Goal: Task Accomplishment & Management: Complete application form

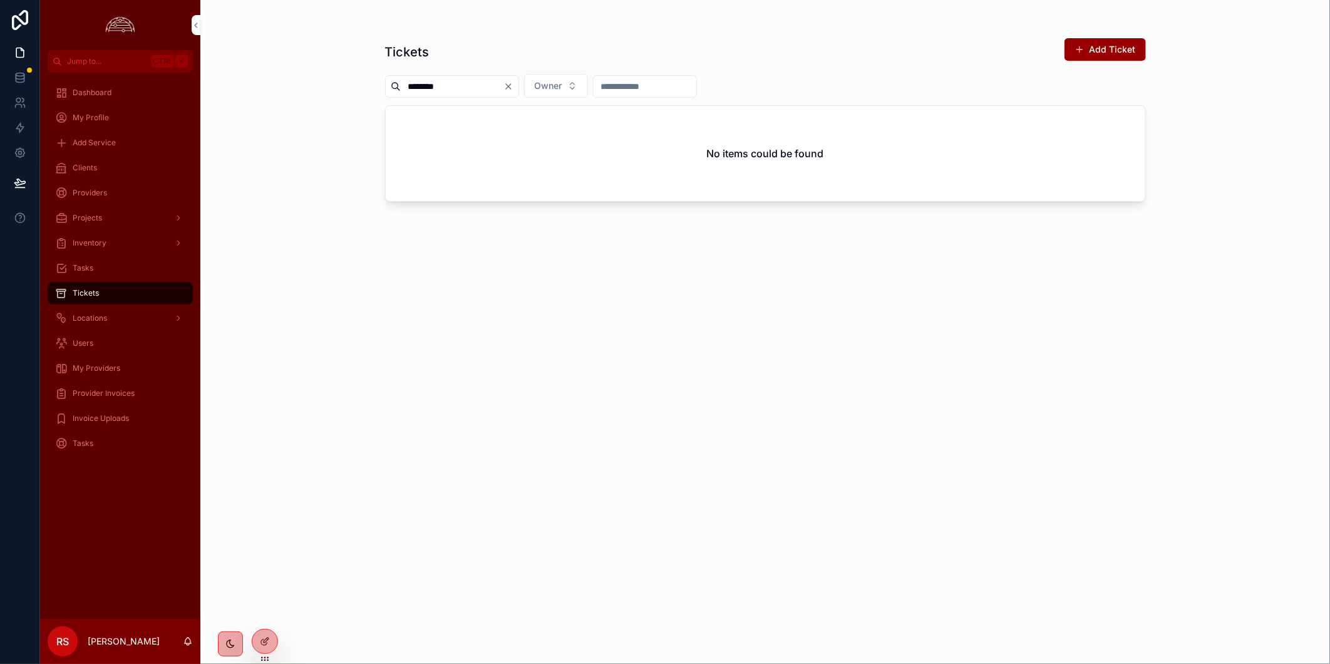
drag, startPoint x: 118, startPoint y: 366, endPoint x: 135, endPoint y: 381, distance: 22.2
click at [118, 366] on span "My Providers" at bounding box center [97, 368] width 48 height 10
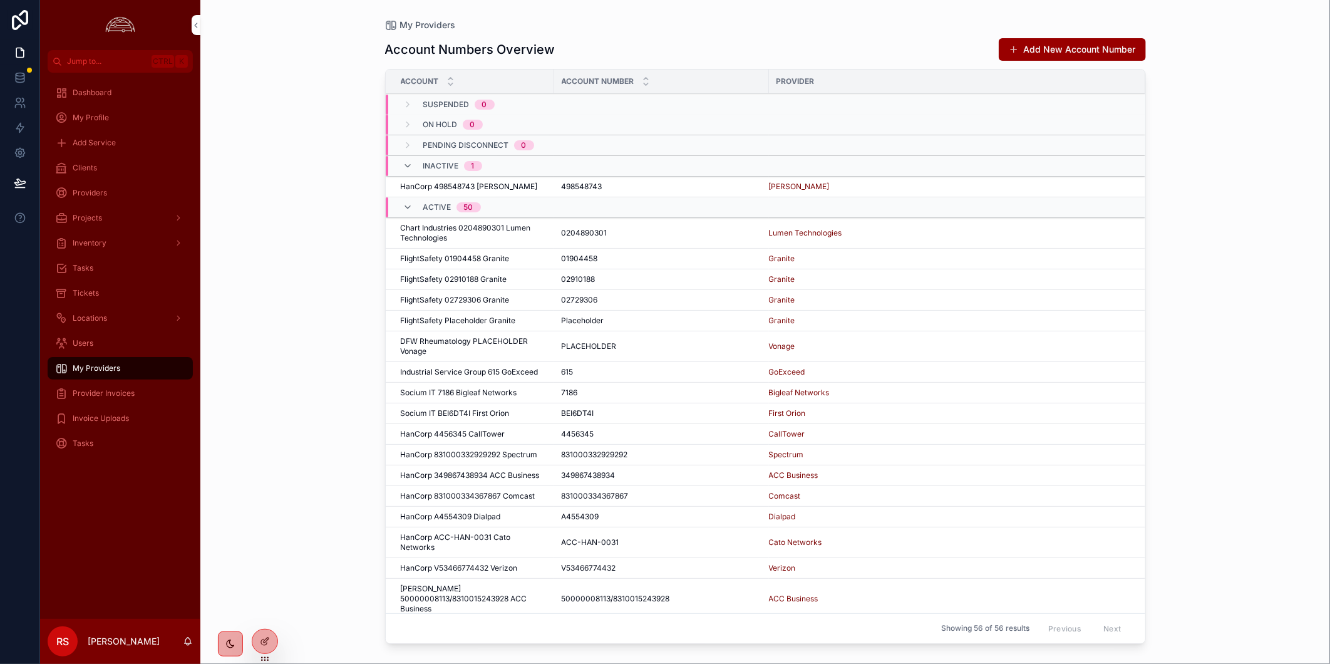
click at [138, 398] on div "Provider Invoices" at bounding box center [120, 393] width 130 height 20
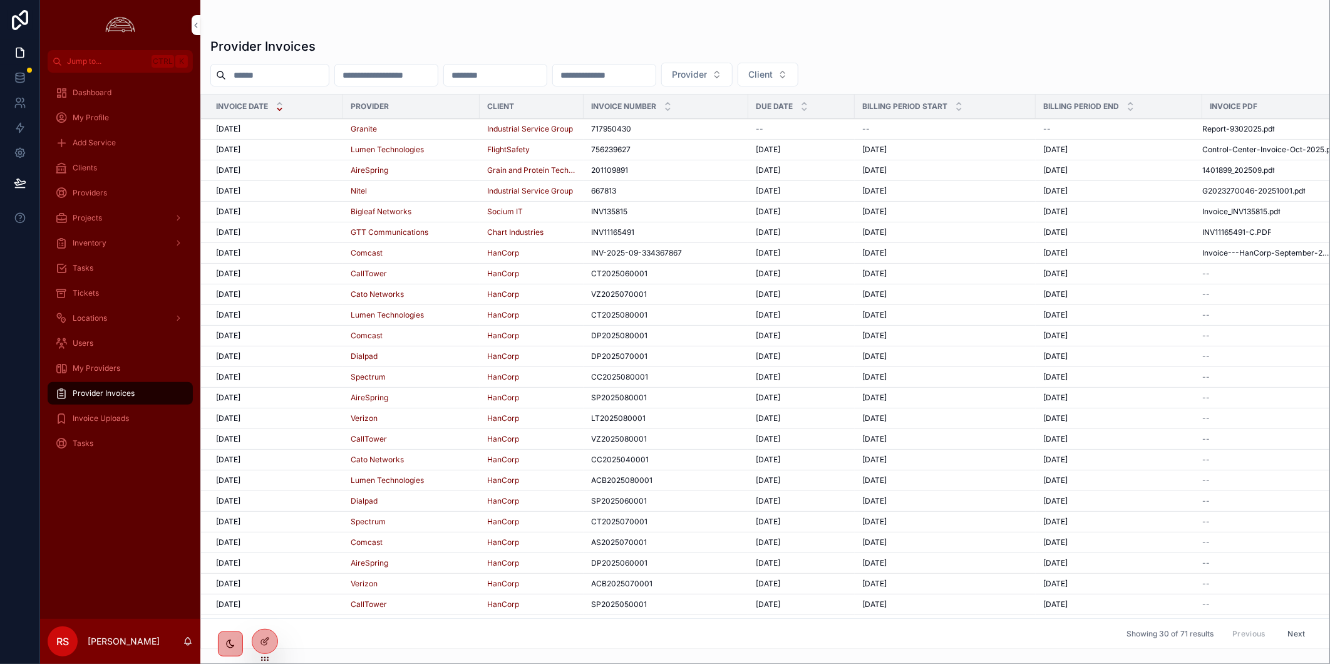
click at [321, 135] on td "[DATE] [DATE]" at bounding box center [272, 129] width 142 height 21
click at [292, 128] on div "[DATE] [DATE]" at bounding box center [276, 129] width 120 height 10
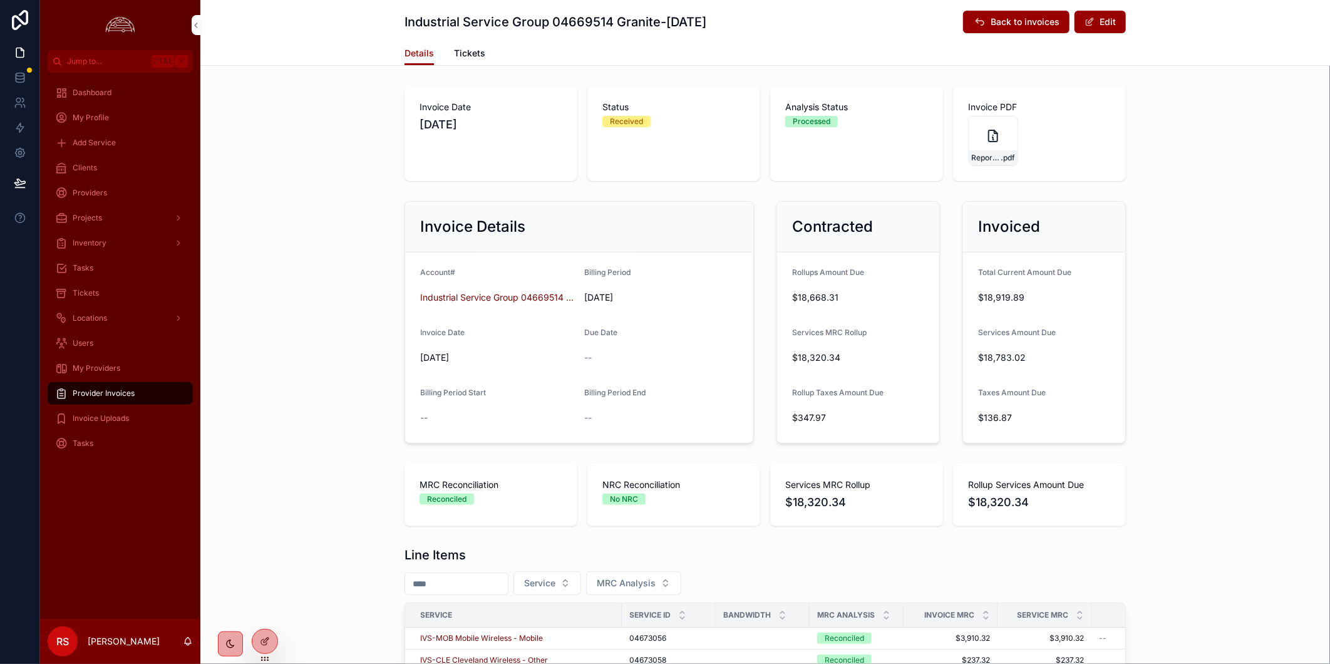
click at [471, 52] on span "Tickets" at bounding box center [469, 53] width 31 height 13
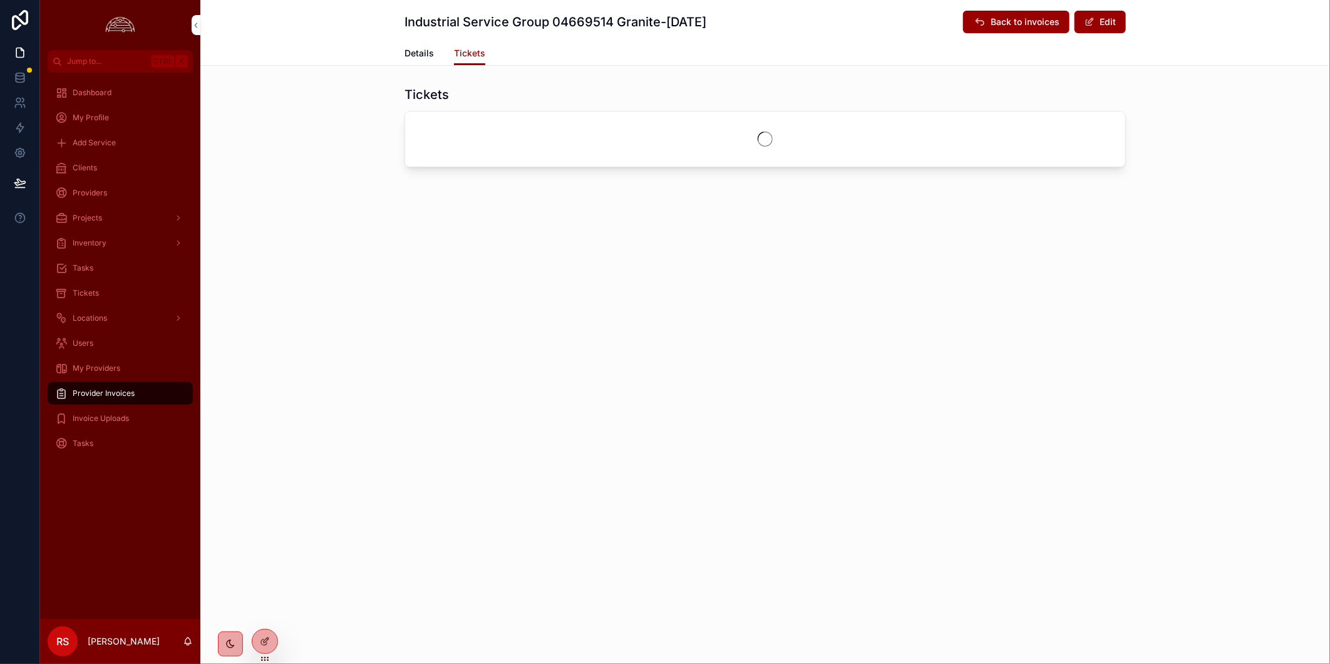
click at [132, 391] on span "Provider Invoices" at bounding box center [104, 393] width 62 height 10
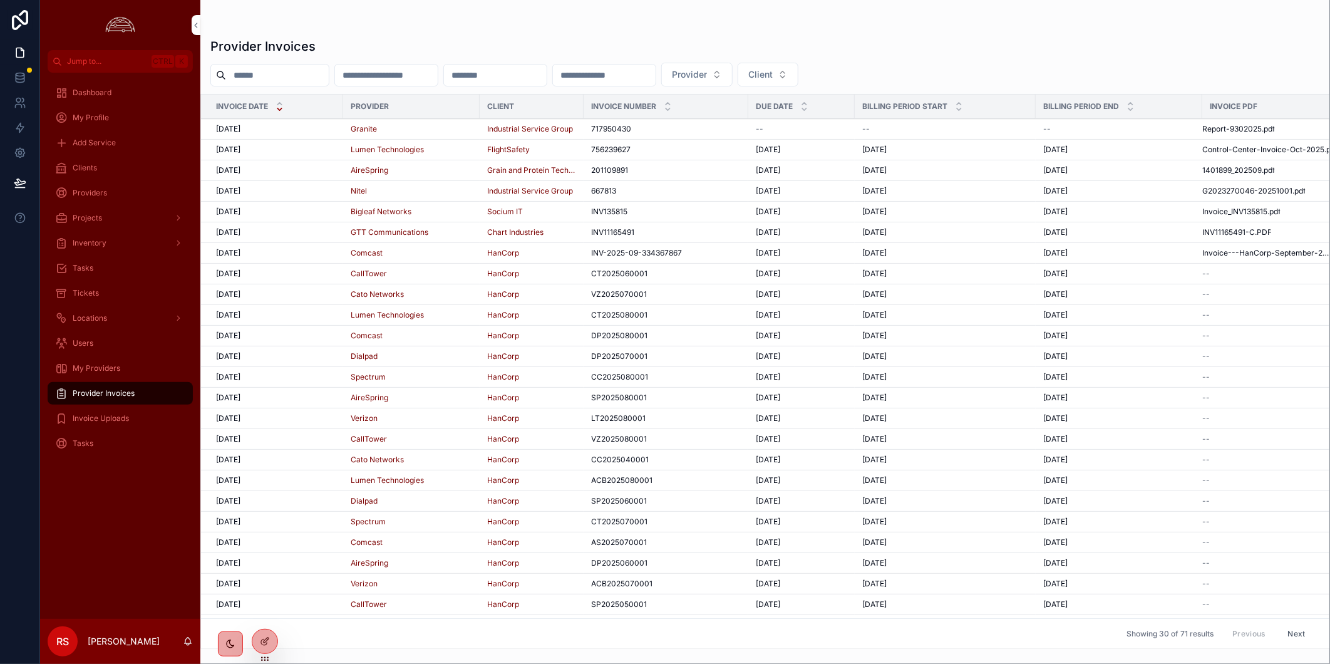
click at [307, 151] on div "[DATE] [DATE]" at bounding box center [276, 150] width 120 height 10
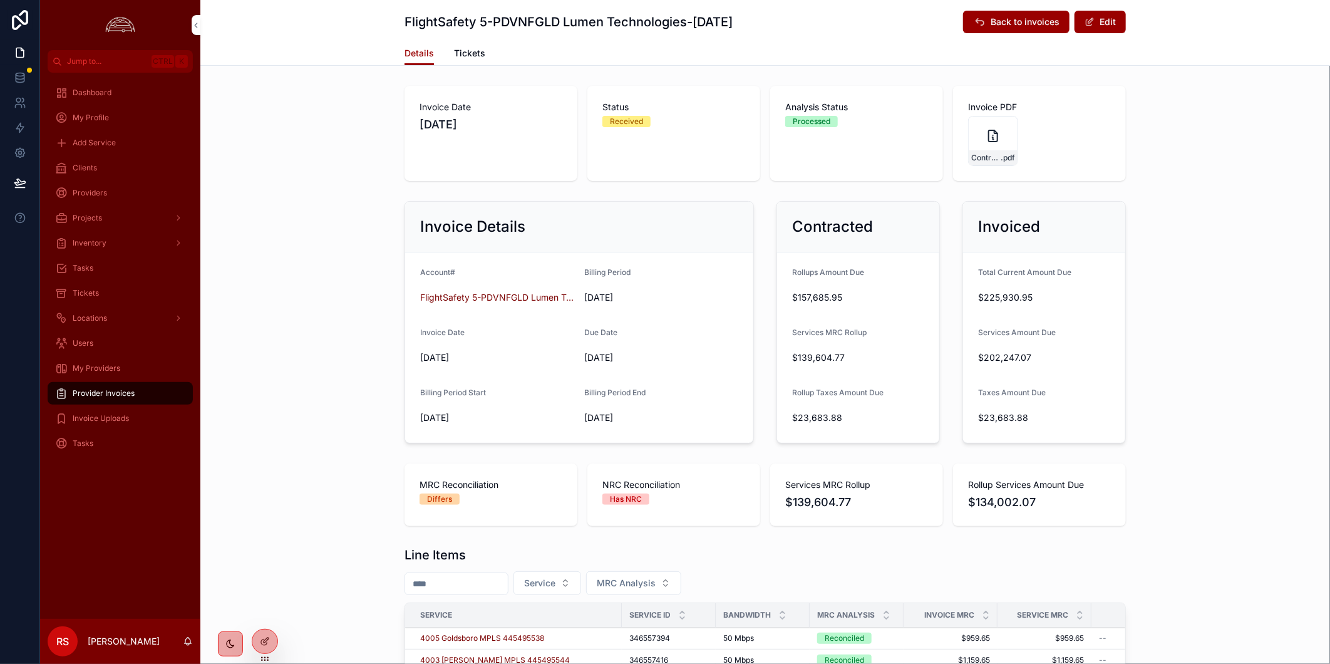
click at [471, 53] on span "Tickets" at bounding box center [469, 53] width 31 height 13
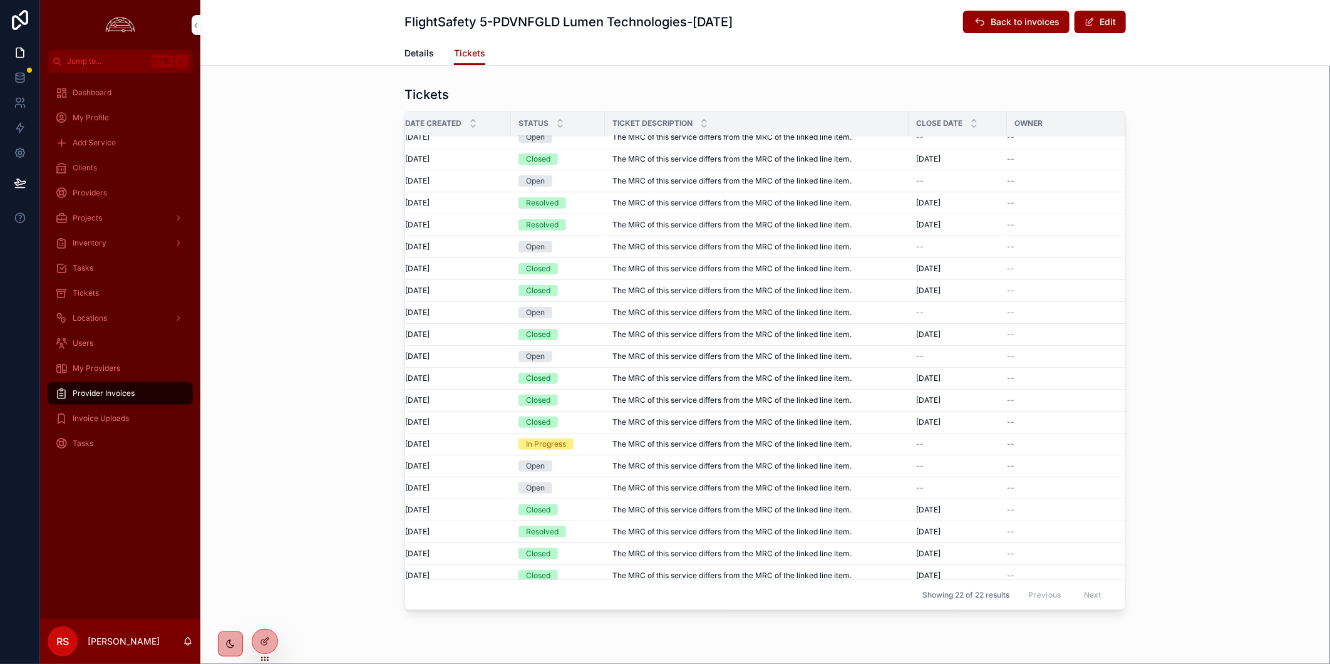
scroll to position [0, 26]
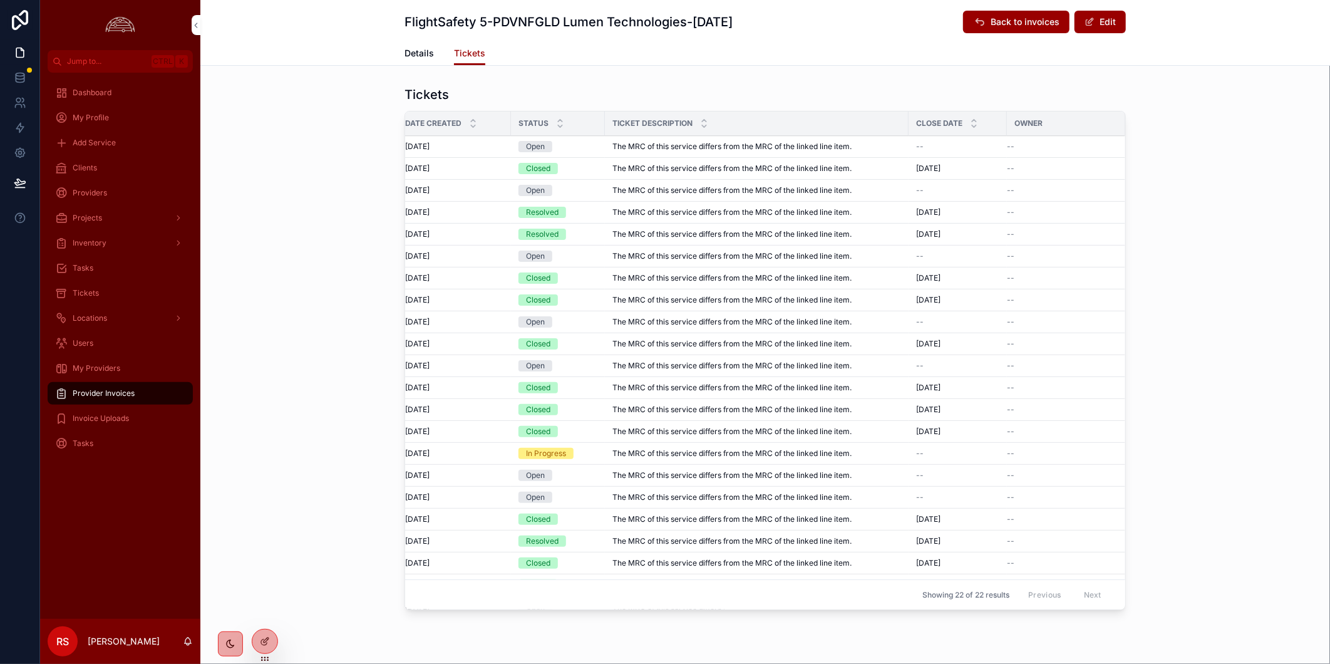
click at [563, 147] on div "Open" at bounding box center [557, 146] width 79 height 11
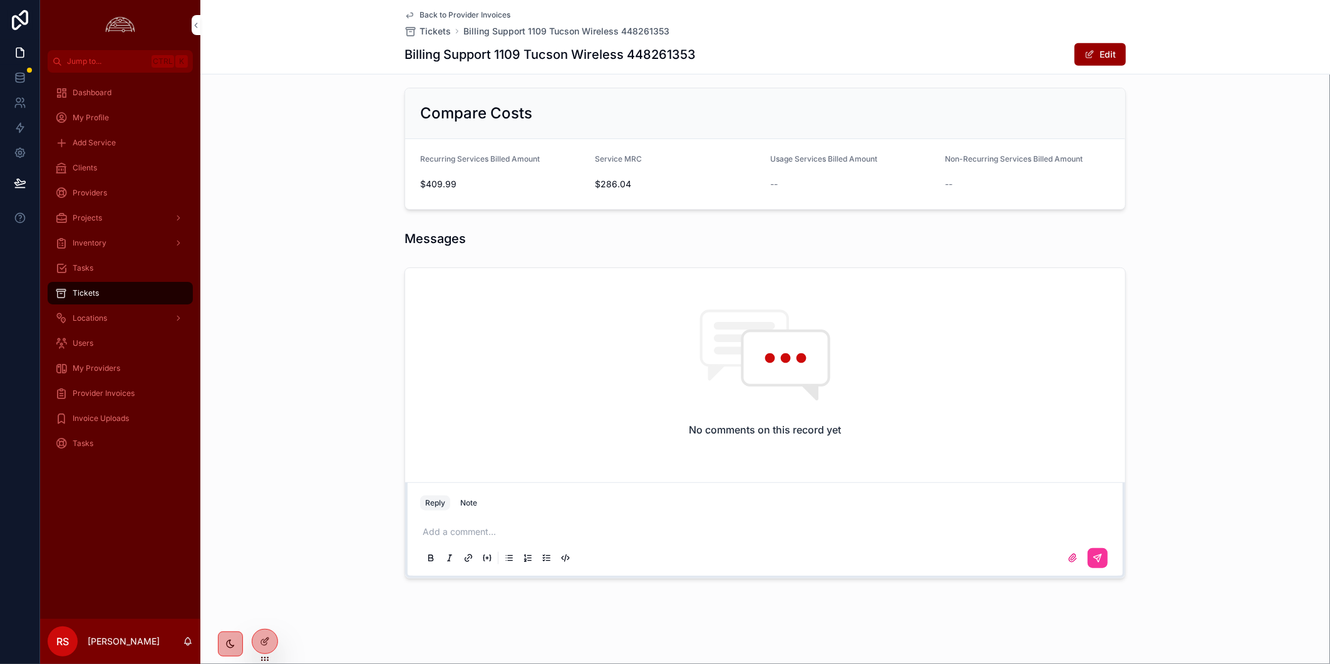
scroll to position [191, 0]
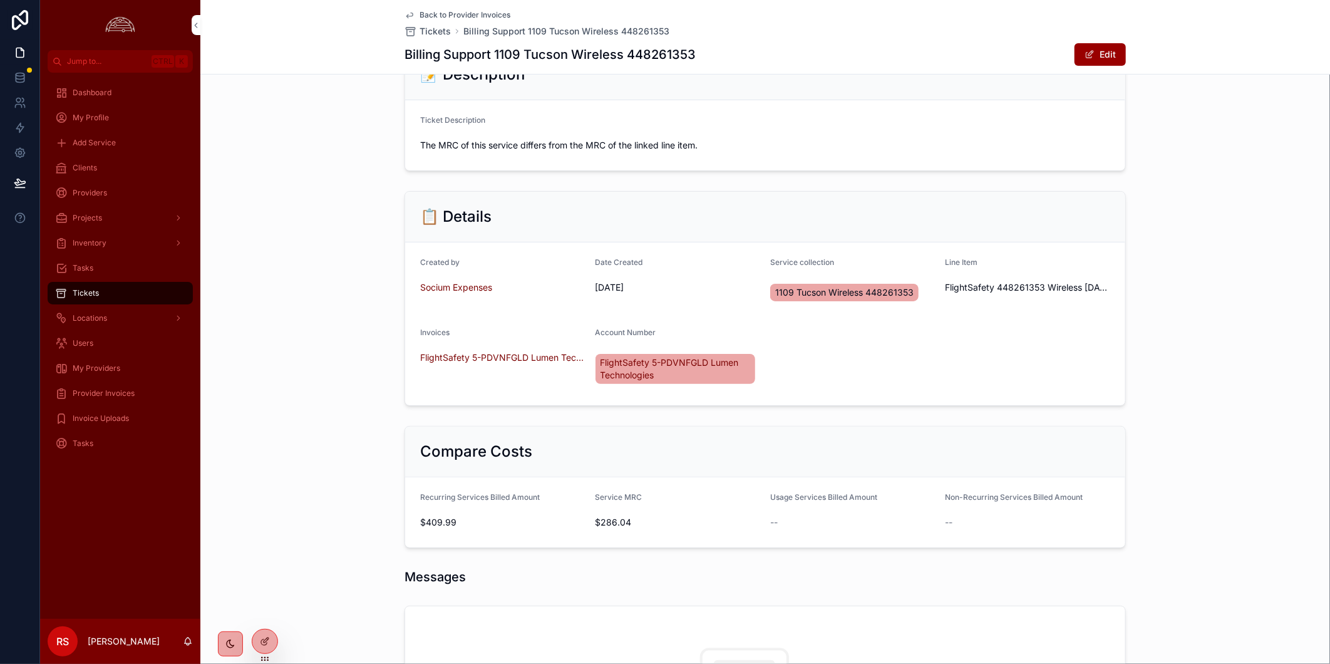
click at [464, 18] on span "Back to Provider Invoices" at bounding box center [464, 15] width 91 height 10
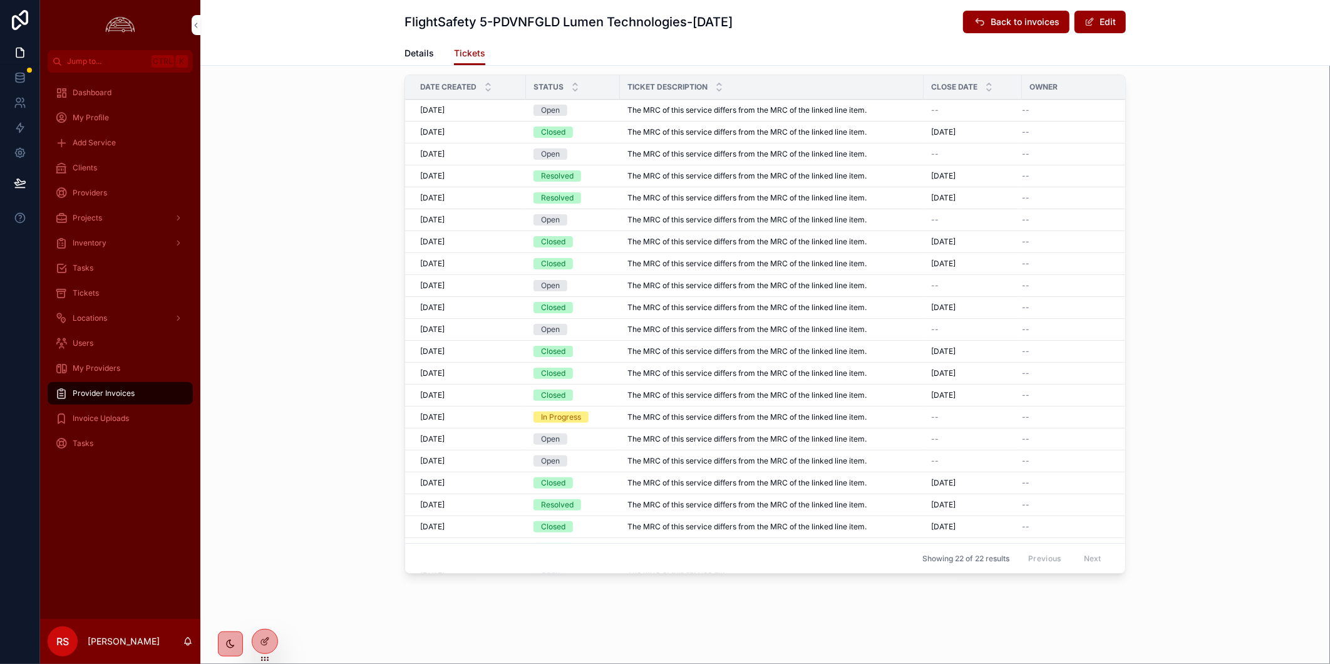
scroll to position [36, 0]
click at [415, 45] on link "Details" at bounding box center [418, 54] width 29 height 25
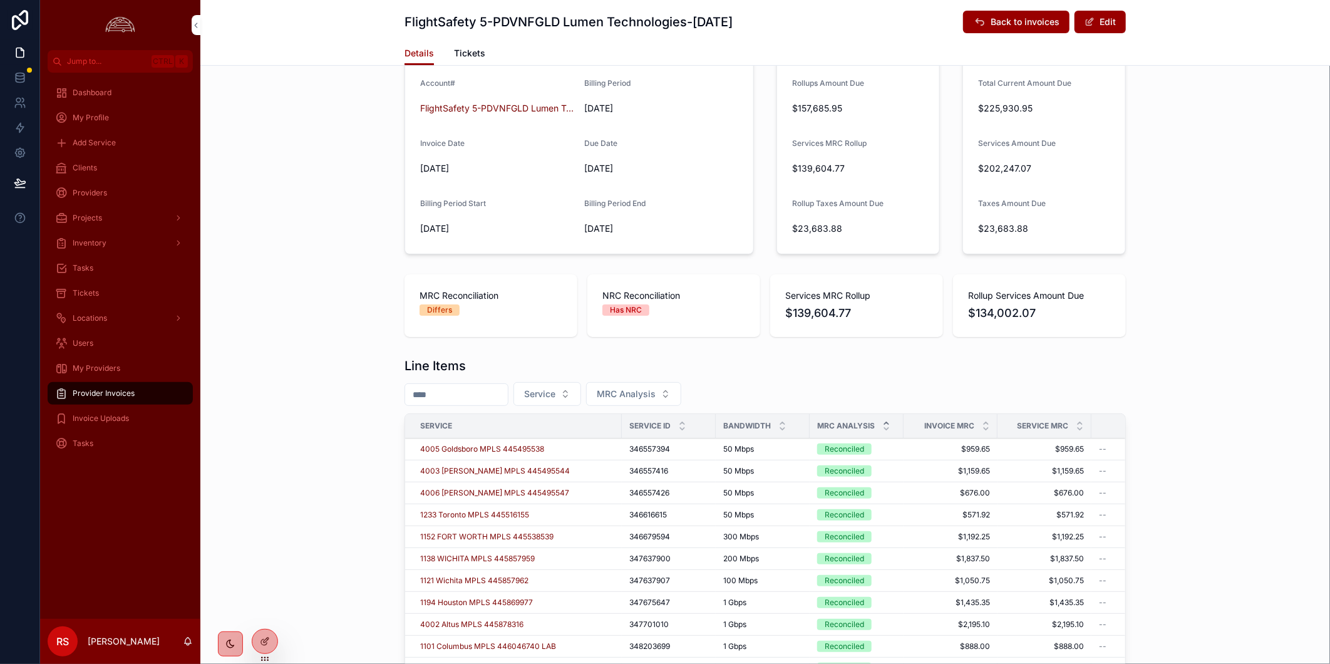
scroll to position [208, 0]
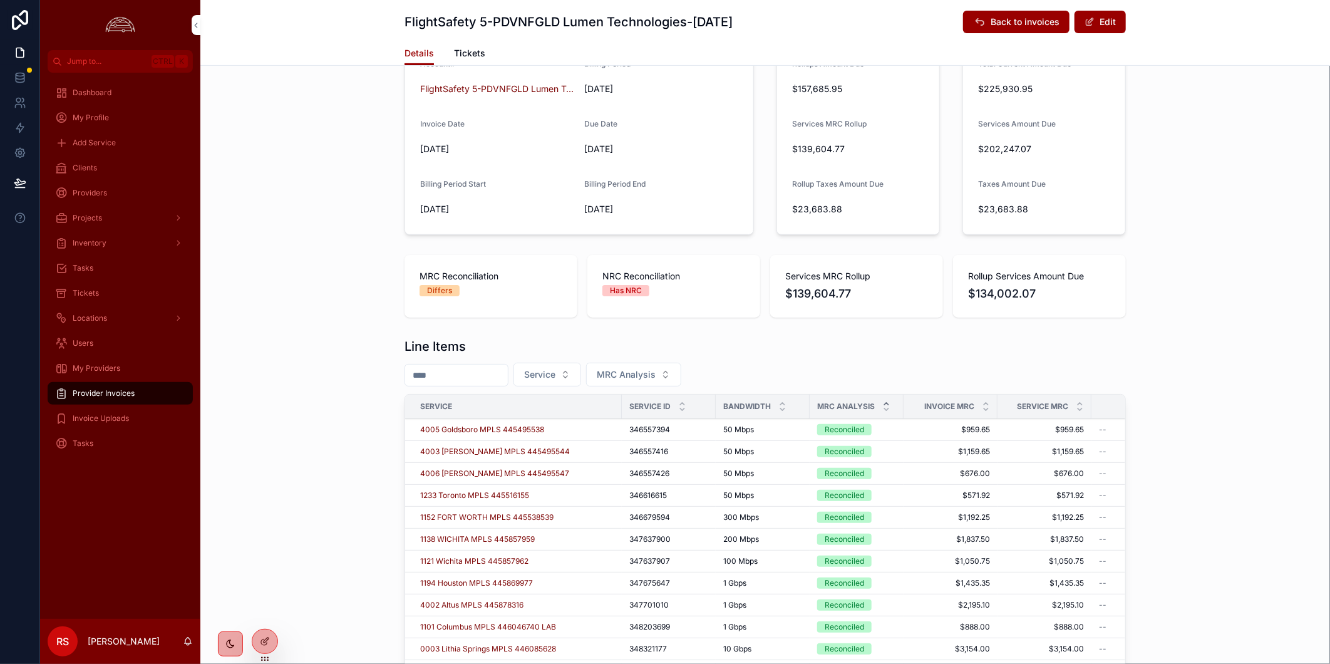
click at [882, 401] on icon "scrollable content" at bounding box center [886, 403] width 8 height 8
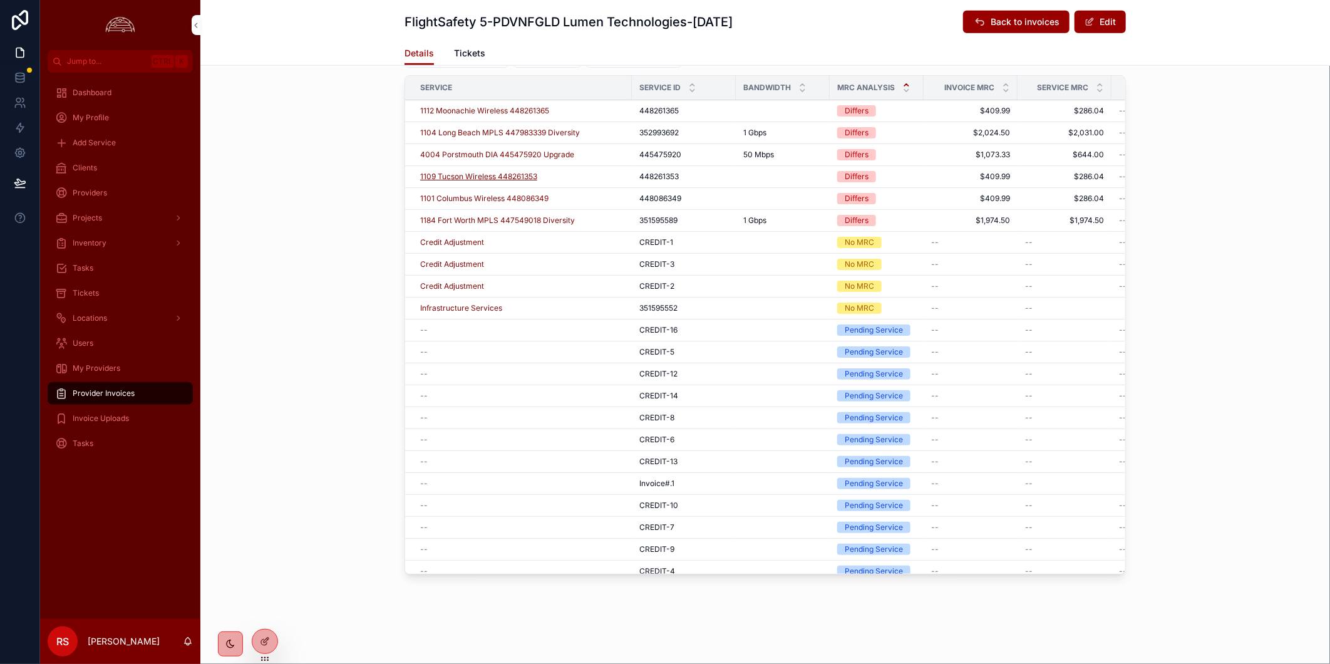
click at [529, 177] on span "1109 Tucson Wireless 448261353" at bounding box center [478, 177] width 117 height 10
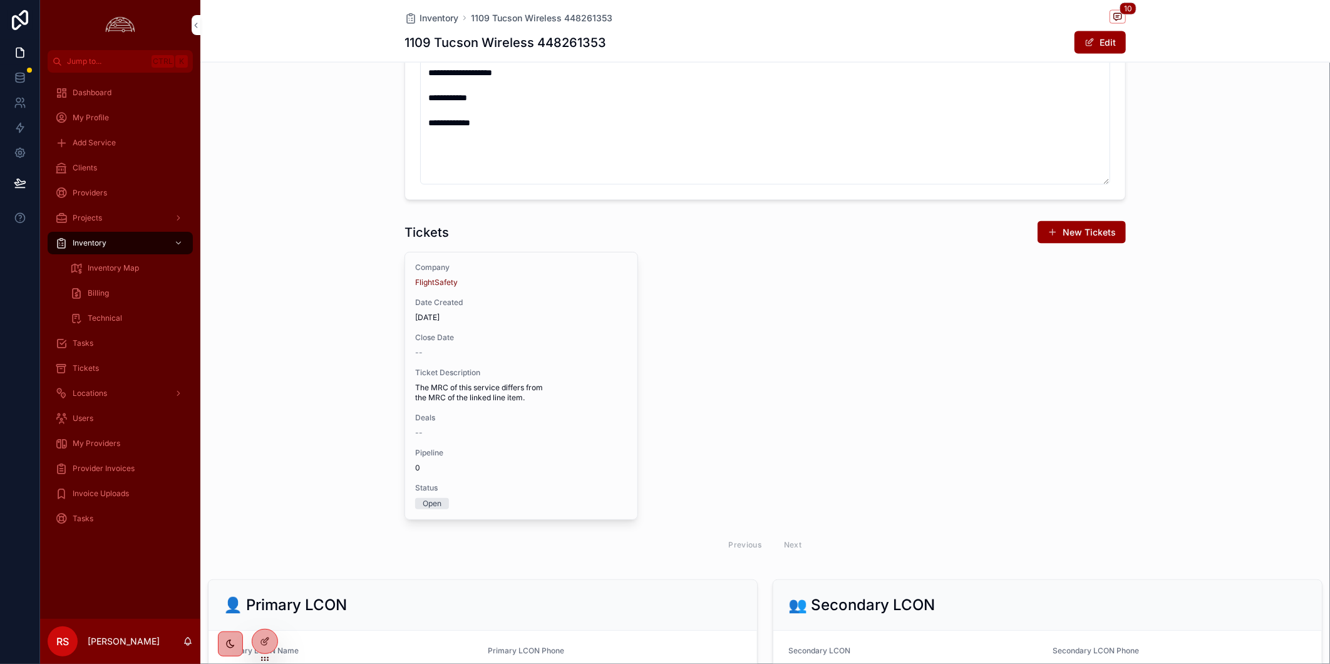
scroll to position [1322, 0]
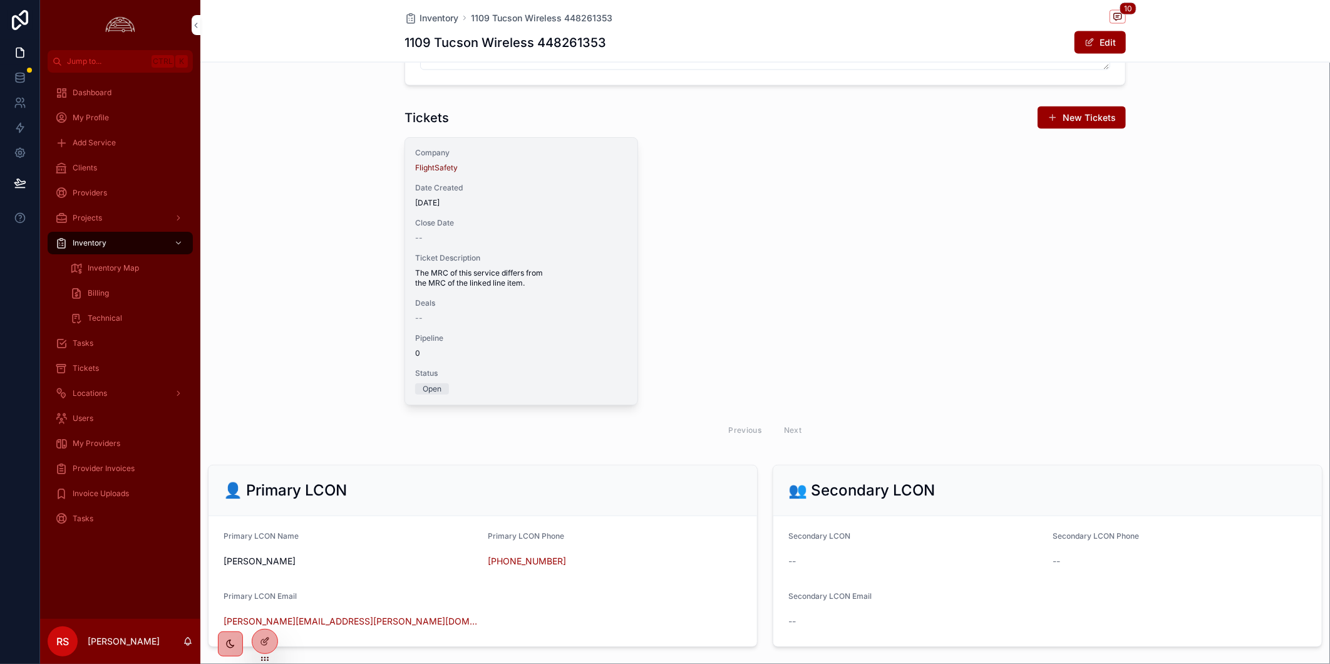
click at [538, 323] on div "--" at bounding box center [521, 318] width 212 height 10
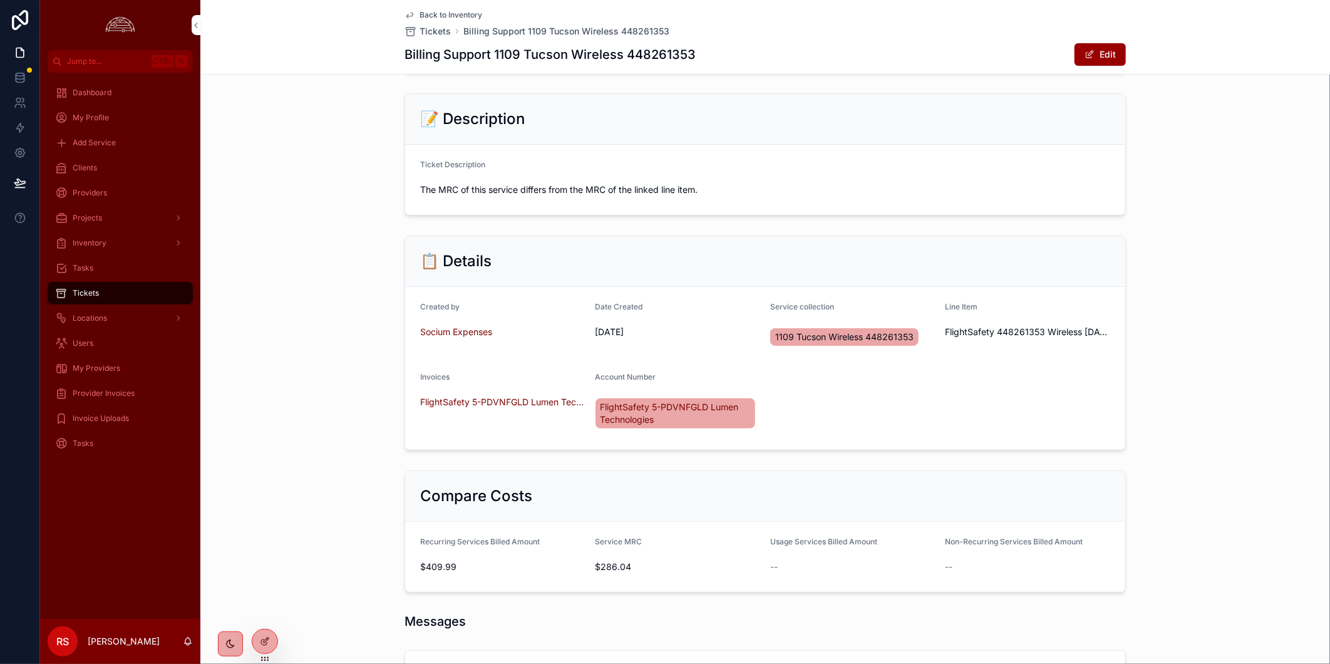
scroll to position [121, 0]
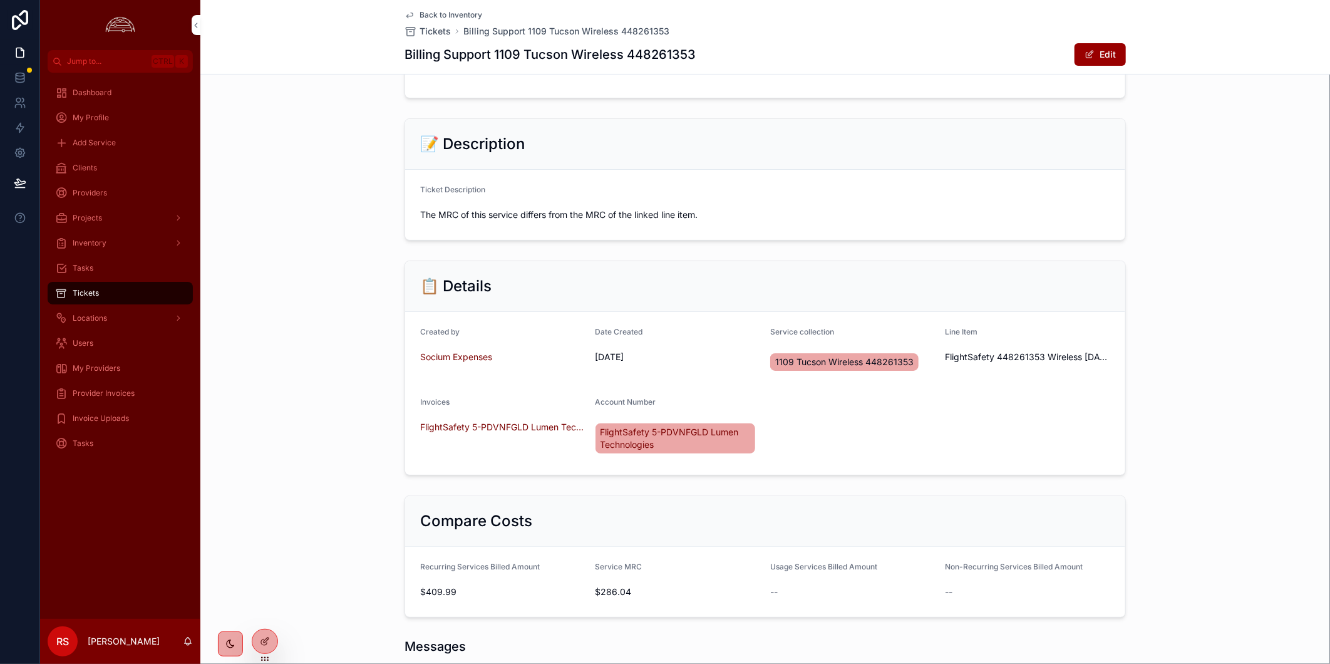
click at [471, 11] on span "Back to Inventory" at bounding box center [450, 15] width 63 height 10
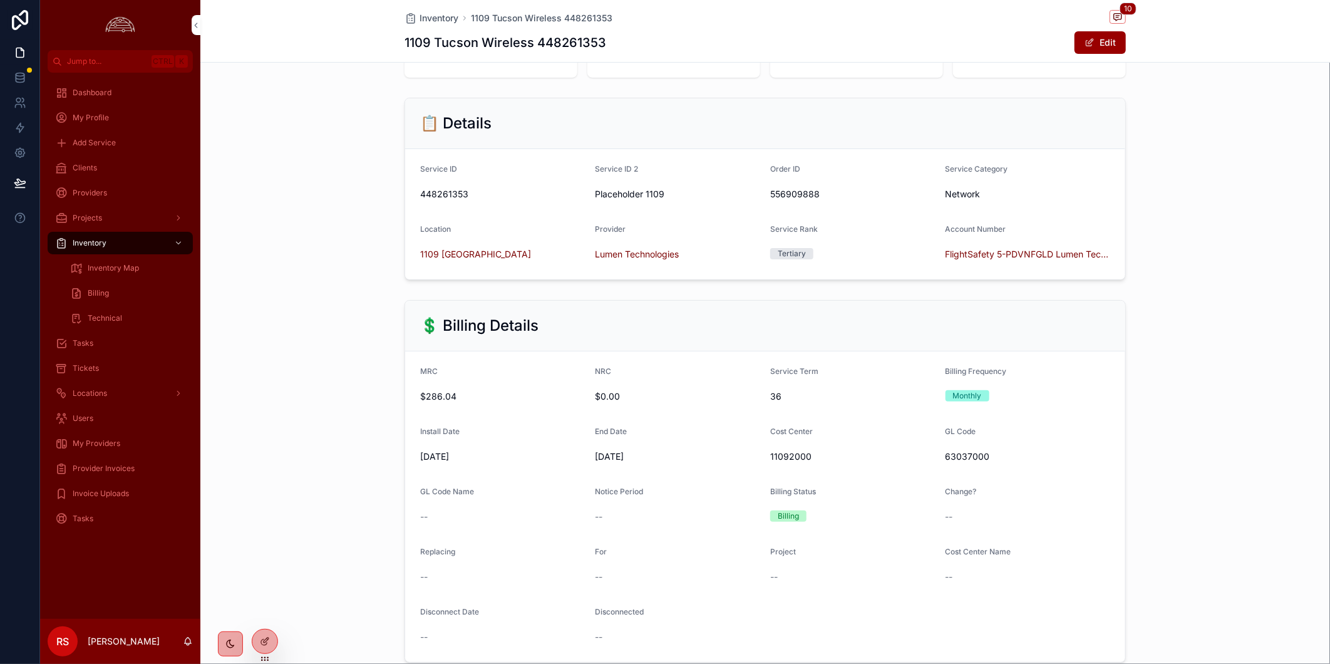
click at [115, 345] on div "Tasks" at bounding box center [120, 343] width 130 height 20
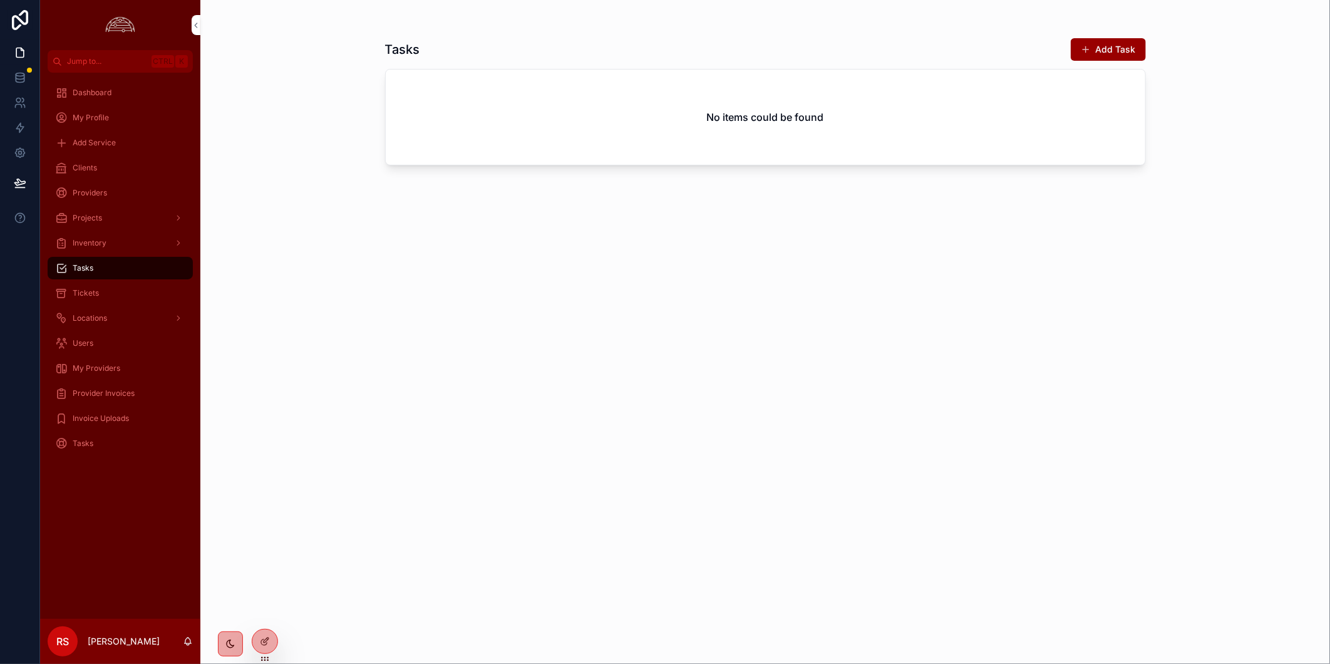
click at [101, 298] on div "Tickets" at bounding box center [120, 293] width 130 height 20
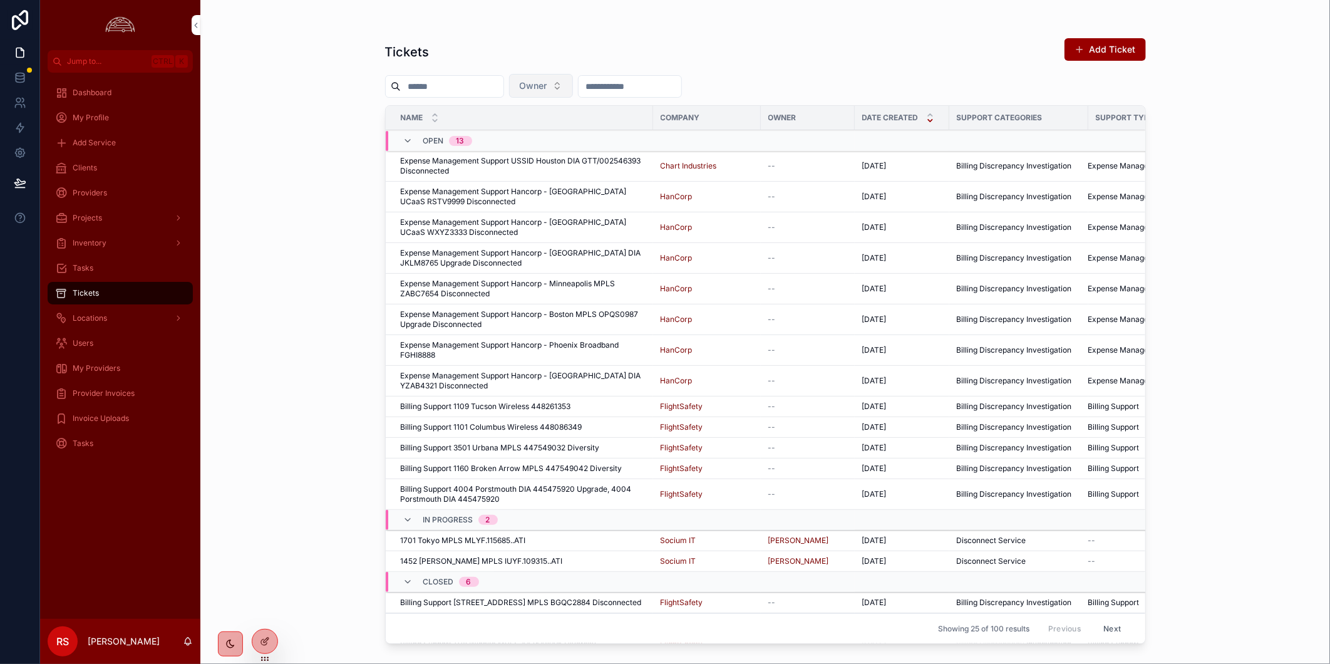
click at [573, 94] on button "Owner" at bounding box center [541, 86] width 64 height 24
click at [583, 165] on div "[PERSON_NAME]" at bounding box center [570, 156] width 174 height 20
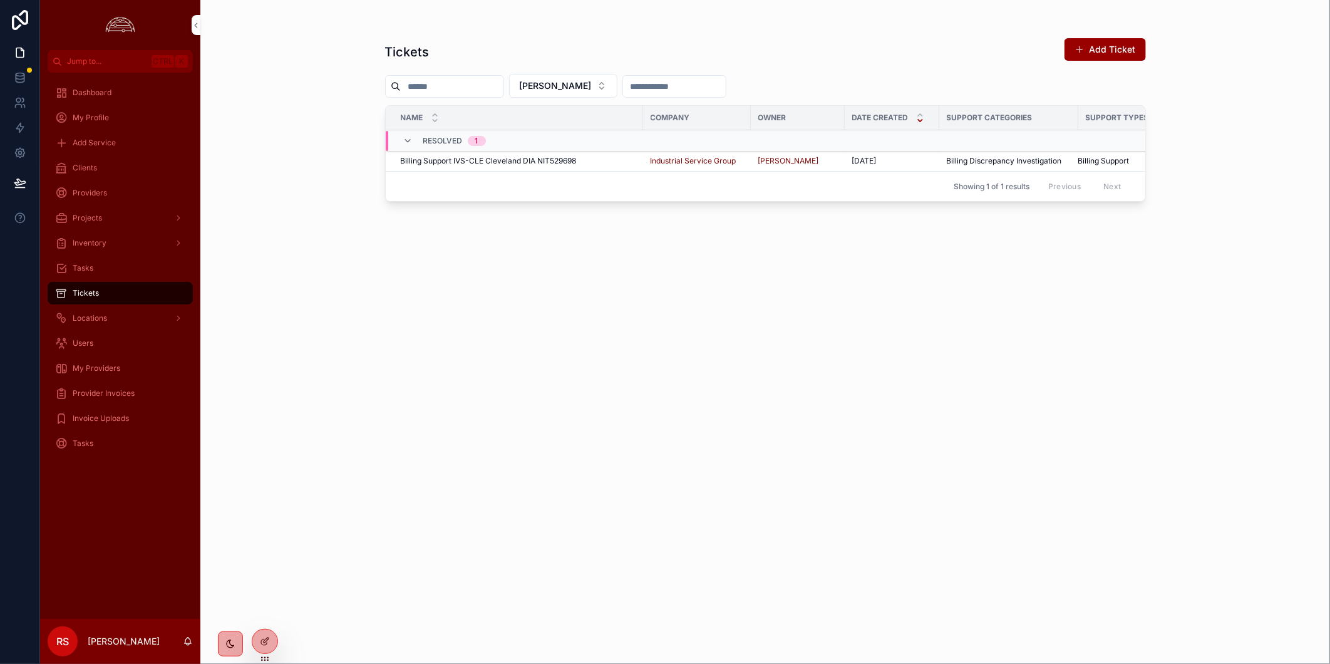
click at [596, 163] on div "Billing Support IVS-CLE Cleveland DIA NIT529698 Billing Support IVS-CLE Clevela…" at bounding box center [518, 161] width 235 height 10
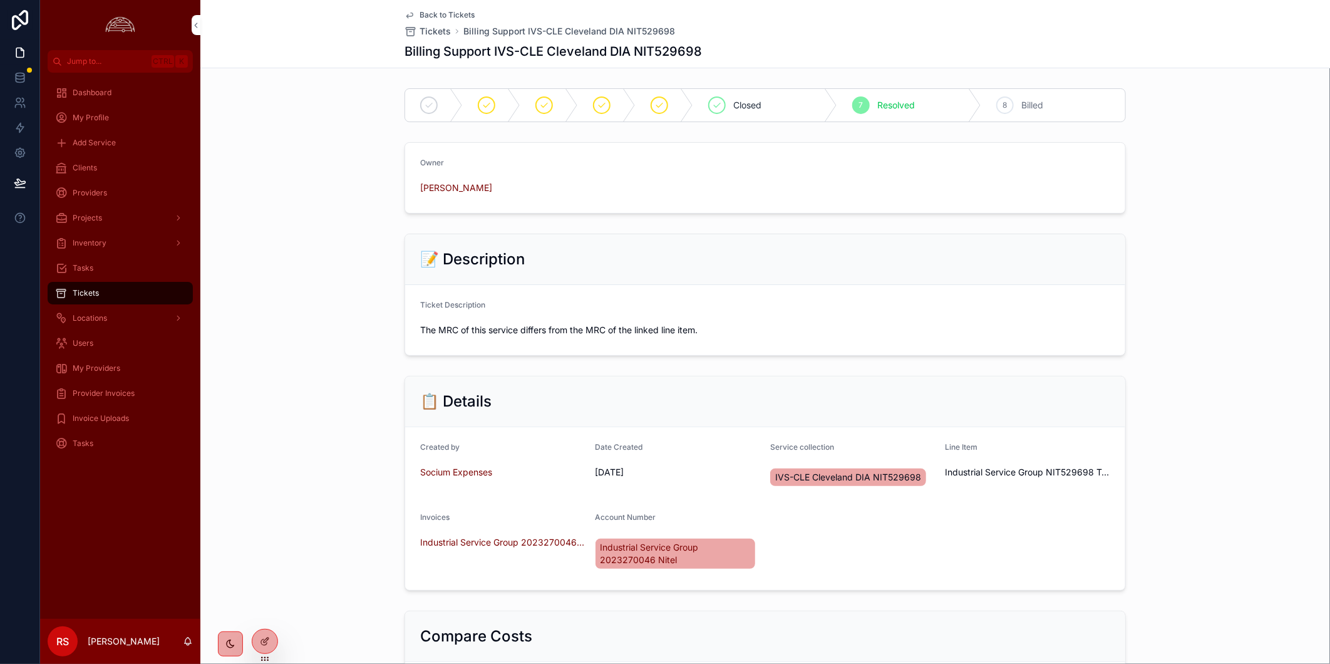
click at [436, 9] on div "Back to Tickets Tickets Billing Support IVS-CLE Cleveland DIA NIT529698 Billing…" at bounding box center [764, 34] width 721 height 68
click at [438, 14] on span "Back to Tickets" at bounding box center [446, 15] width 55 height 10
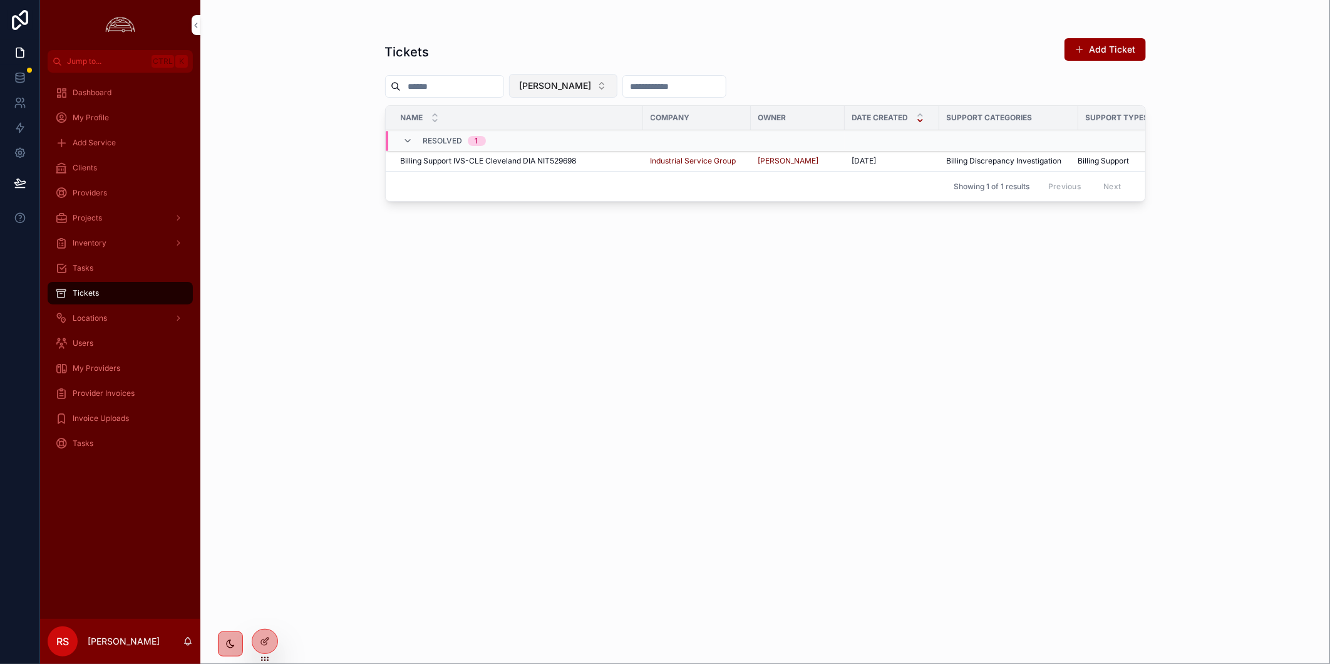
click at [617, 89] on button "[PERSON_NAME]" at bounding box center [563, 86] width 108 height 24
click at [615, 139] on div "None" at bounding box center [590, 136] width 174 height 20
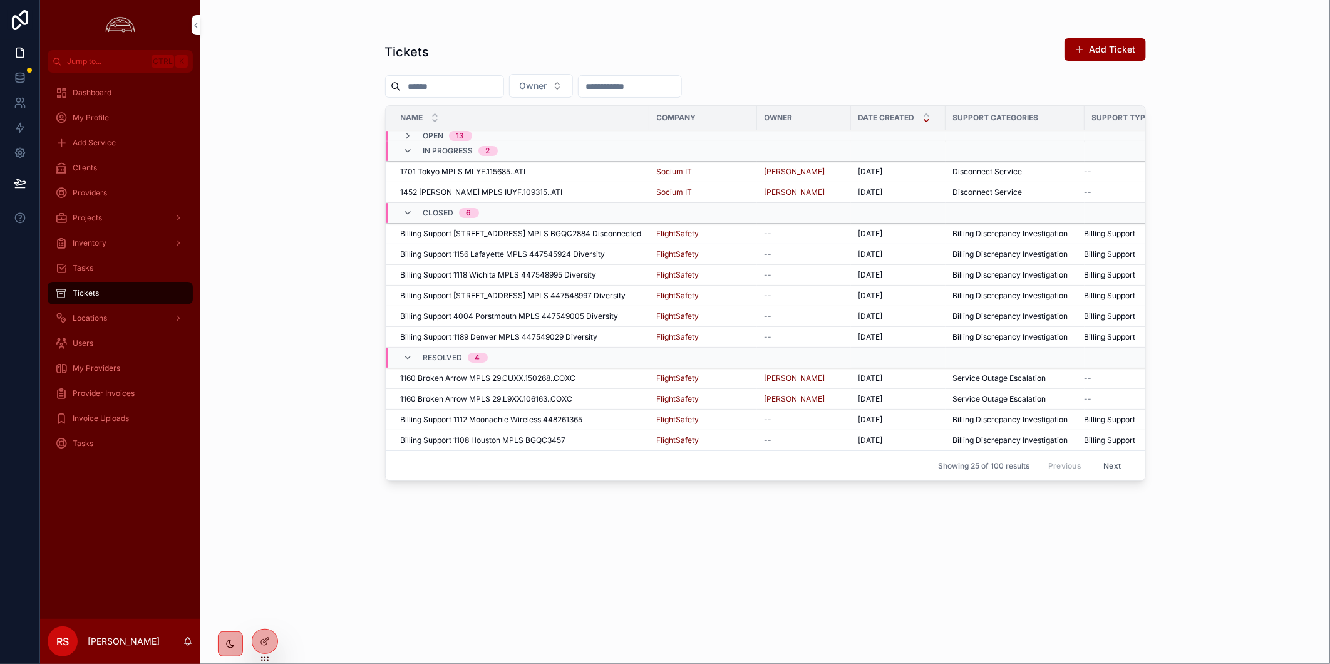
click at [582, 238] on span "Billing Support [STREET_ADDRESS] MPLS BGQC2884 Disconnected" at bounding box center [521, 234] width 241 height 10
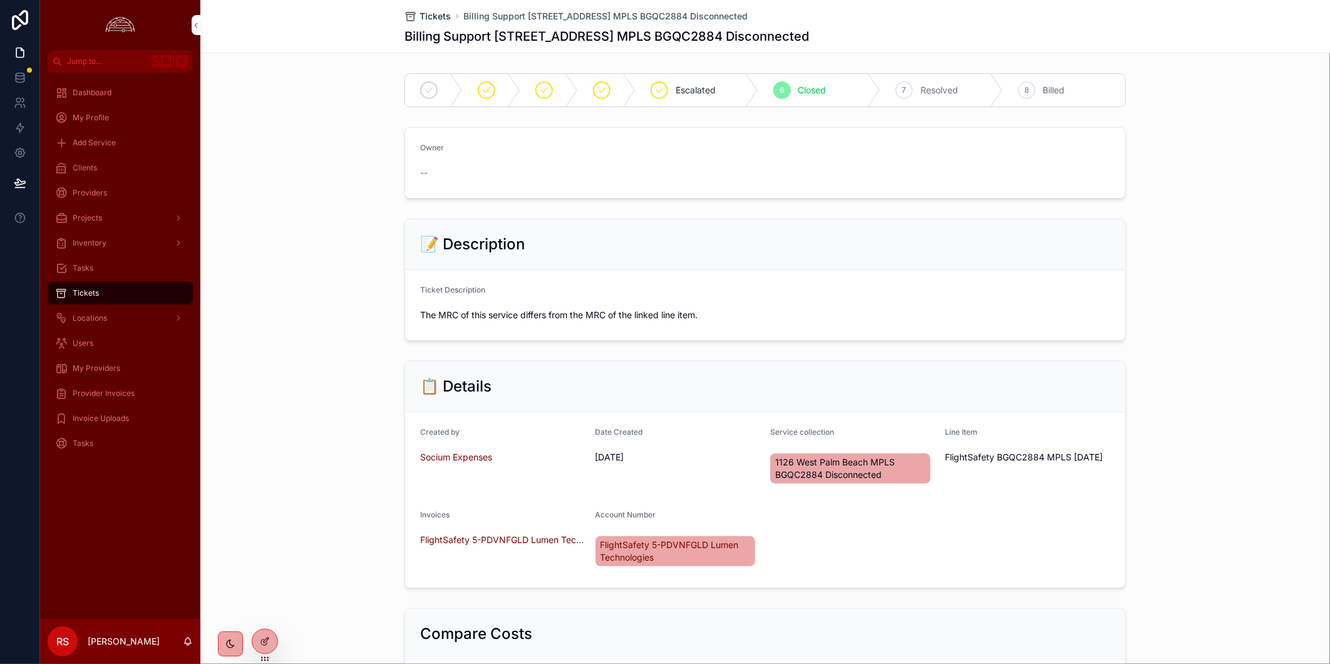
click at [419, 21] on span "Tickets" at bounding box center [434, 16] width 31 height 13
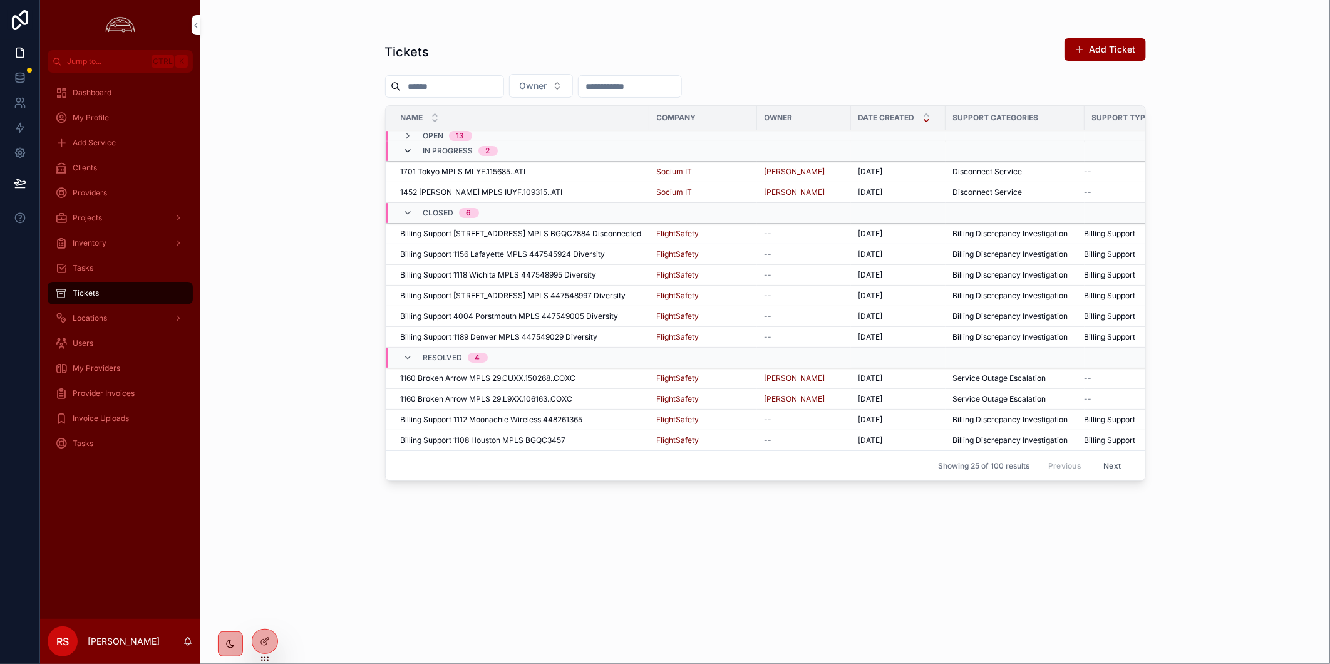
click at [409, 146] on icon "scrollable content" at bounding box center [408, 151] width 10 height 10
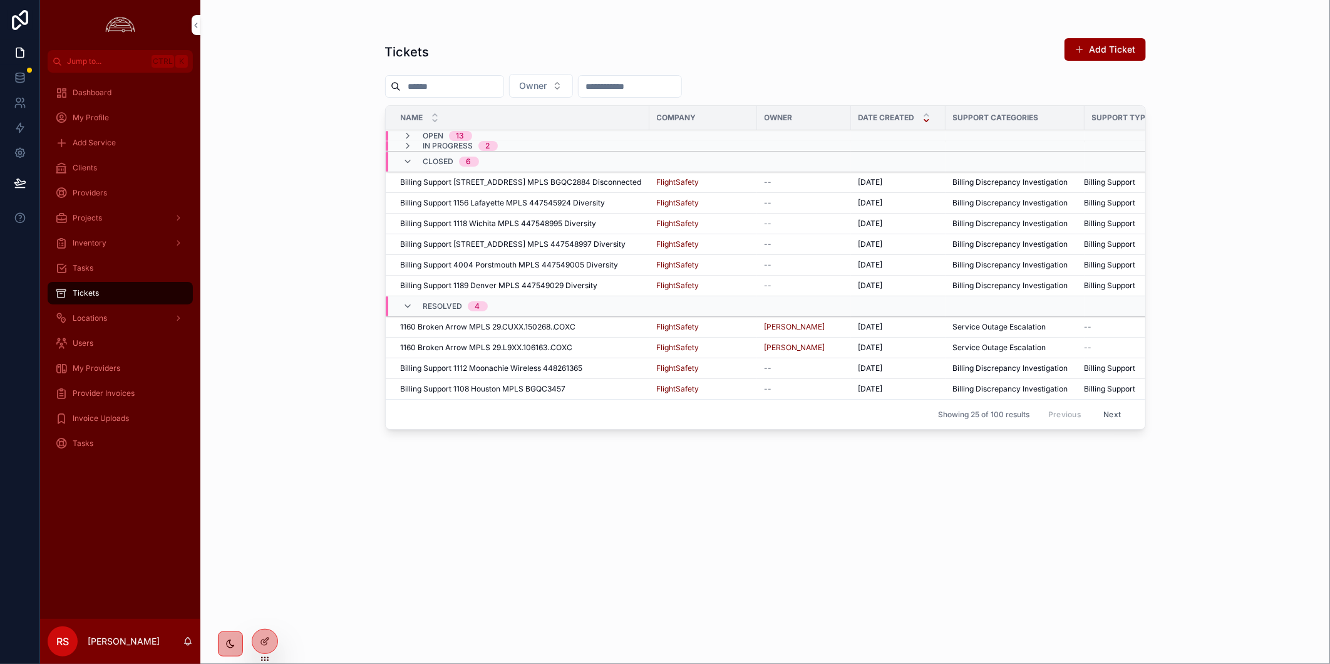
click at [412, 155] on div "Closed 6" at bounding box center [441, 162] width 76 height 20
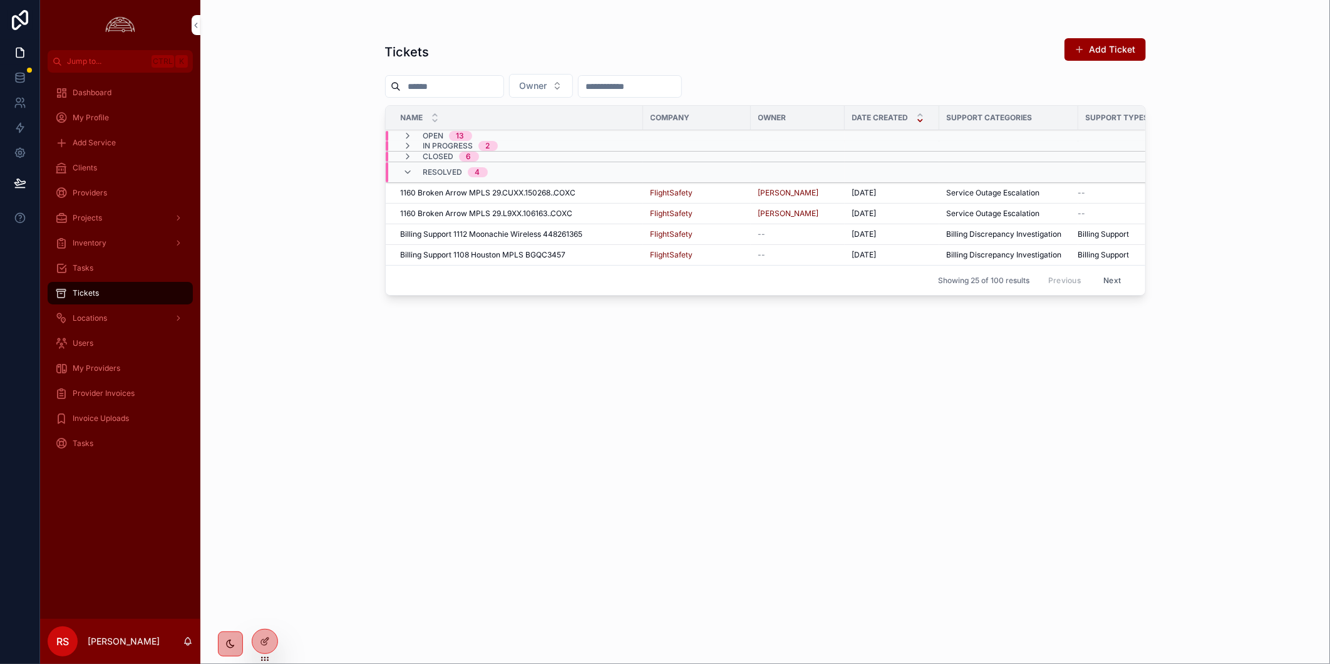
click at [414, 173] on div "Resolved 4" at bounding box center [445, 172] width 85 height 20
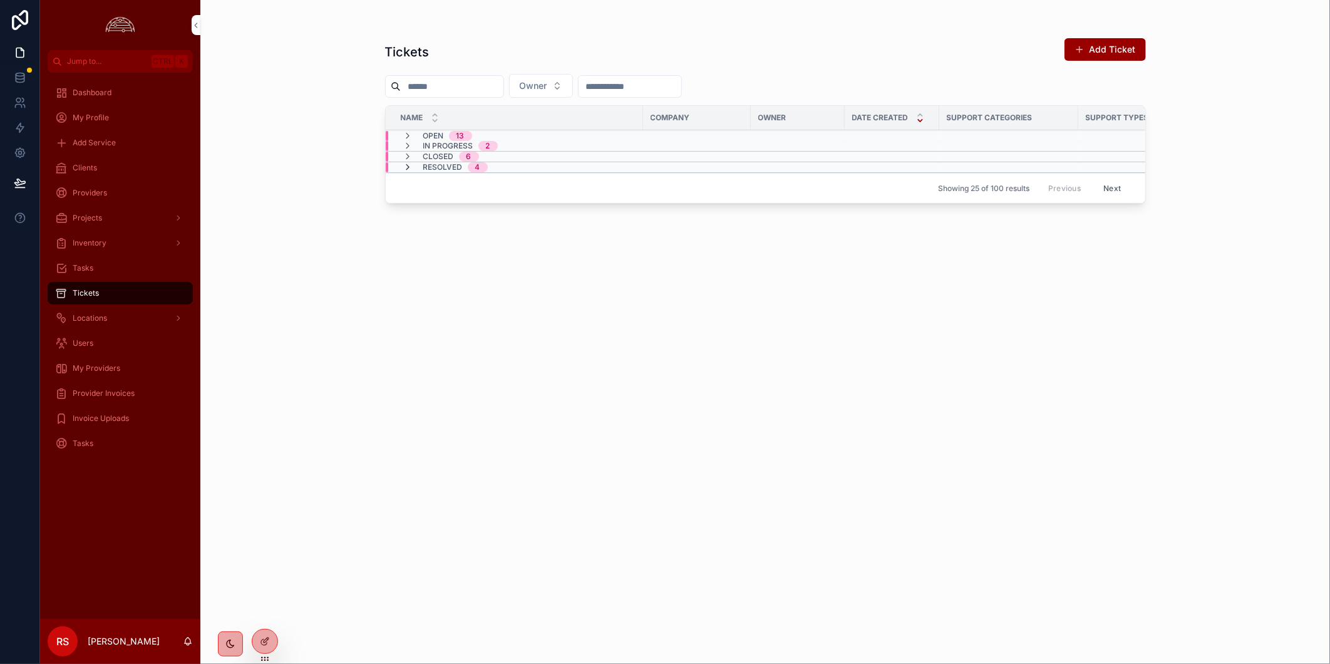
click at [404, 170] on icon "scrollable content" at bounding box center [408, 167] width 10 height 10
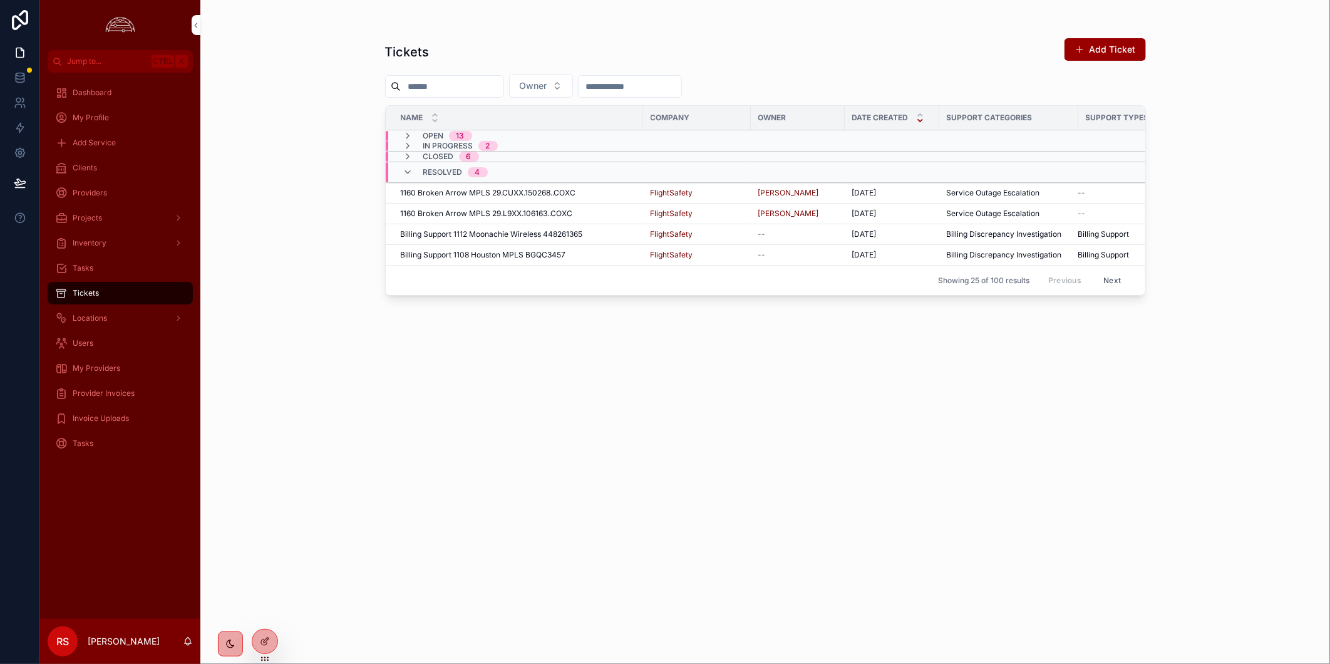
click at [1108, 282] on button "Next" at bounding box center [1111, 279] width 35 height 19
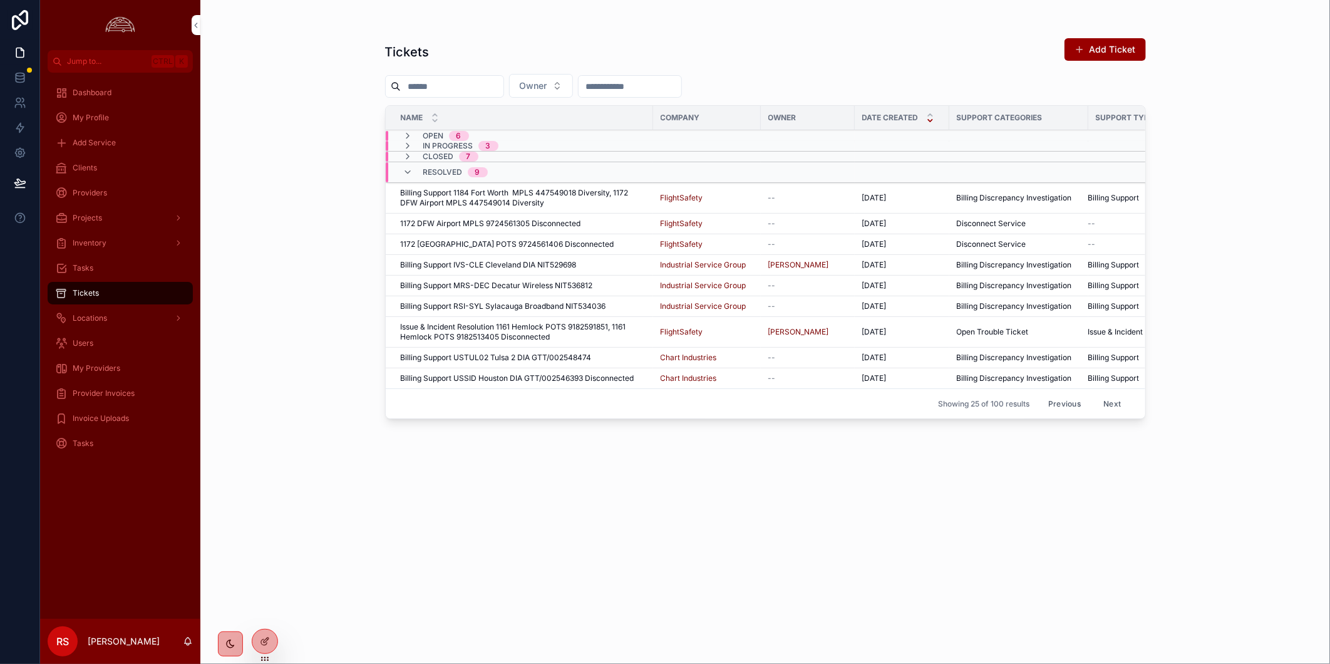
click at [595, 329] on span "Issue & Incident Resolution 1161 Hemlock POTS 9182591851, 1161 Hemlock POTS 918…" at bounding box center [523, 332] width 245 height 20
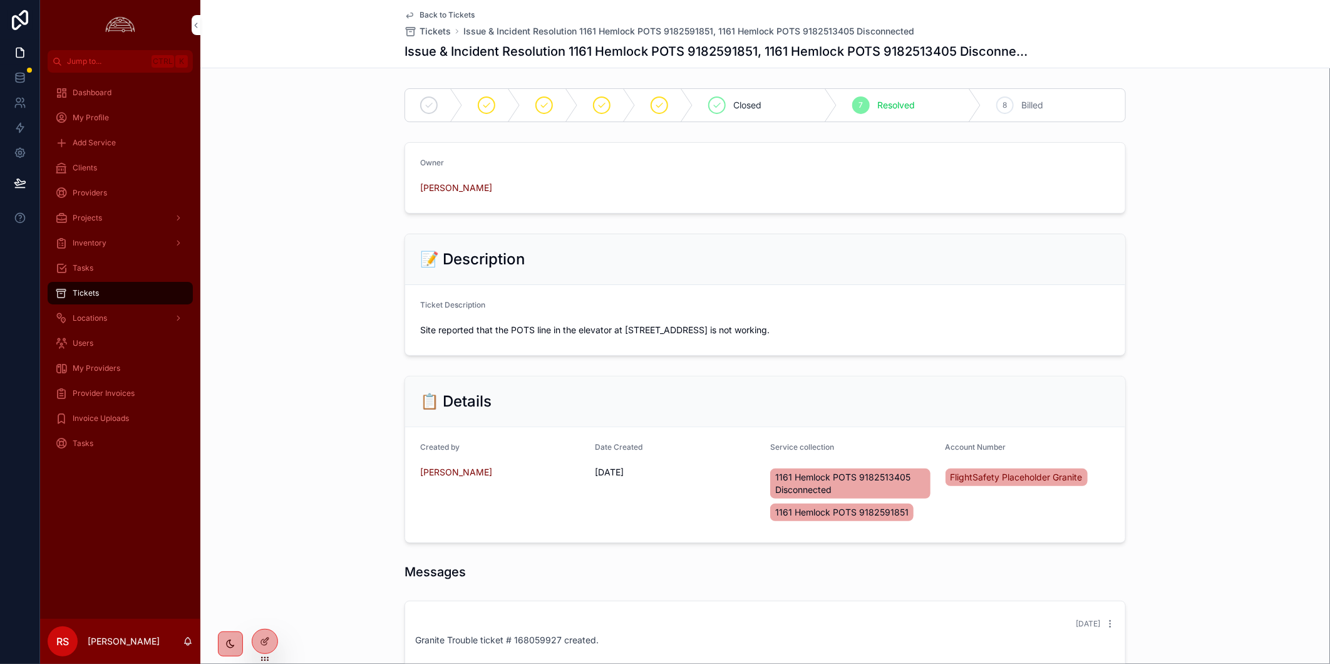
click at [441, 10] on span "Back to Tickets" at bounding box center [446, 15] width 55 height 10
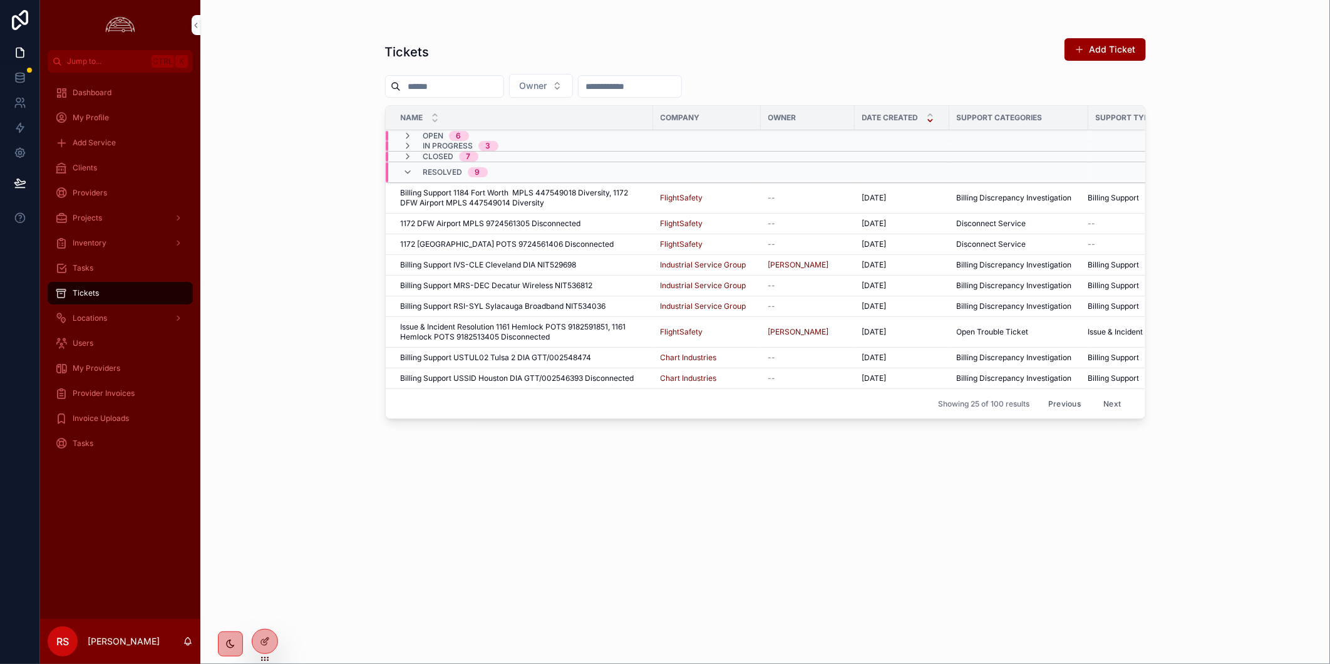
click at [781, 578] on div "Tickets Add Ticket Owner Name Company Owner Date Created Support Categories Sup…" at bounding box center [765, 339] width 761 height 619
click at [349, 449] on div "Tickets Add Ticket Owner Name Company Owner Date Created Support Categories Sup…" at bounding box center [764, 332] width 1129 height 664
click at [151, 172] on div "Clients" at bounding box center [120, 168] width 130 height 20
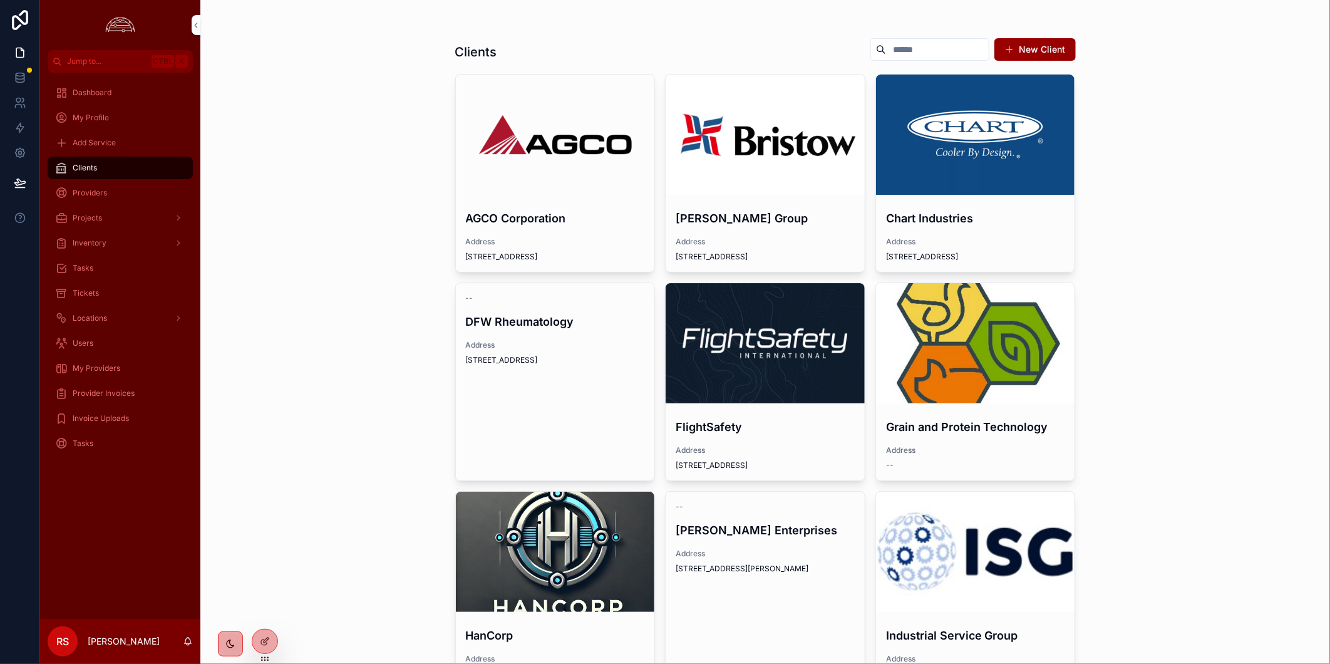
click at [132, 159] on div "Clients" at bounding box center [120, 168] width 130 height 20
click at [0, 0] on div "scrollable content" at bounding box center [0, 0] width 0 height 0
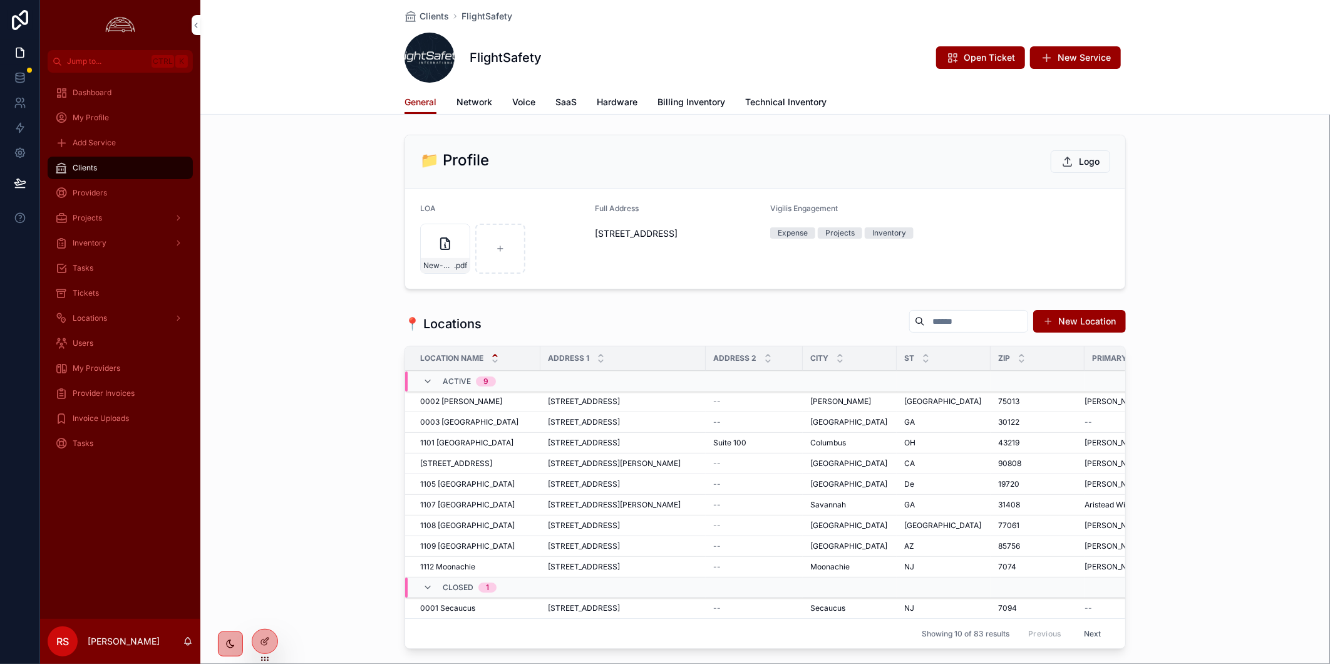
click at [674, 108] on link "Billing Inventory" at bounding box center [691, 103] width 68 height 25
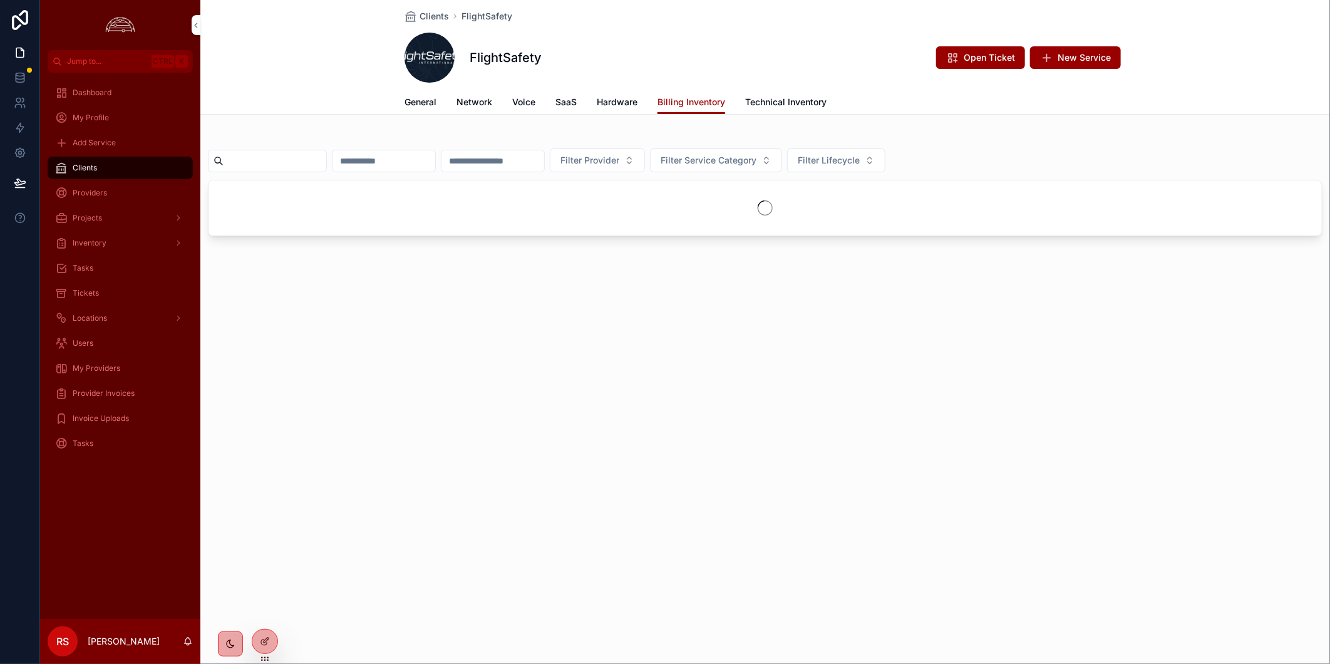
click at [304, 163] on input "scrollable content" at bounding box center [274, 161] width 103 height 18
paste input "****"
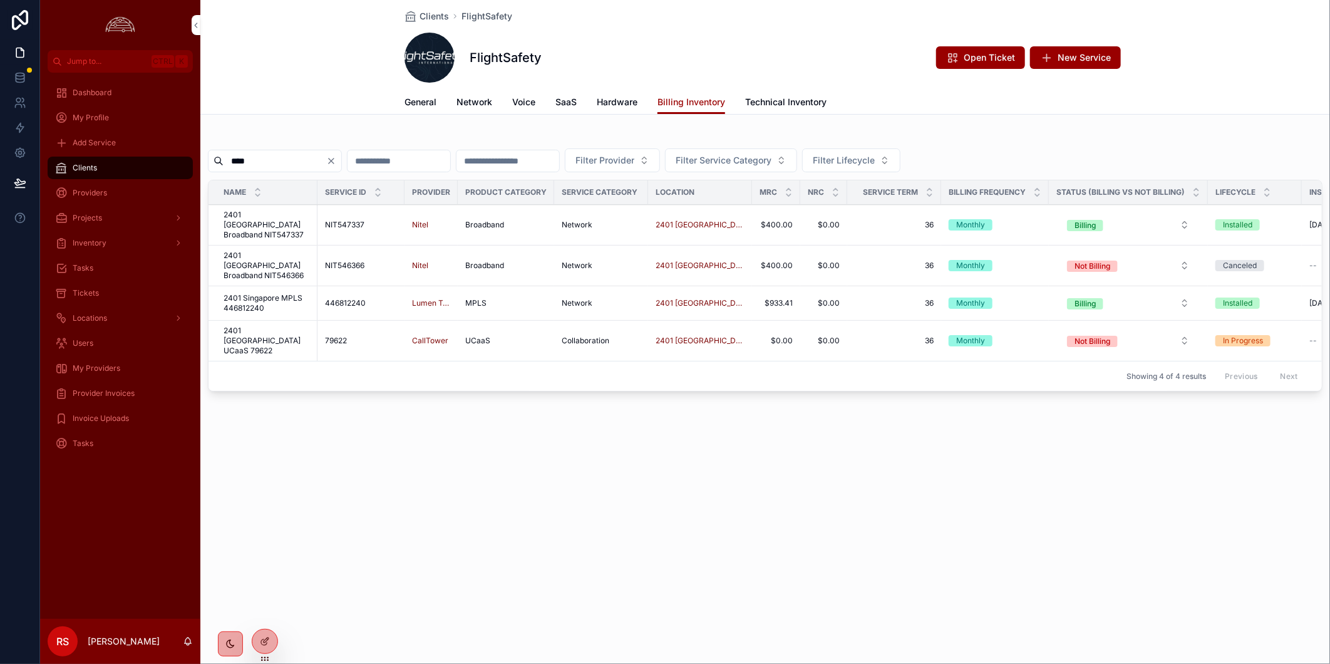
type input "****"
click at [298, 121] on div "Clients FlightSafety FlightSafety Open Ticket New Service Billing Inventory Gen…" at bounding box center [764, 240] width 1129 height 481
click at [286, 221] on span "2401 [GEOGRAPHIC_DATA] Broadband NIT547337" at bounding box center [266, 225] width 86 height 30
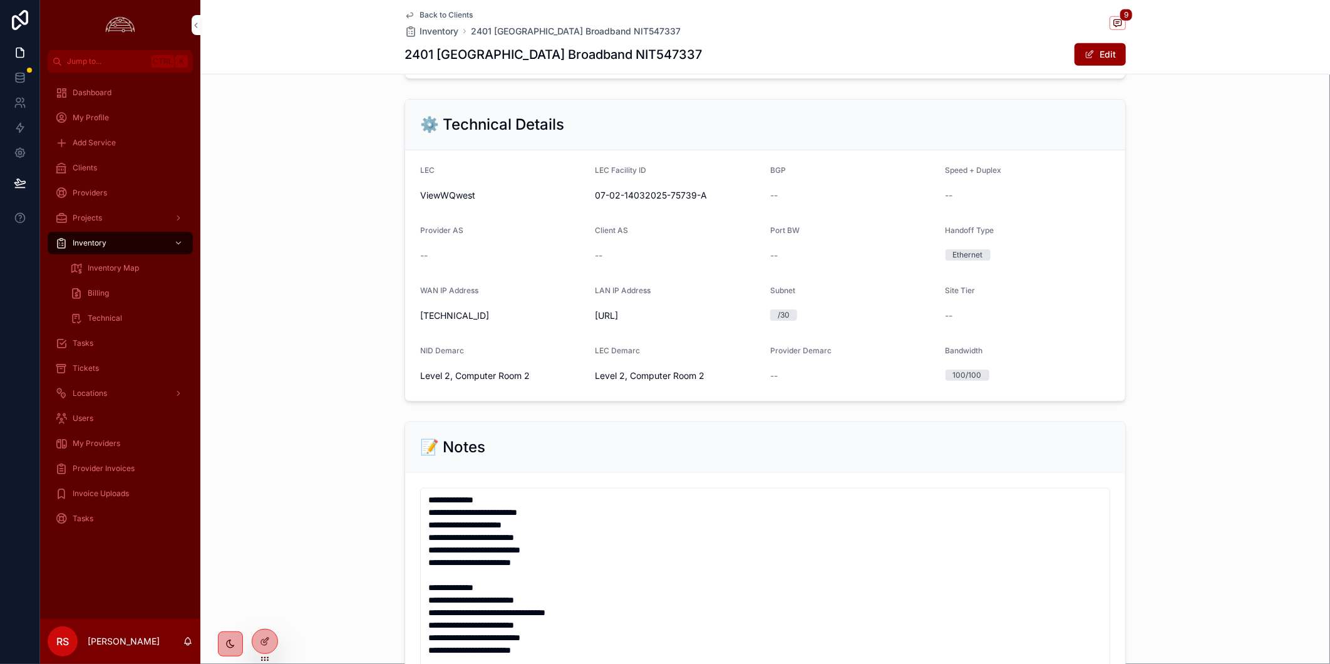
scroll to position [483, 0]
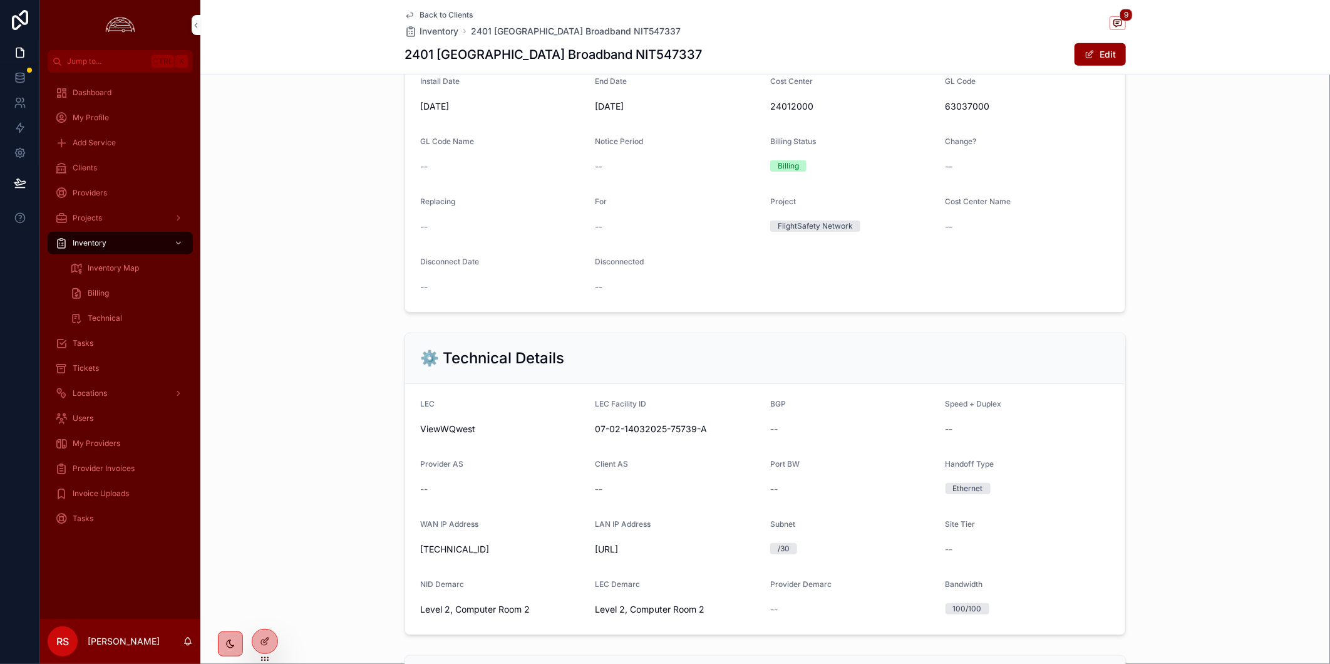
click at [456, 18] on span "Back to Clients" at bounding box center [445, 15] width 53 height 10
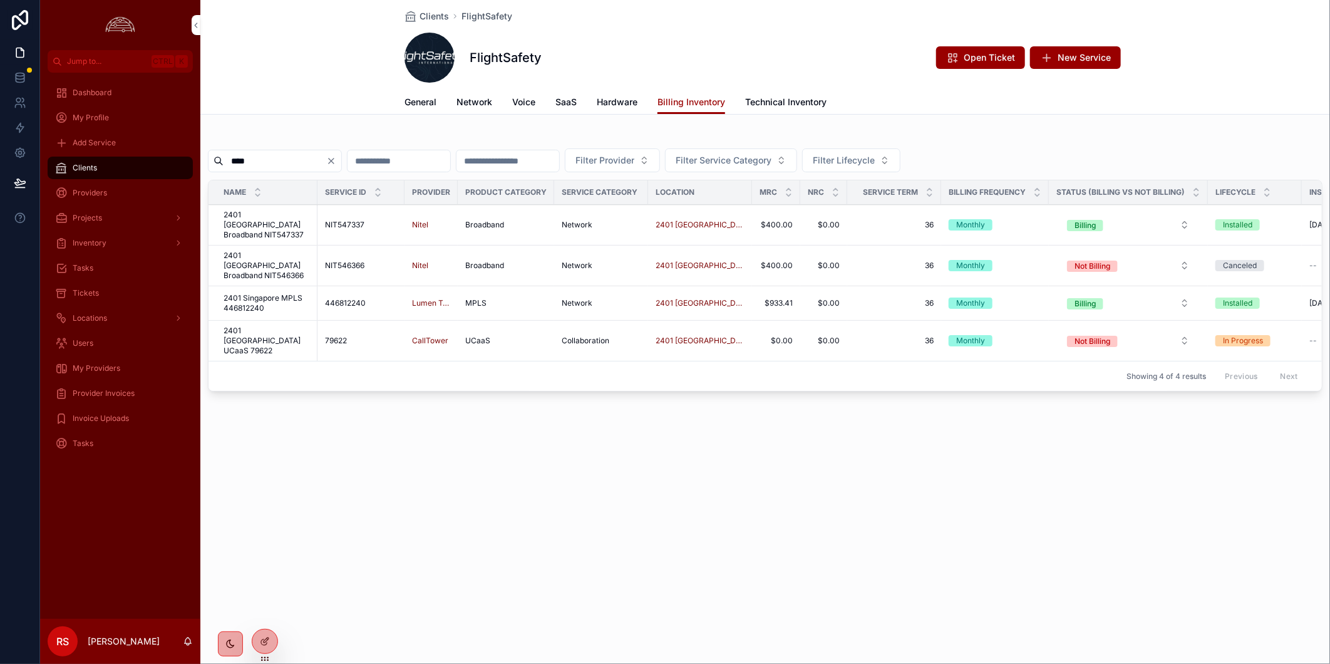
click at [280, 293] on span "2401 Singapore MPLS 446812240" at bounding box center [266, 303] width 86 height 20
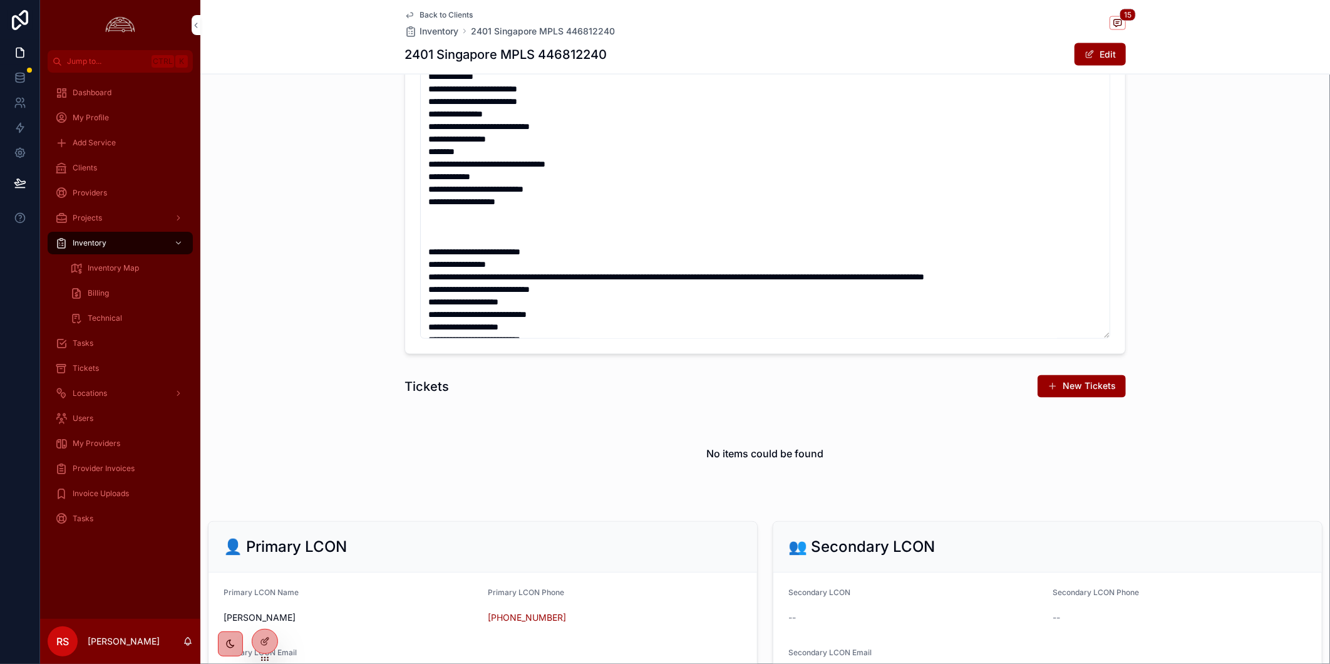
scroll to position [1412, 0]
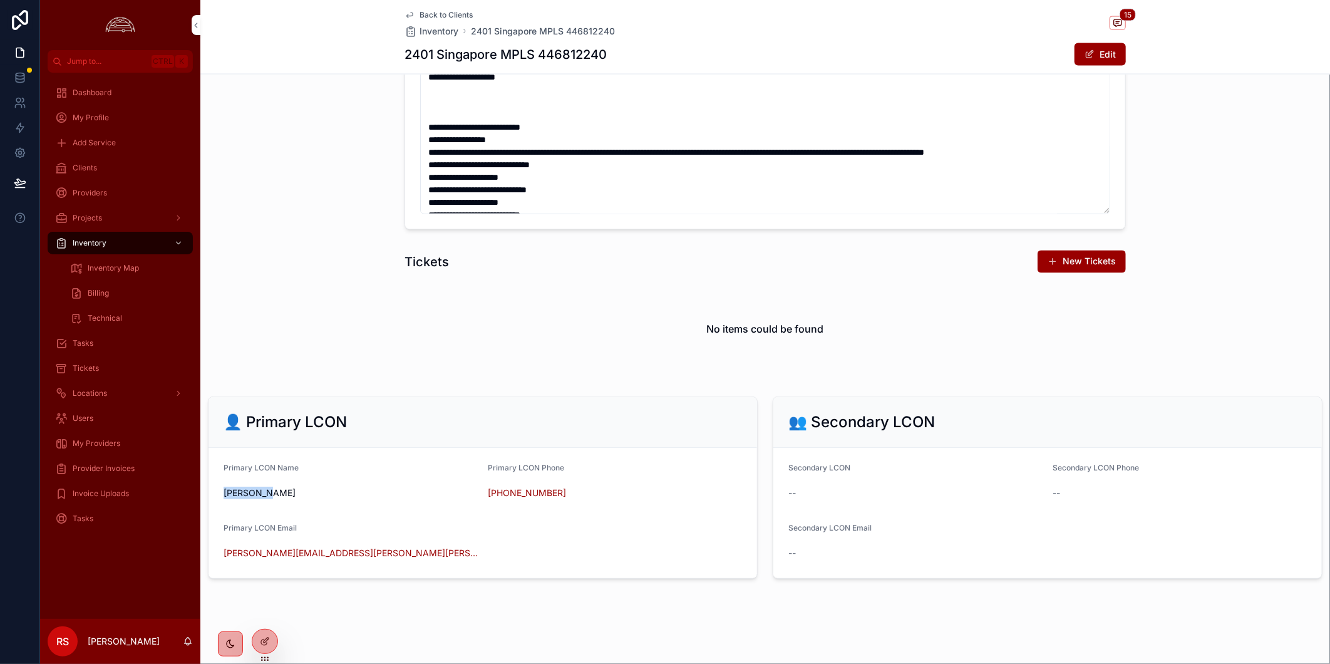
drag, startPoint x: 292, startPoint y: 498, endPoint x: 216, endPoint y: 501, distance: 75.8
click at [216, 501] on form "Primary LCON Name [PERSON_NAME] Primary LCON Phone [PHONE_NUMBER] Primary LCON …" at bounding box center [482, 513] width 548 height 130
copy span "[PERSON_NAME]"
drag, startPoint x: 352, startPoint y: 556, endPoint x: 222, endPoint y: 554, distance: 129.6
click at [222, 554] on form "Primary LCON Name [PERSON_NAME] Primary LCON Phone [PHONE_NUMBER] Primary LCON …" at bounding box center [482, 513] width 548 height 130
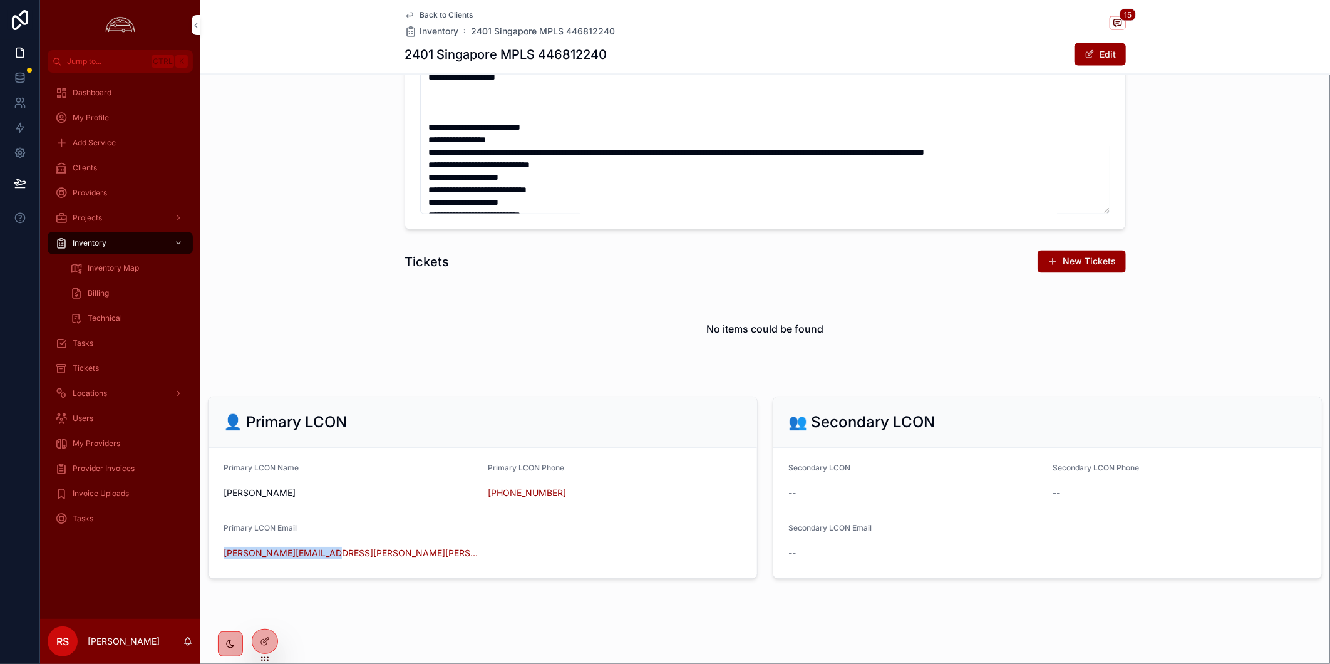
copy link "[PERSON_NAME][EMAIL_ADDRESS][PERSON_NAME][PERSON_NAME][DOMAIN_NAME]"
drag, startPoint x: 589, startPoint y: 491, endPoint x: 483, endPoint y: 493, distance: 105.8
click at [483, 493] on form "Primary LCON Name [PERSON_NAME] Primary LCON Phone [PHONE_NUMBER] Primary LCON …" at bounding box center [482, 513] width 548 height 130
copy link "[PHONE_NUMBER]"
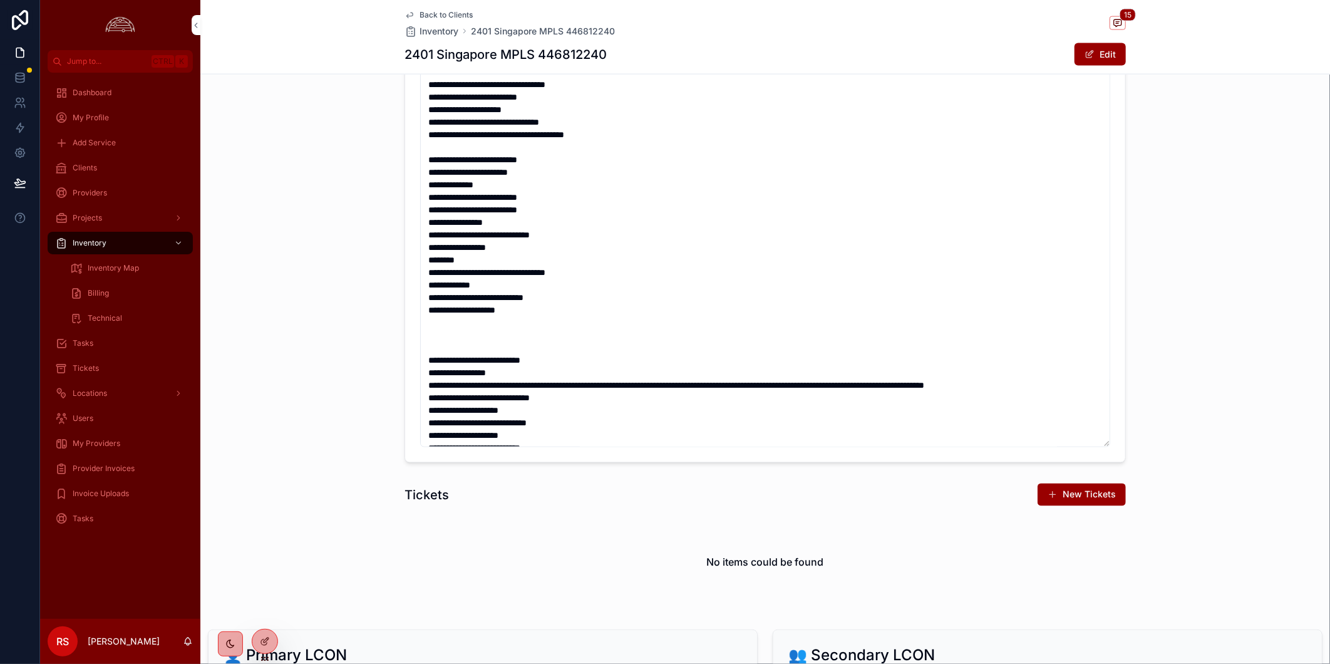
scroll to position [1065, 0]
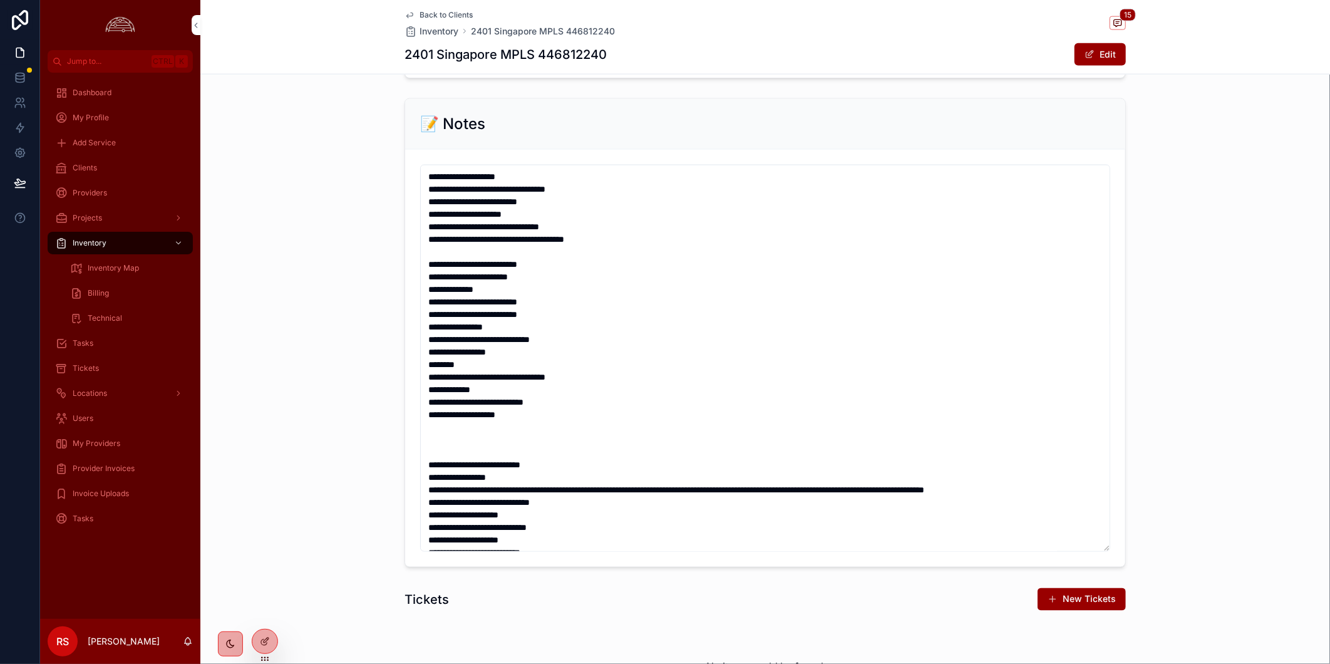
click at [134, 547] on div "Dashboard My Profile Add Service Clients Providers Projects Inventory Inventory…" at bounding box center [120, 346] width 160 height 546
click at [117, 468] on span "Provider Invoices" at bounding box center [104, 468] width 62 height 10
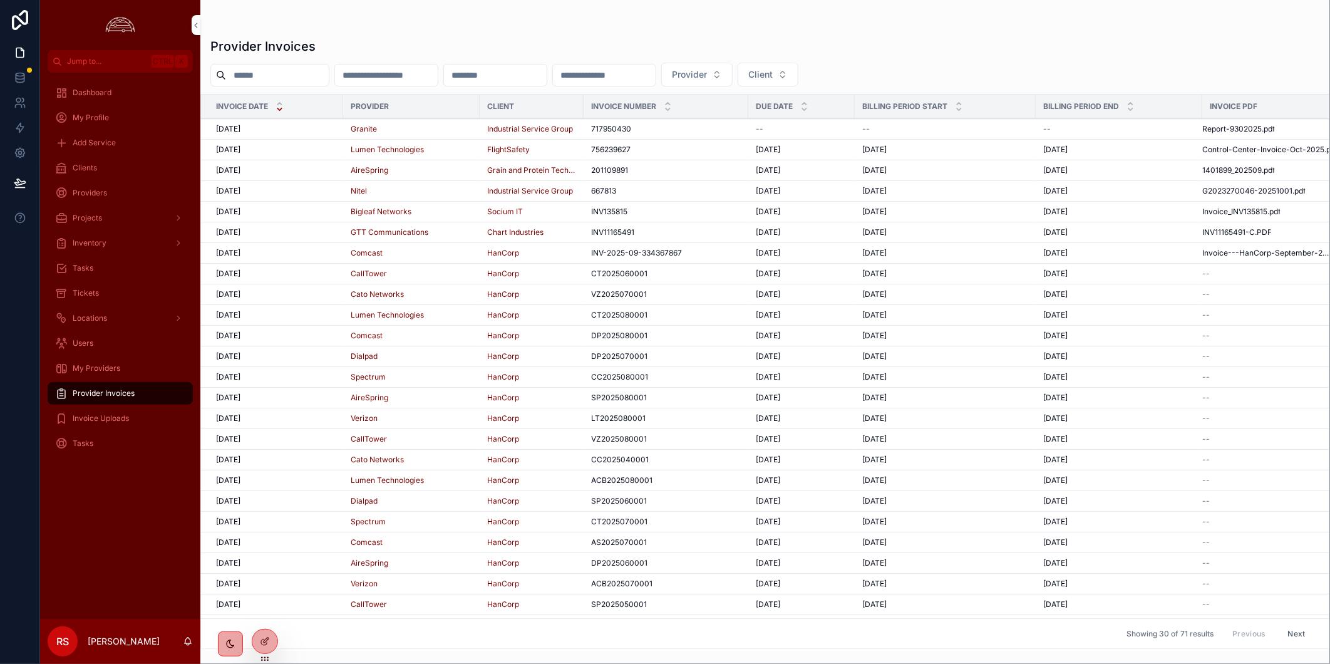
click at [103, 370] on span "My Providers" at bounding box center [97, 368] width 48 height 10
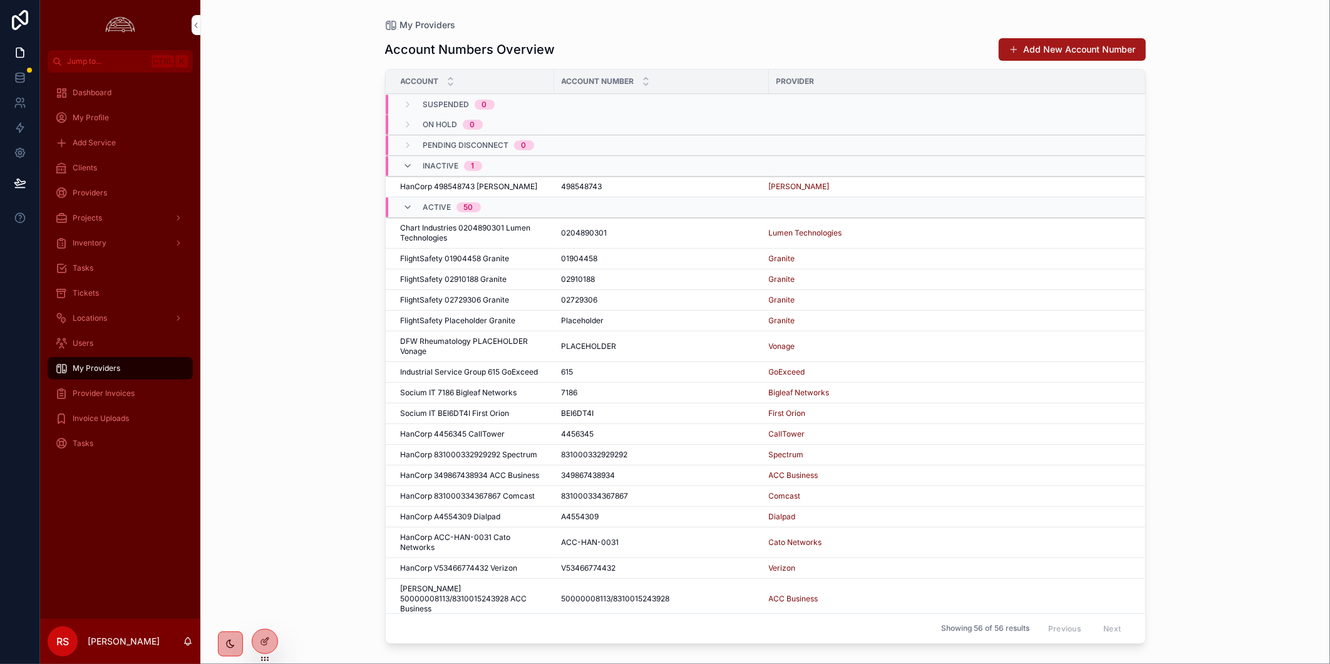
click at [1017, 51] on span "scrollable content" at bounding box center [1014, 49] width 10 height 10
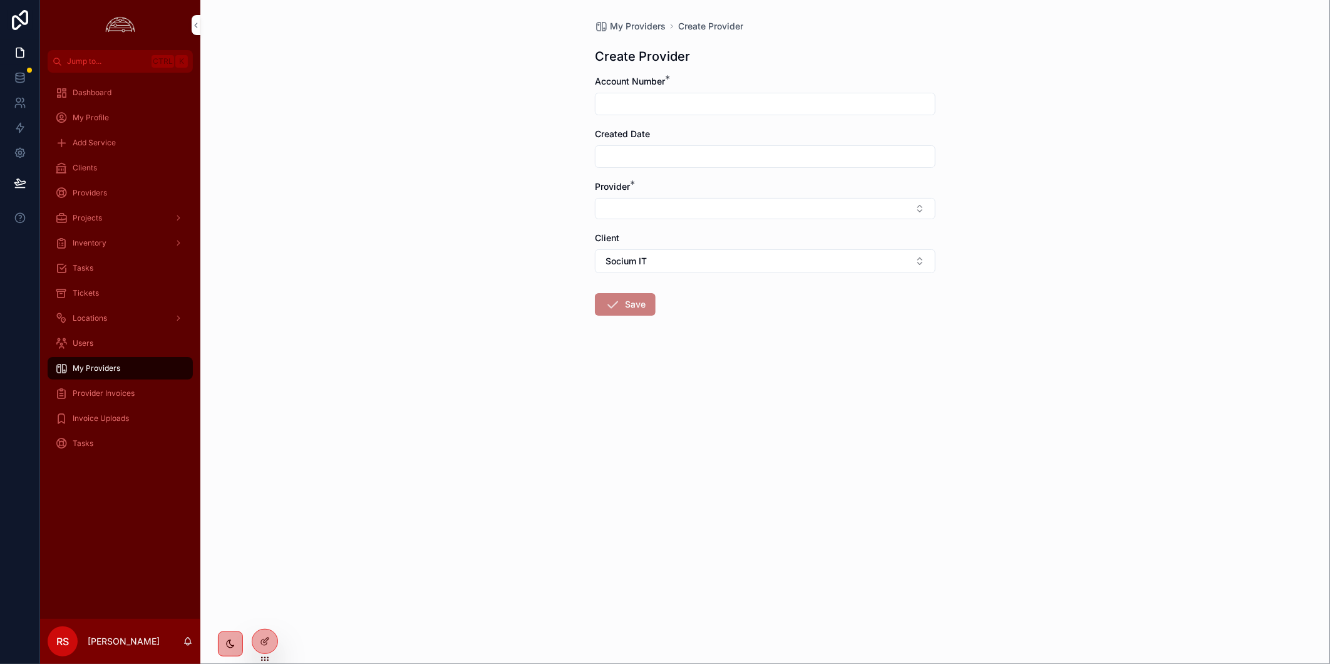
click at [634, 98] on input "scrollable content" at bounding box center [764, 104] width 339 height 18
paste input "**********"
type input "**********"
click at [660, 160] on input "scrollable content" at bounding box center [764, 157] width 339 height 18
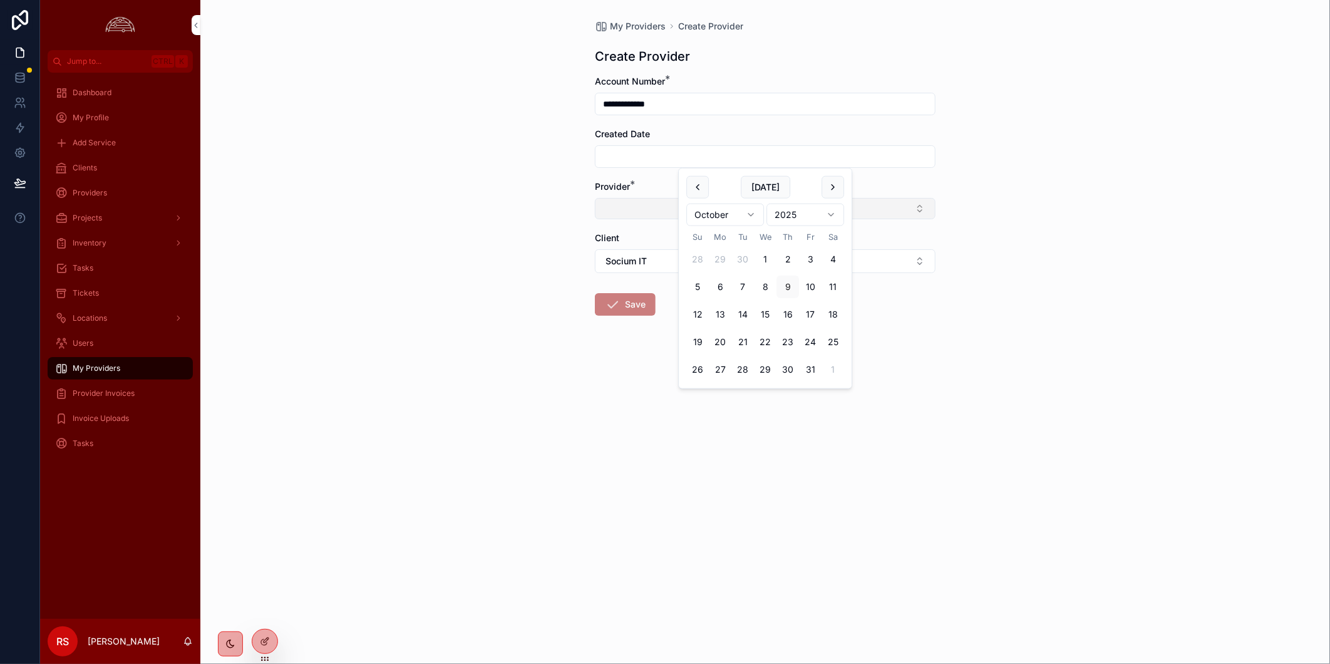
click at [660, 210] on button "Select Button" at bounding box center [765, 208] width 341 height 21
type input "****"
click at [709, 252] on div "AT&T" at bounding box center [765, 258] width 174 height 20
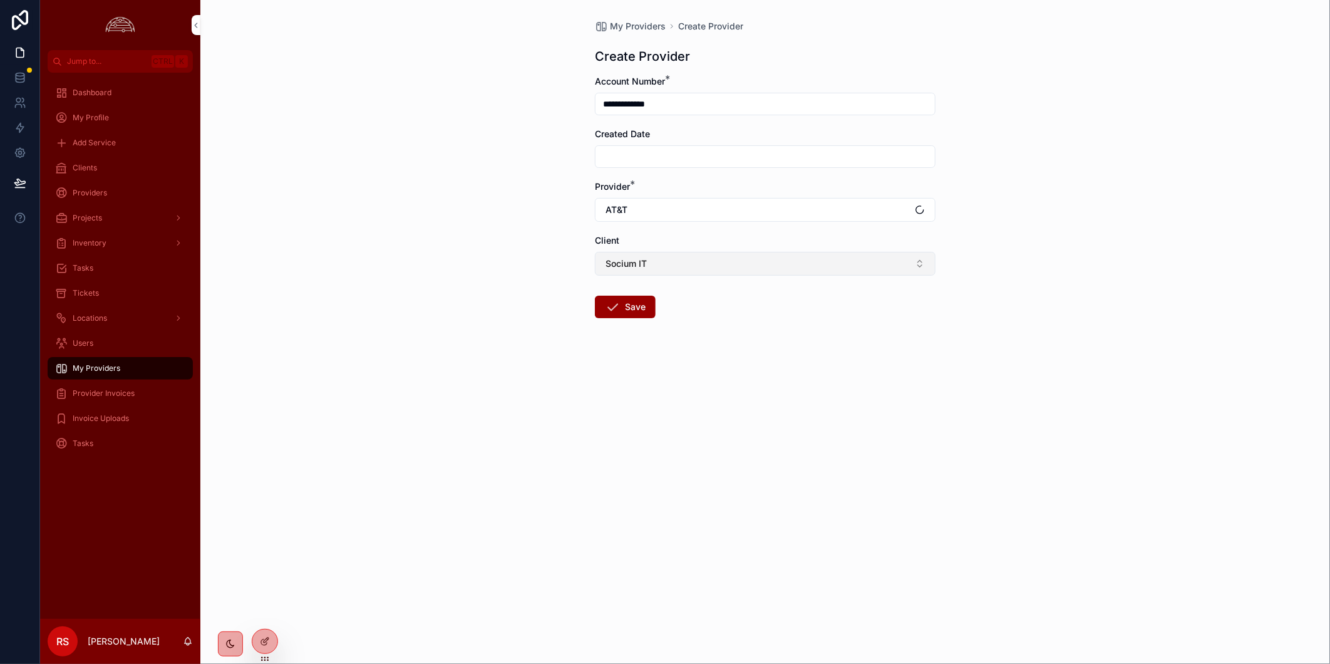
click at [709, 258] on button "Socium IT" at bounding box center [765, 264] width 341 height 24
type input "******"
click at [763, 309] on div "FlightSafety" at bounding box center [765, 314] width 174 height 20
click at [683, 406] on div "**********" at bounding box center [764, 332] width 1129 height 664
click at [633, 297] on button "Save" at bounding box center [625, 306] width 61 height 23
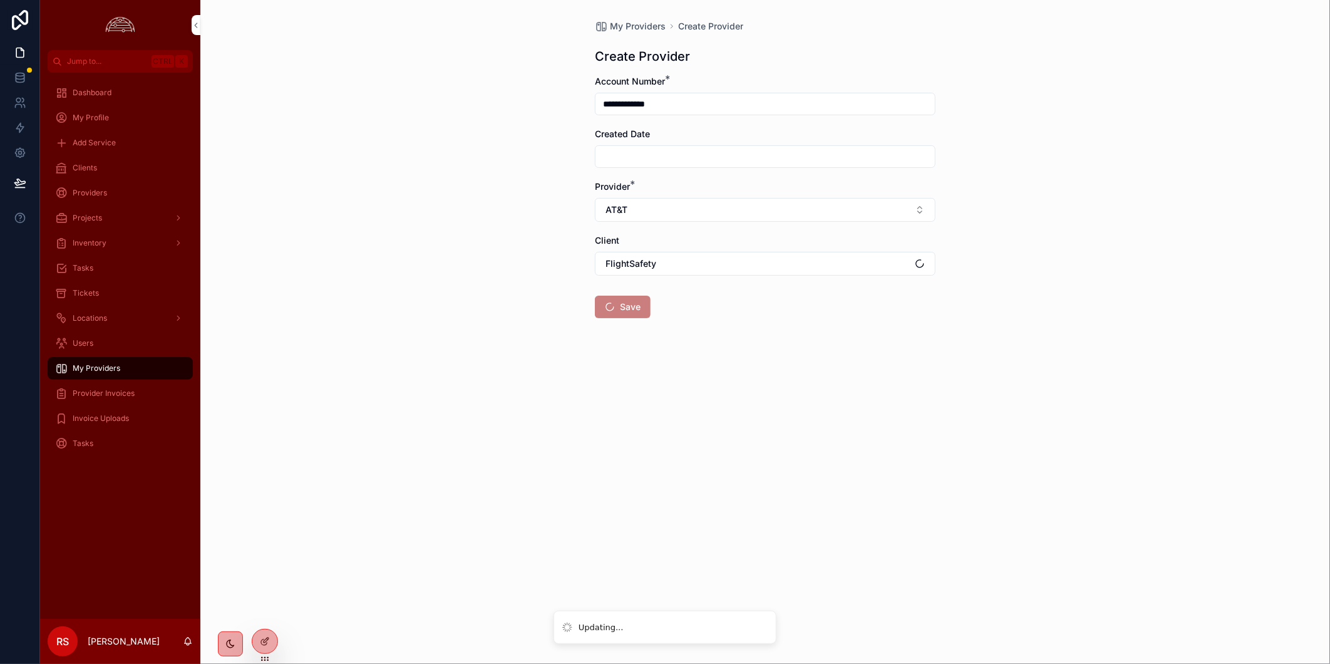
click at [415, 225] on div "**********" at bounding box center [764, 332] width 1129 height 664
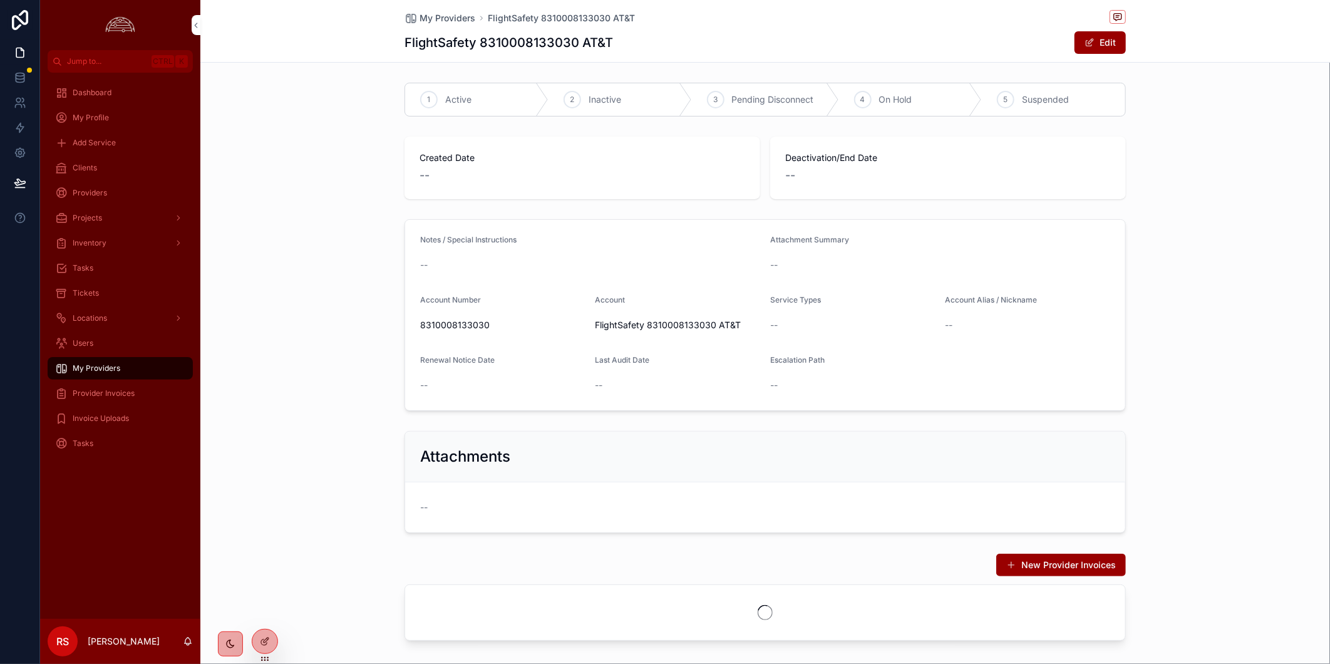
click at [119, 161] on div "Clients" at bounding box center [120, 168] width 130 height 20
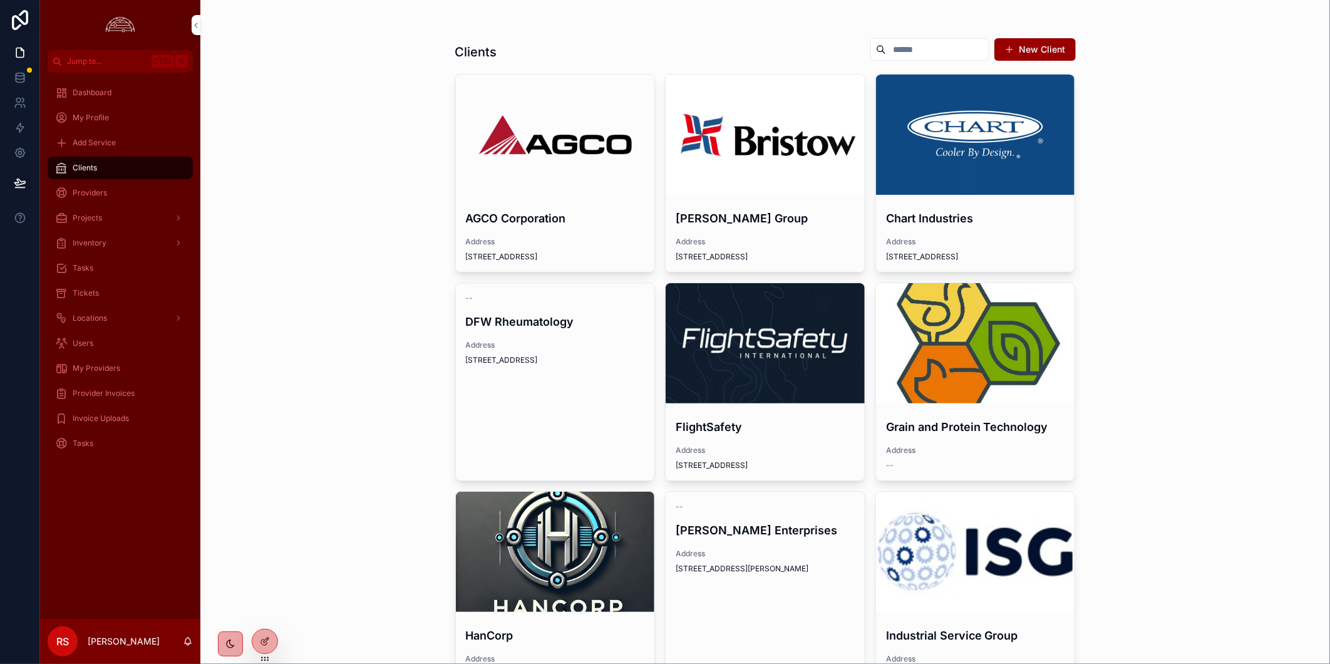
click at [119, 161] on div "Clients" at bounding box center [120, 168] width 130 height 20
click at [101, 395] on span "Provider Invoices" at bounding box center [104, 393] width 62 height 10
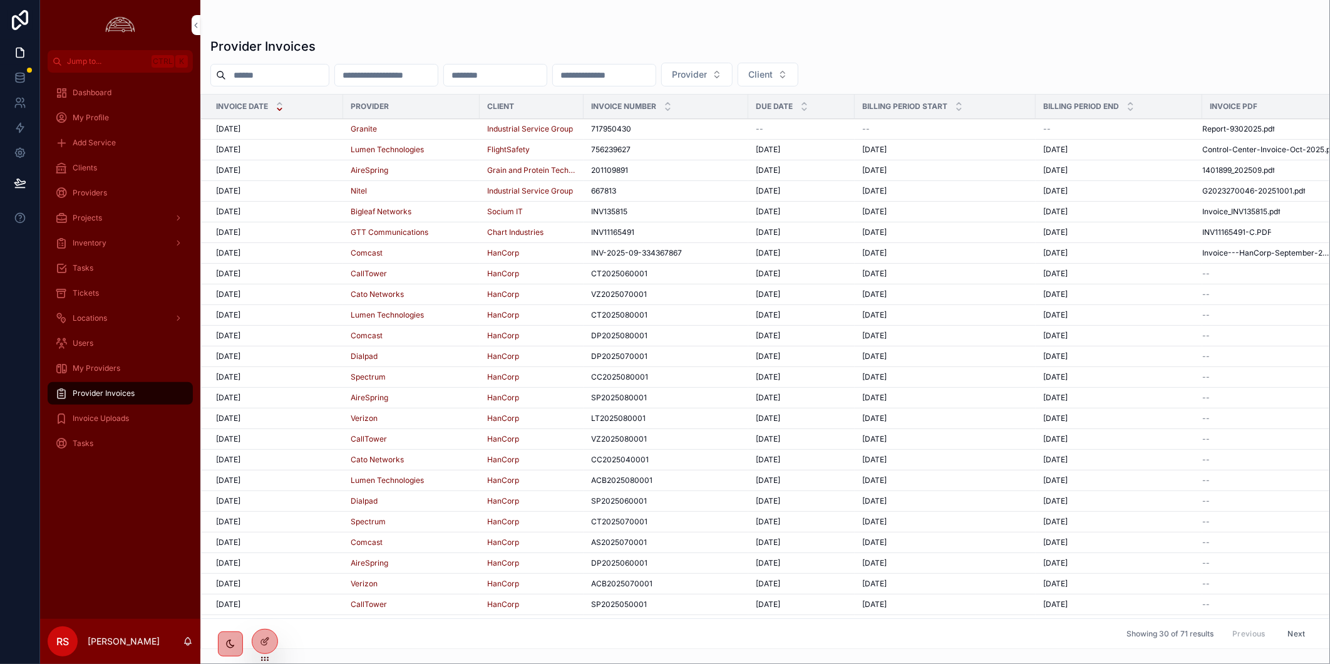
click at [113, 367] on span "My Providers" at bounding box center [97, 368] width 48 height 10
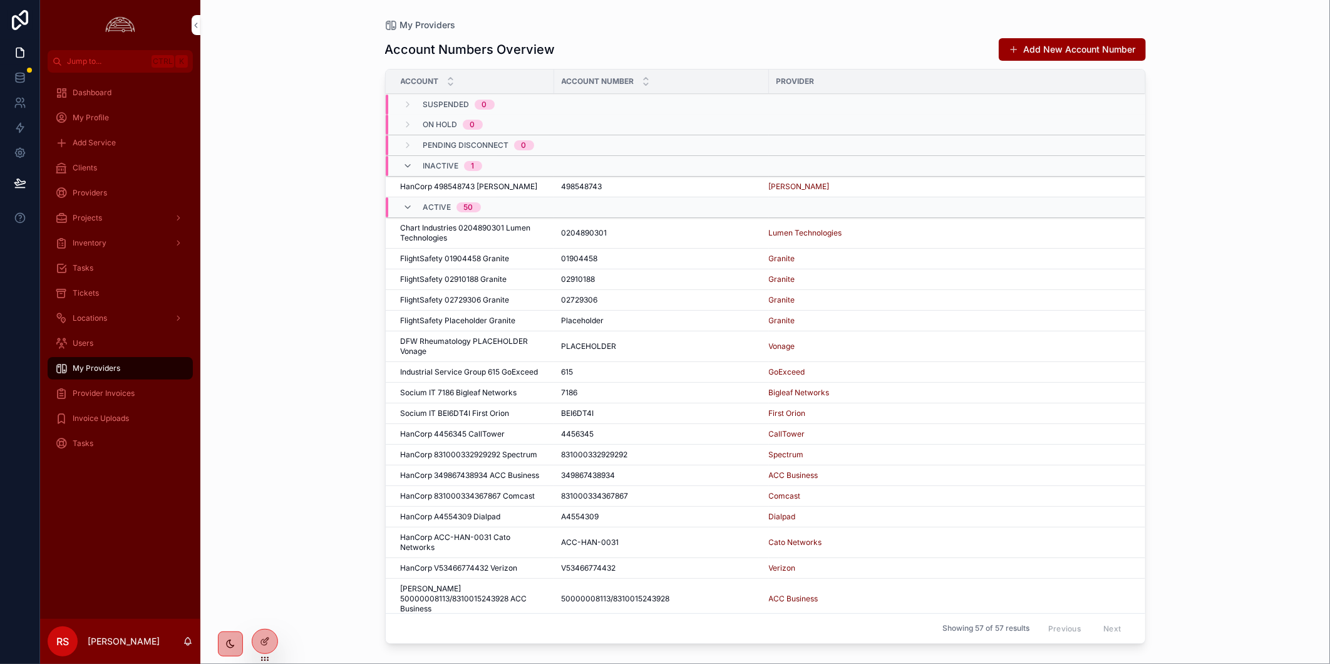
click at [1265, 366] on div "My Providers Account Numbers Overview Add New Account Number Account Account Nu…" at bounding box center [764, 332] width 1129 height 664
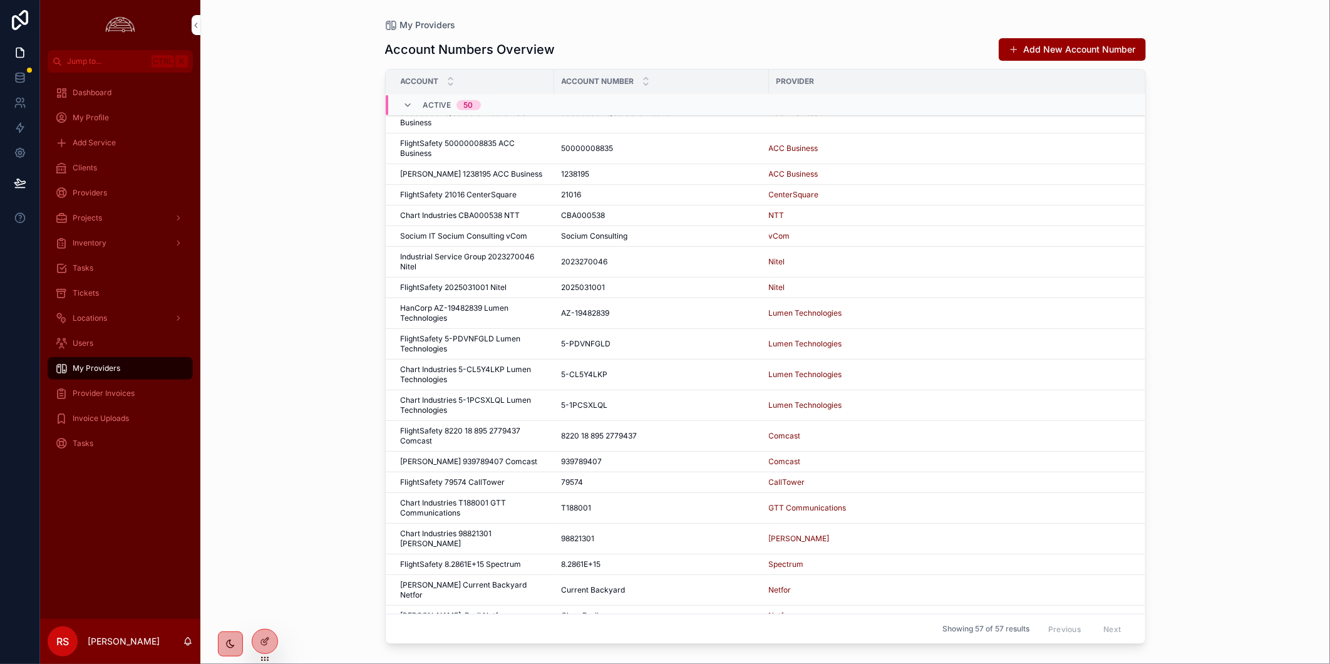
scroll to position [908, 0]
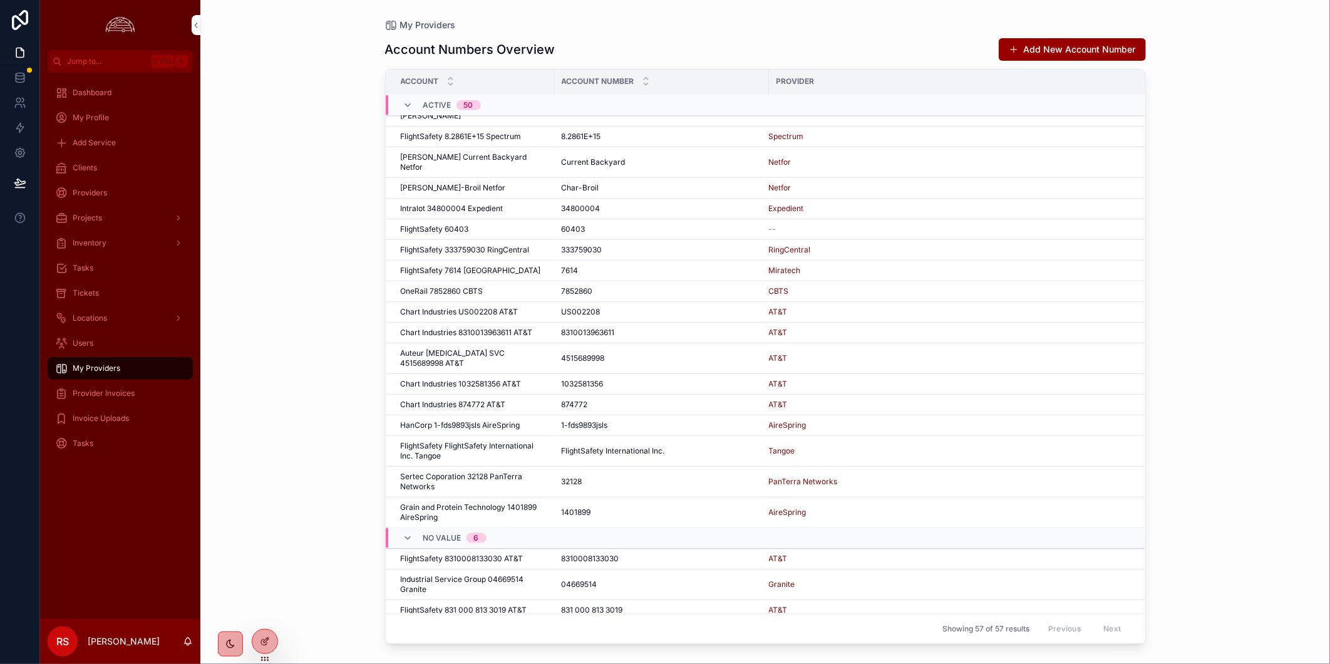
click at [660, 553] on div "8310008133030 8310008133030" at bounding box center [662, 558] width 200 height 10
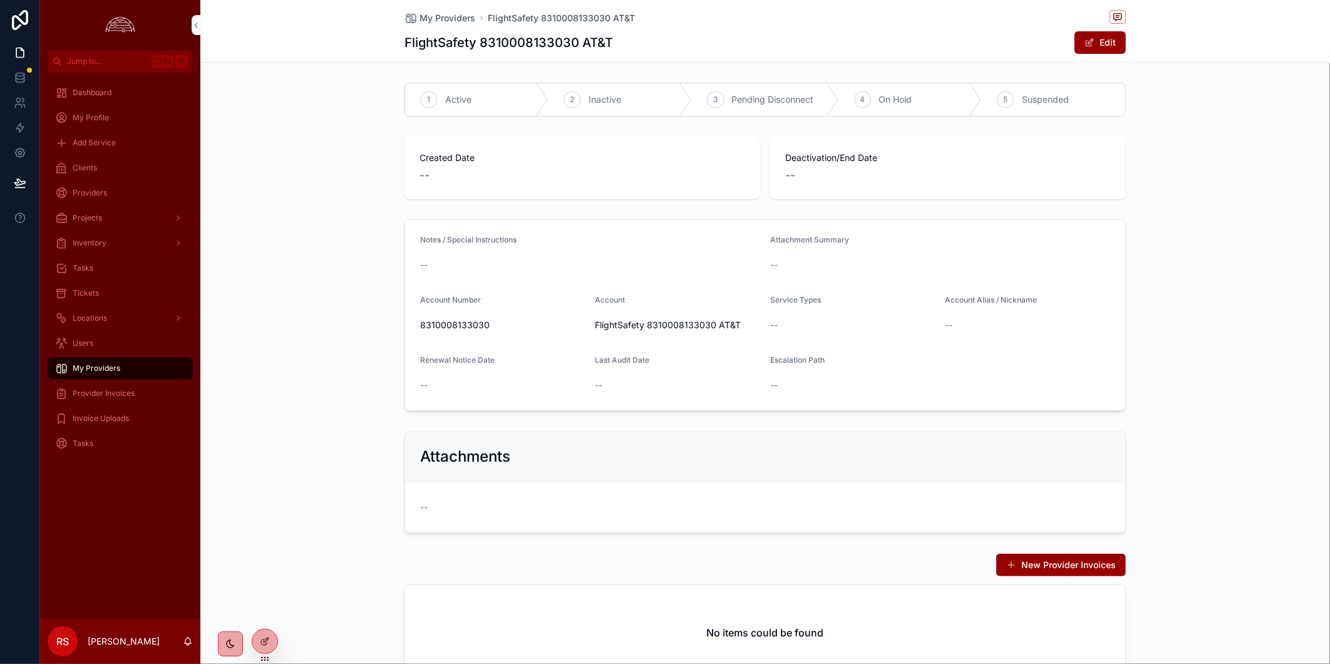
click at [1256, 367] on div "Notes / Special Instructions -- Attachment Summary -- Account Number 8310008133…" at bounding box center [764, 315] width 1129 height 202
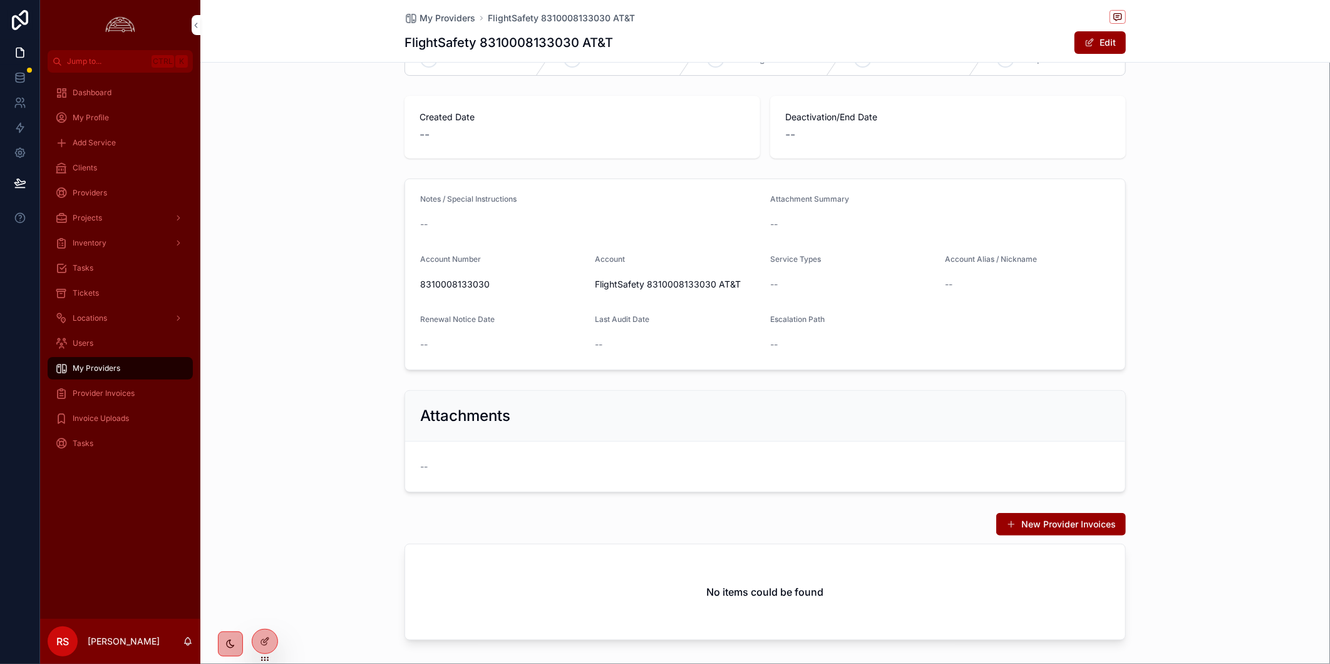
scroll to position [108, 0]
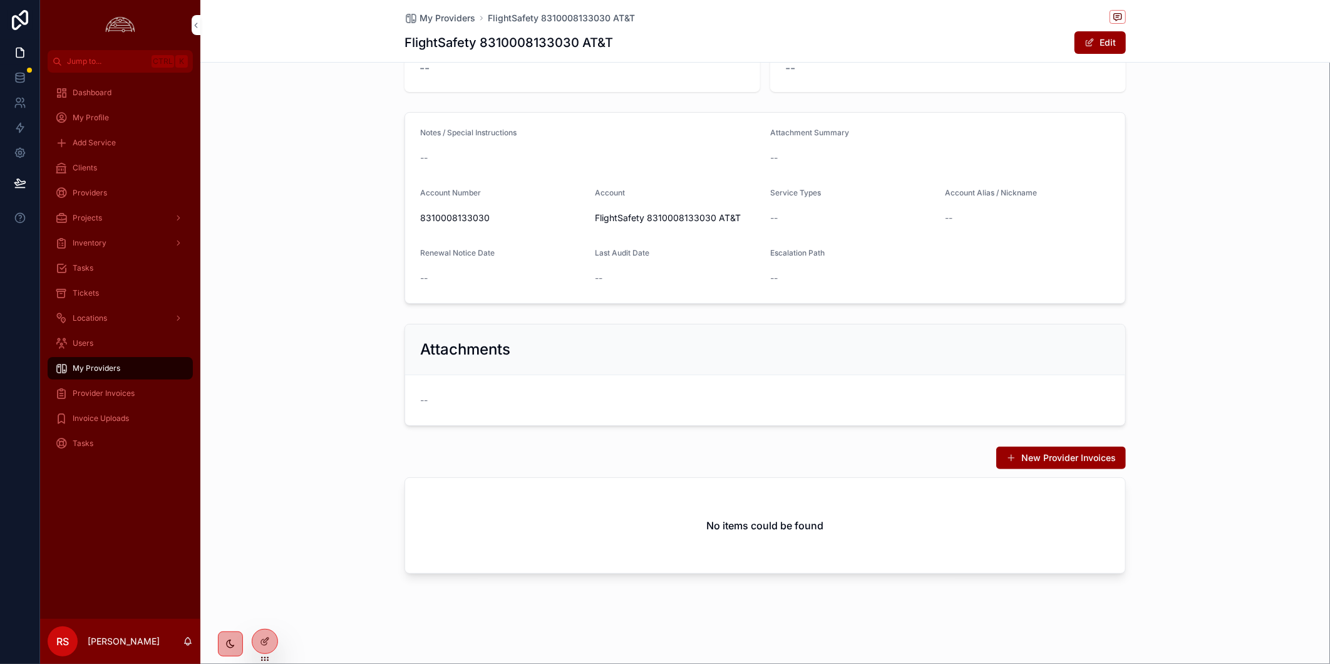
click at [1143, 186] on div "Notes / Special Instructions -- Attachment Summary -- Account Number 8310008133…" at bounding box center [764, 208] width 1129 height 202
click at [1098, 41] on button "Edit" at bounding box center [1099, 42] width 51 height 23
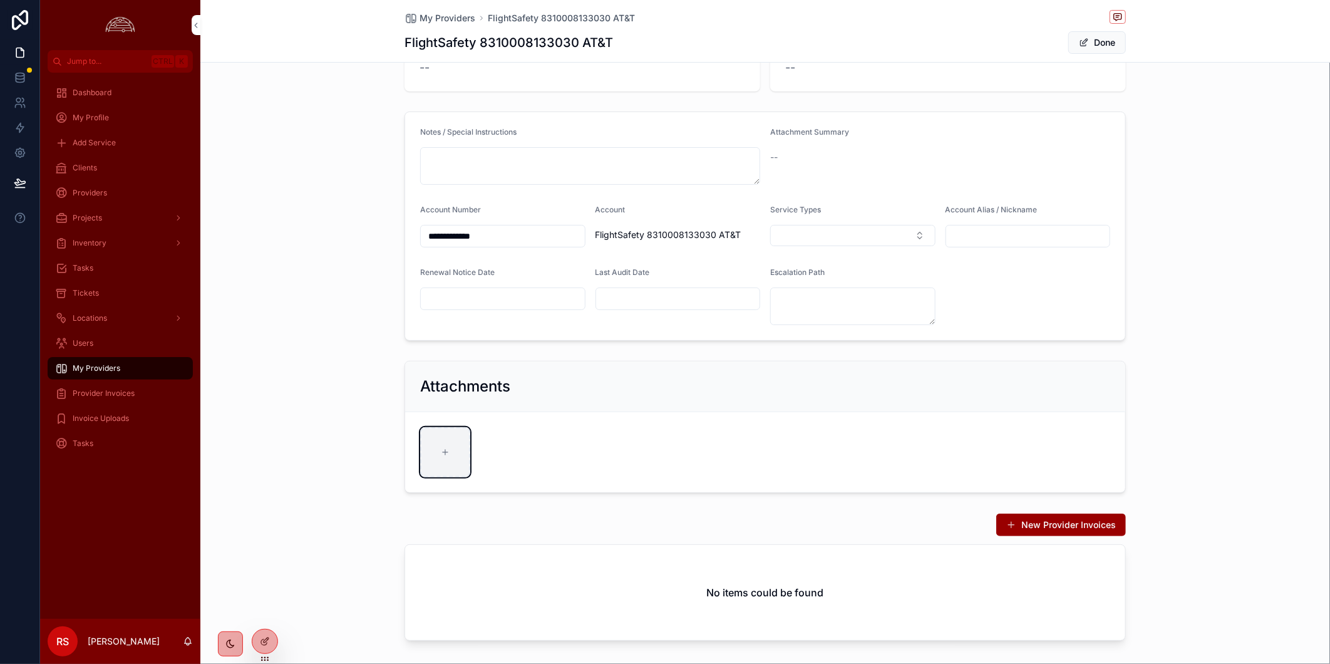
click at [448, 455] on div "scrollable content" at bounding box center [445, 452] width 50 height 50
type input "**********"
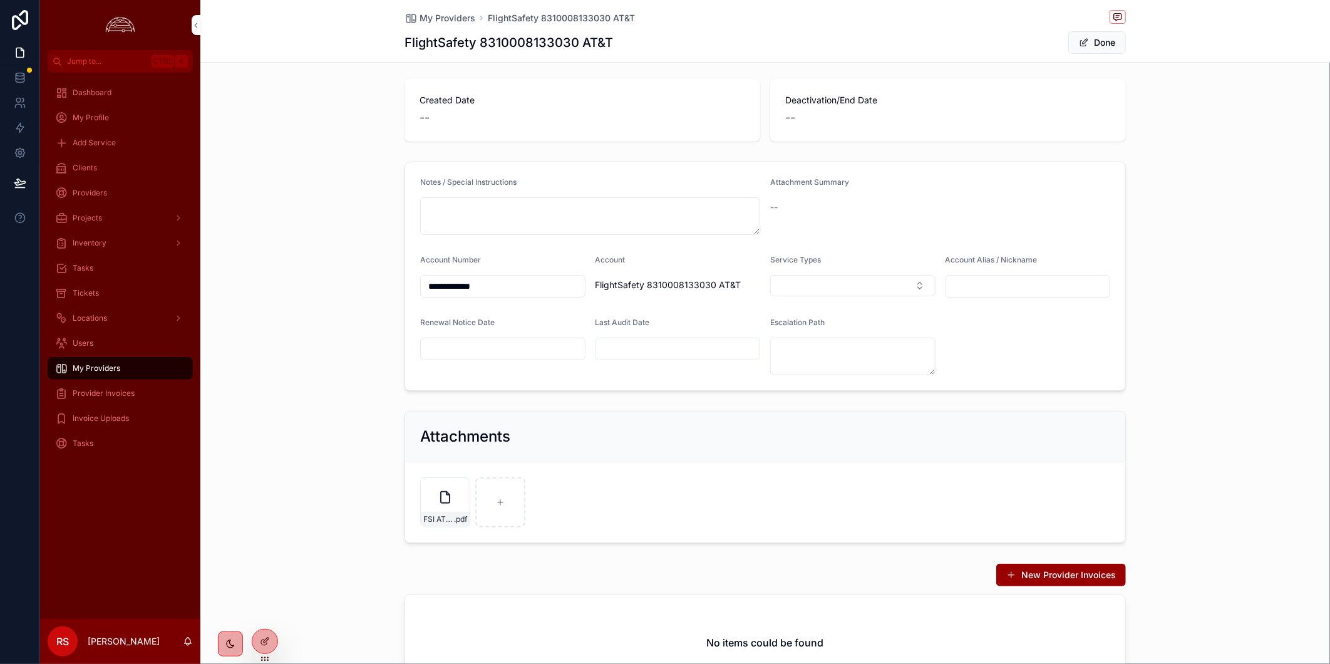
scroll to position [0, 0]
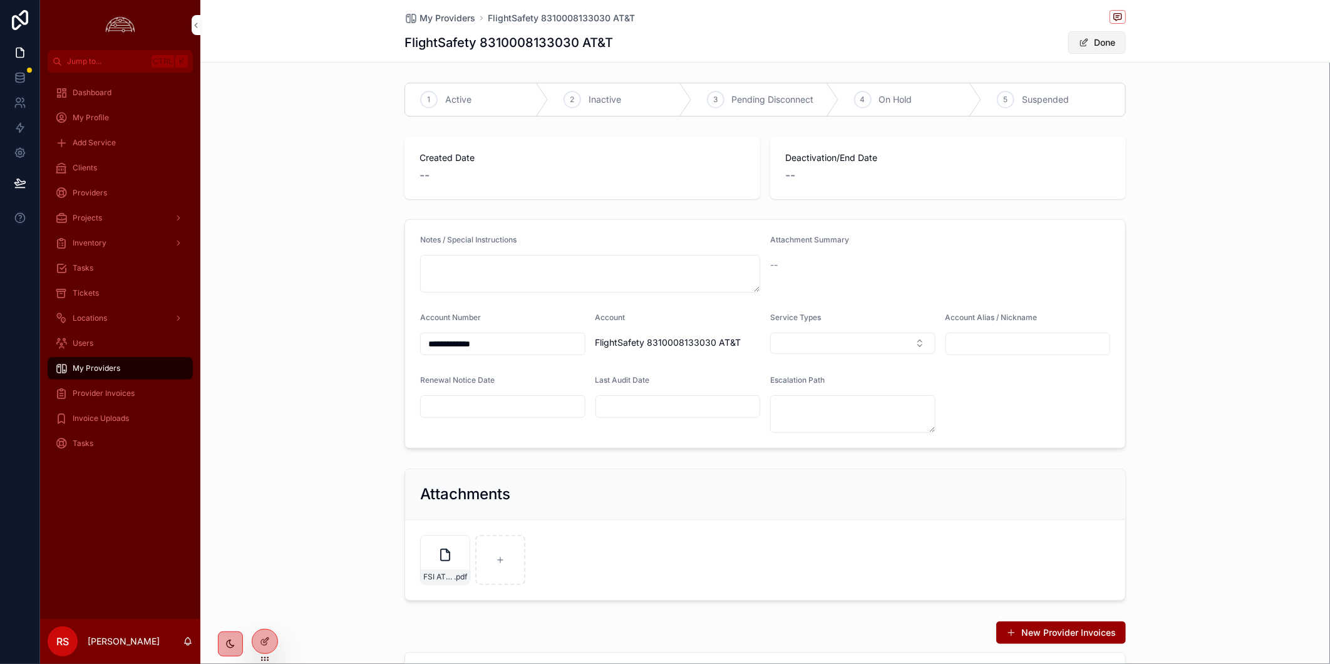
click at [1101, 42] on button "Done" at bounding box center [1097, 42] width 58 height 23
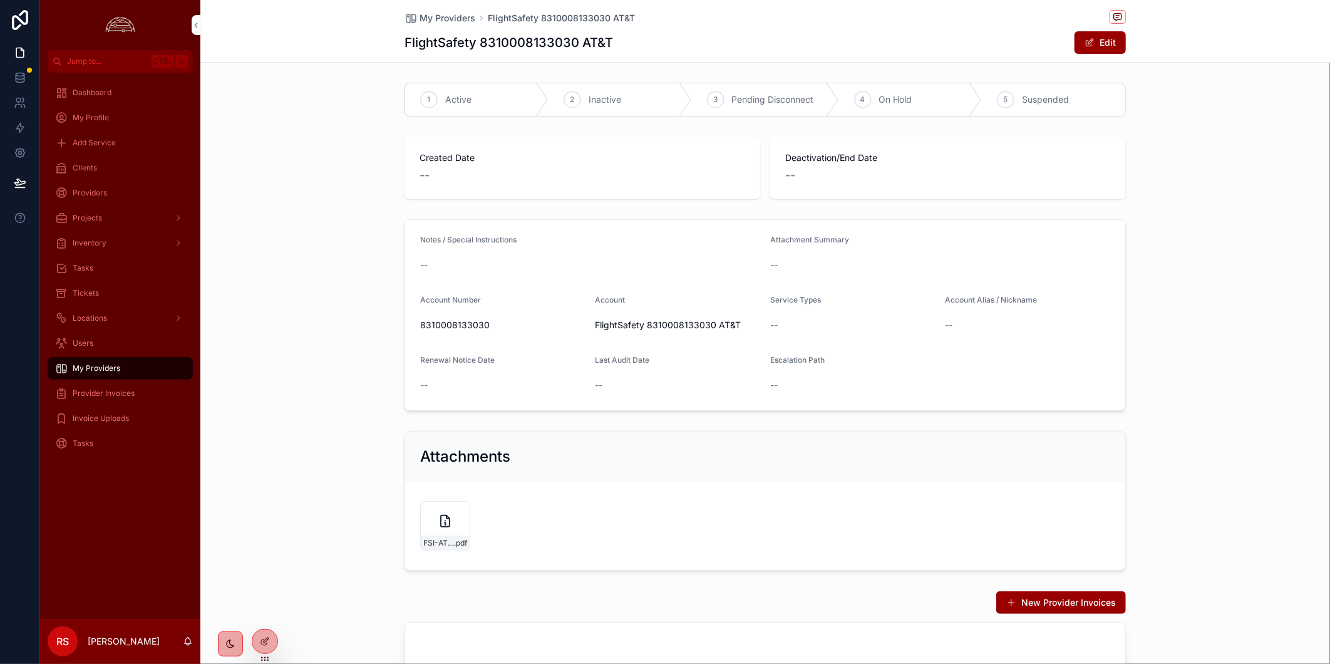
click at [316, 294] on div "Notes / Special Instructions -- Attachment Summary -- Account Number 8310008133…" at bounding box center [764, 315] width 1129 height 202
drag, startPoint x: 138, startPoint y: 167, endPoint x: 322, endPoint y: 139, distance: 186.2
click at [138, 167] on div "Clients" at bounding box center [120, 168] width 130 height 20
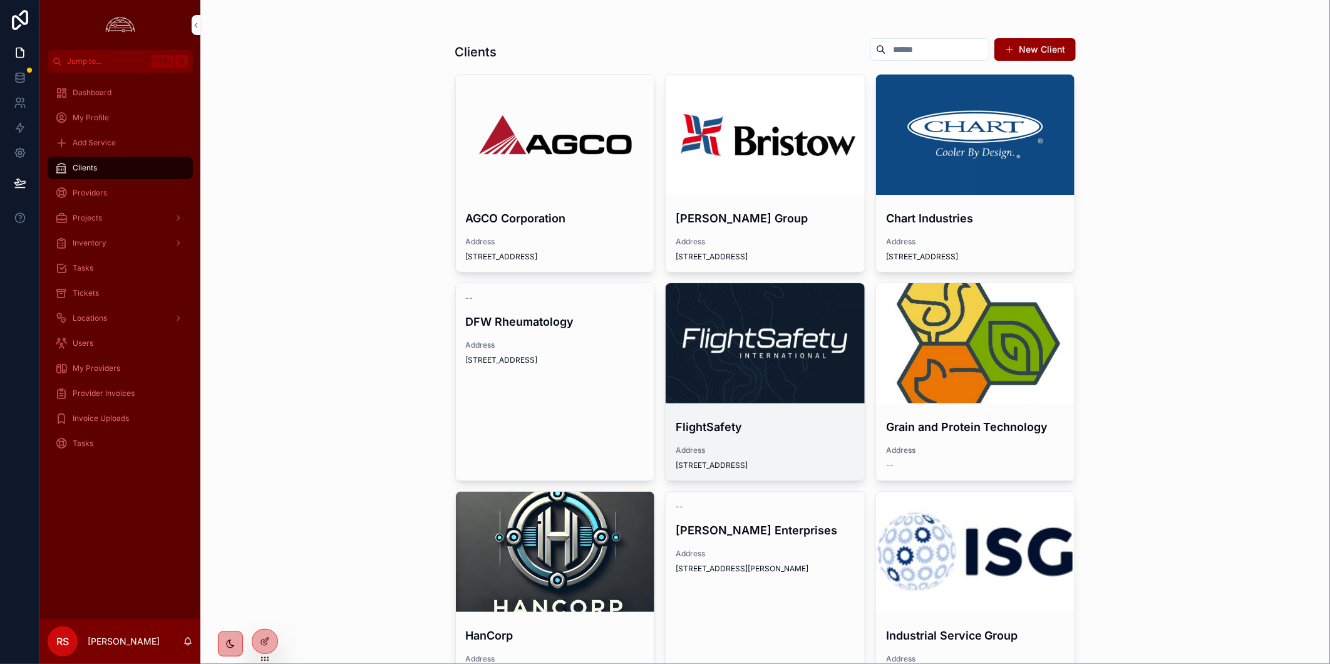
drag, startPoint x: 752, startPoint y: 336, endPoint x: 759, endPoint y: 322, distance: 16.2
click at [0, 0] on div "scrollable content" at bounding box center [0, 0] width 0 height 0
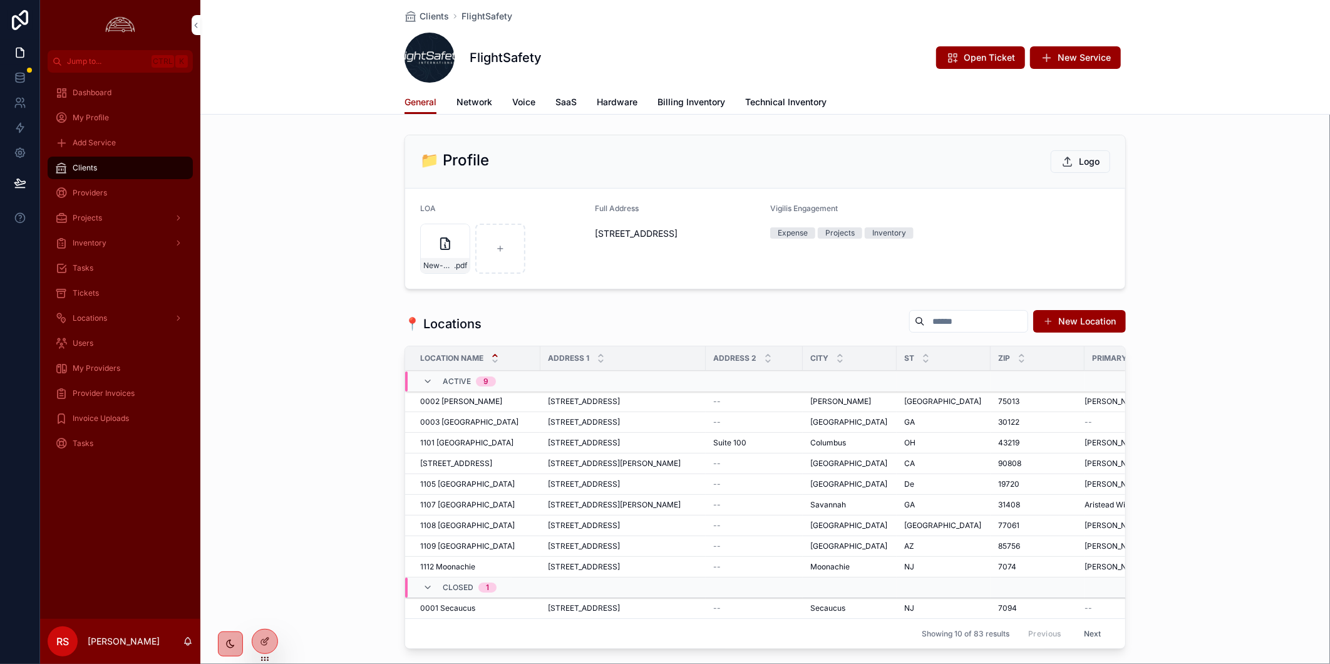
click at [1168, 242] on div "📁 Profile Logo LOA New-Socium-LOA .pdf Full Address [STREET_ADDRESS] Vigilis En…" at bounding box center [764, 212] width 1129 height 165
click at [1069, 56] on span "New Service" at bounding box center [1083, 57] width 53 height 13
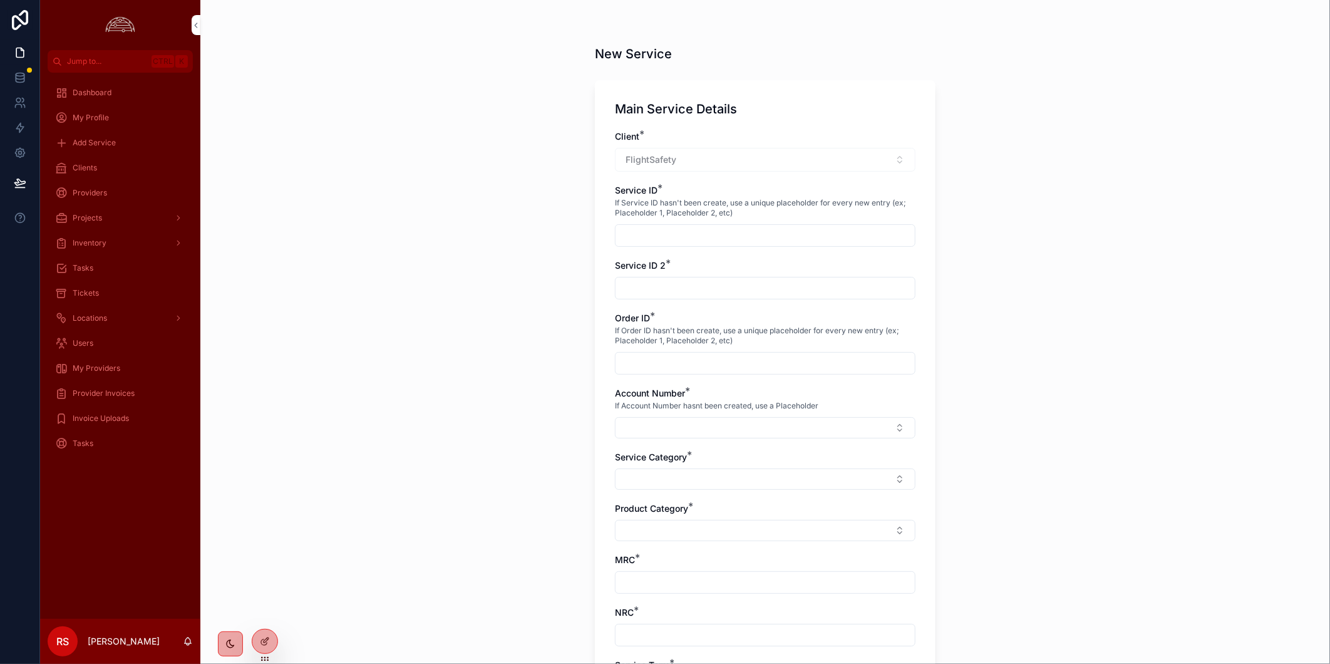
click at [725, 227] on input "scrollable content" at bounding box center [764, 236] width 299 height 18
paste input "*********"
click at [620, 234] on input "*********" at bounding box center [764, 236] width 299 height 18
type input "********"
paste input "********"
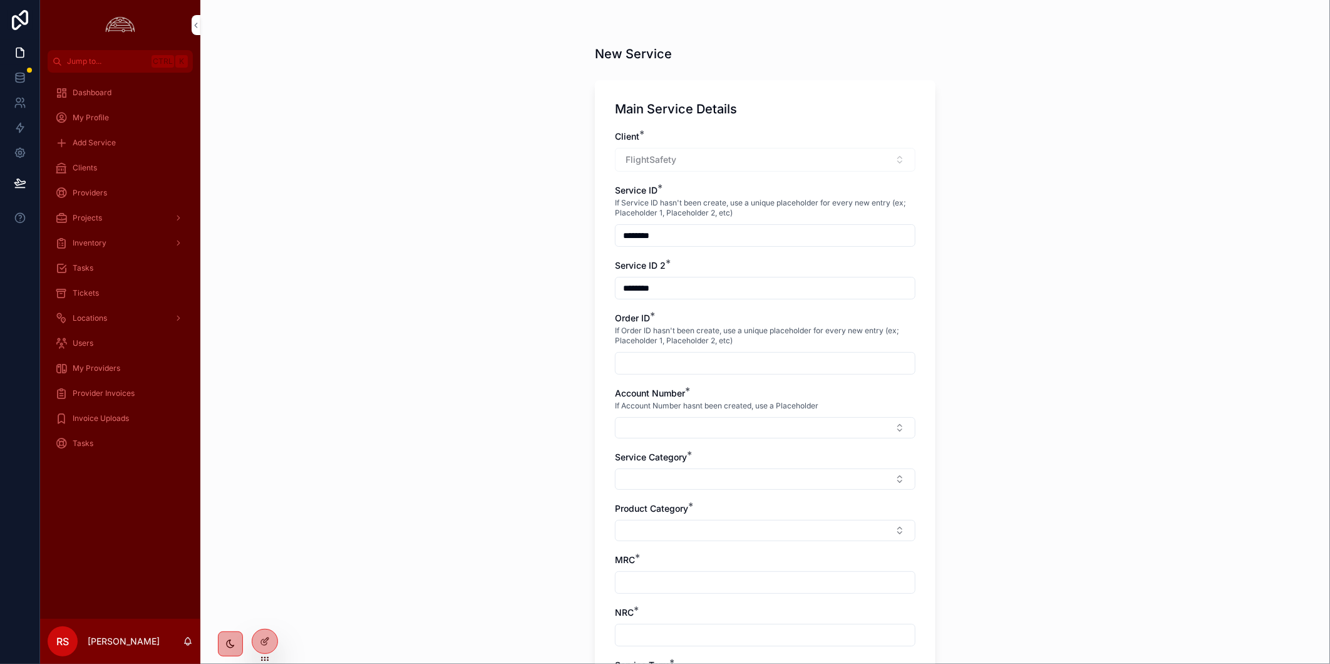
type input "********"
click at [755, 364] on input "scrollable content" at bounding box center [764, 363] width 299 height 18
type input "**********"
click at [1003, 308] on div "**********" at bounding box center [764, 332] width 1129 height 664
click at [829, 433] on button "Select Button" at bounding box center [765, 427] width 300 height 21
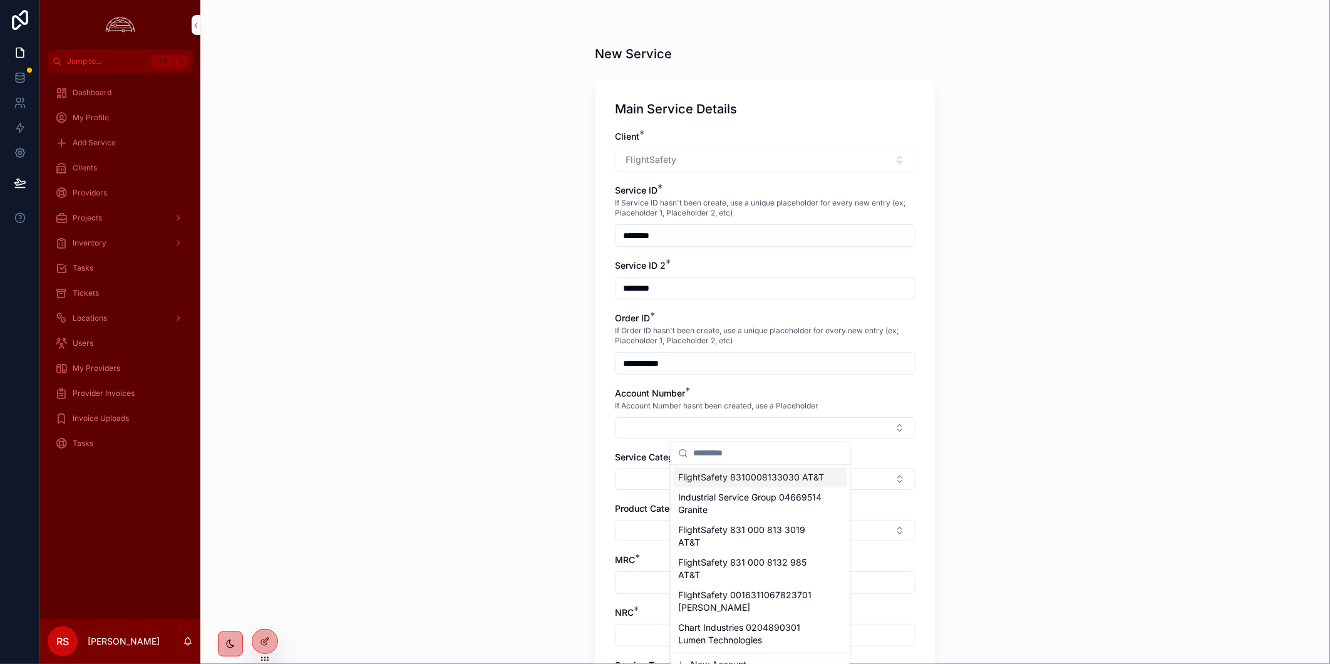
click at [809, 483] on span "FlightSafety 8310008133030 AT&T" at bounding box center [751, 477] width 146 height 13
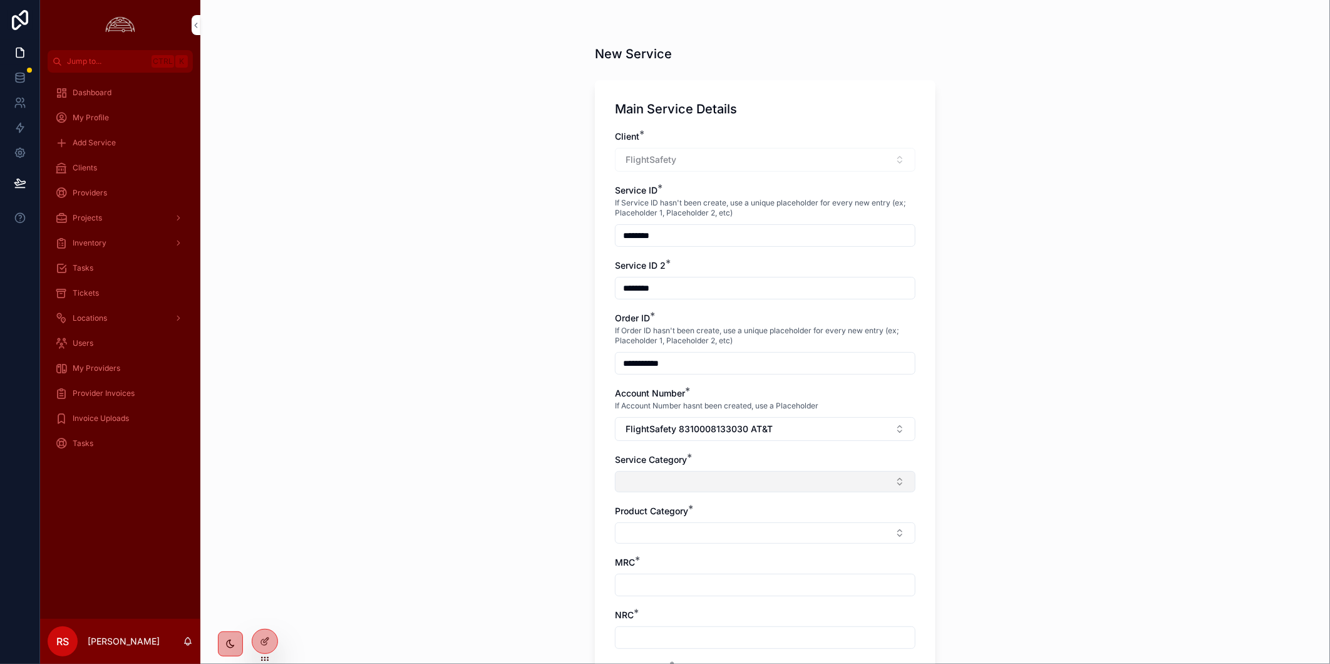
click at [711, 482] on button "Select Button" at bounding box center [765, 481] width 300 height 21
click at [704, 629] on span "Network" at bounding box center [695, 631] width 35 height 13
click at [702, 537] on button "Select Button" at bounding box center [765, 535] width 300 height 21
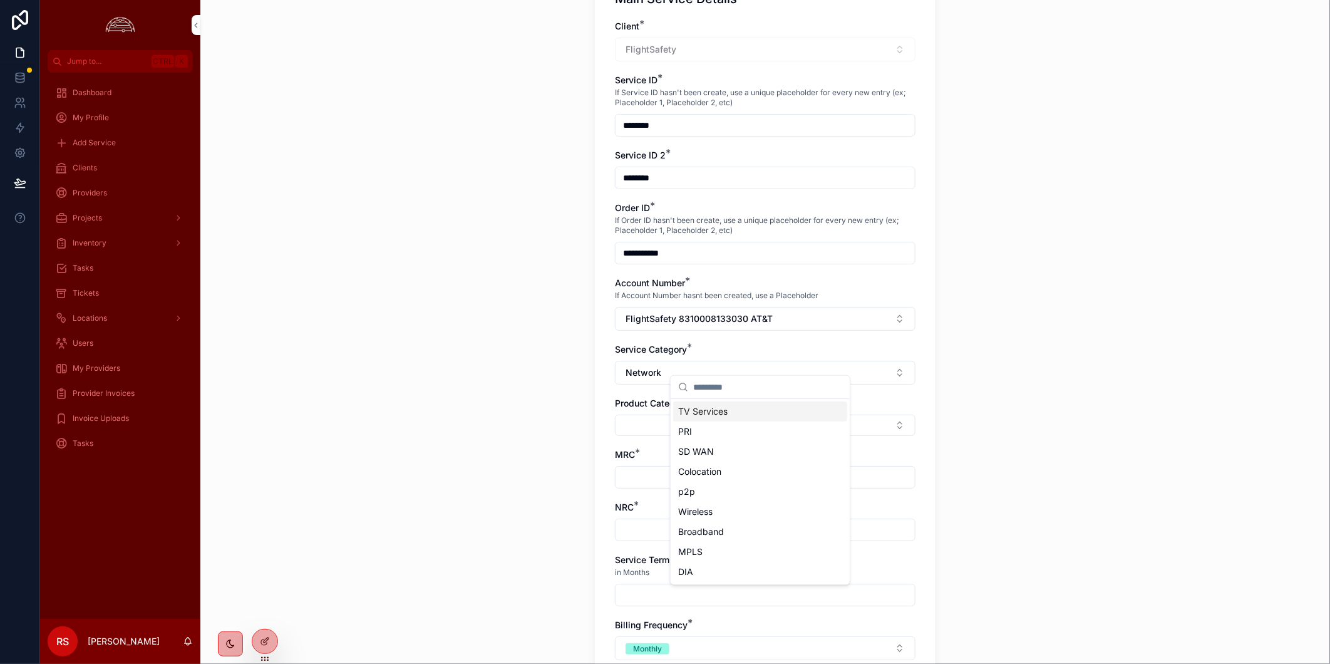
scroll to position [208, 0]
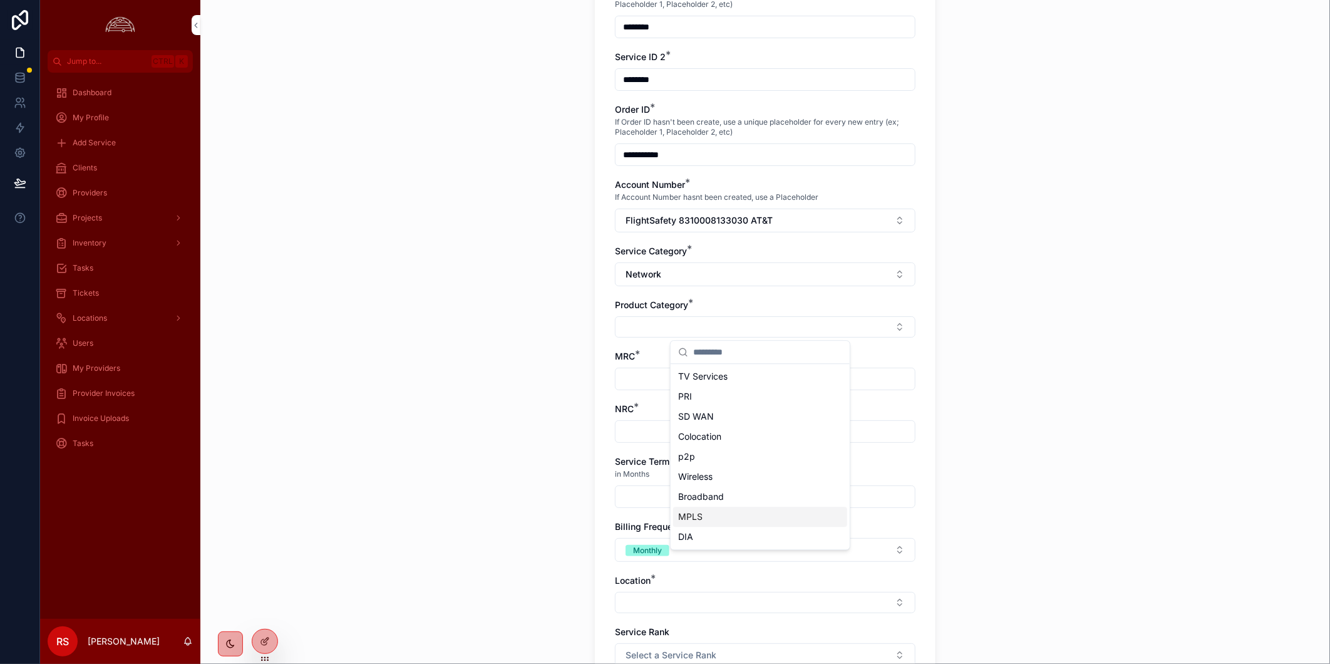
click at [759, 523] on div "MPLS" at bounding box center [760, 516] width 174 height 20
click at [816, 367] on div "MRC *" at bounding box center [765, 372] width 300 height 40
click at [816, 379] on input "scrollable content" at bounding box center [764, 381] width 299 height 18
type input "*****"
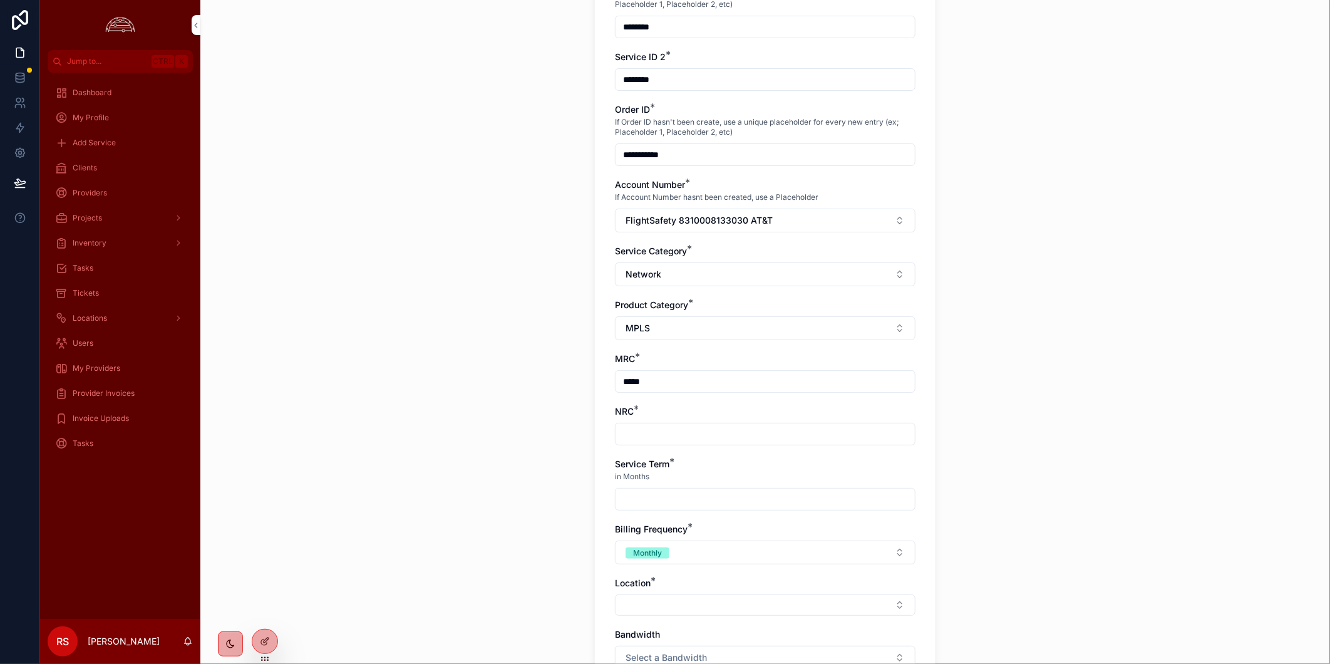
click at [840, 429] on input "scrollable content" at bounding box center [764, 434] width 299 height 18
type input "*****"
click at [793, 501] on input "scrollable content" at bounding box center [764, 499] width 299 height 18
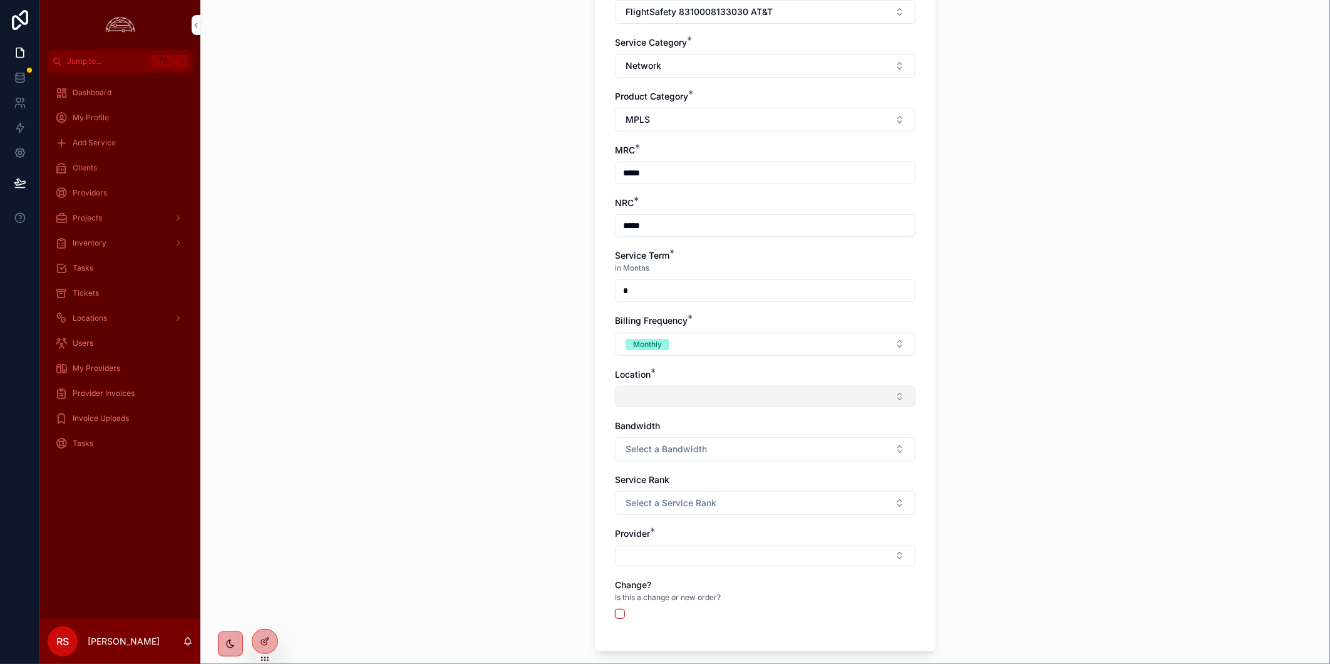
type input "*"
click at [777, 398] on button "Select Button" at bounding box center [765, 396] width 300 height 21
type input "****"
click at [750, 446] on div "2401 [GEOGRAPHIC_DATA]" at bounding box center [760, 446] width 174 height 20
click at [752, 453] on button "Select a Bandwidth" at bounding box center [765, 451] width 300 height 24
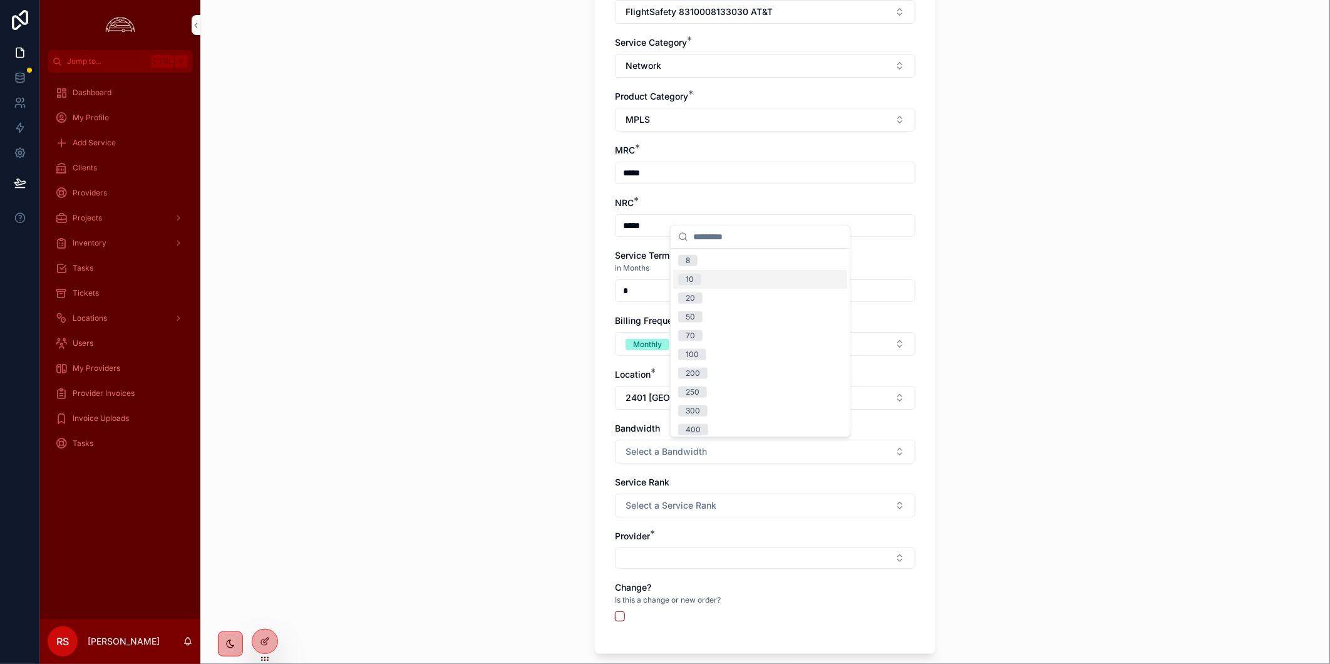
click at [752, 279] on div "10" at bounding box center [760, 279] width 174 height 19
click at [707, 505] on span "Select a Service Rank" at bounding box center [670, 505] width 91 height 13
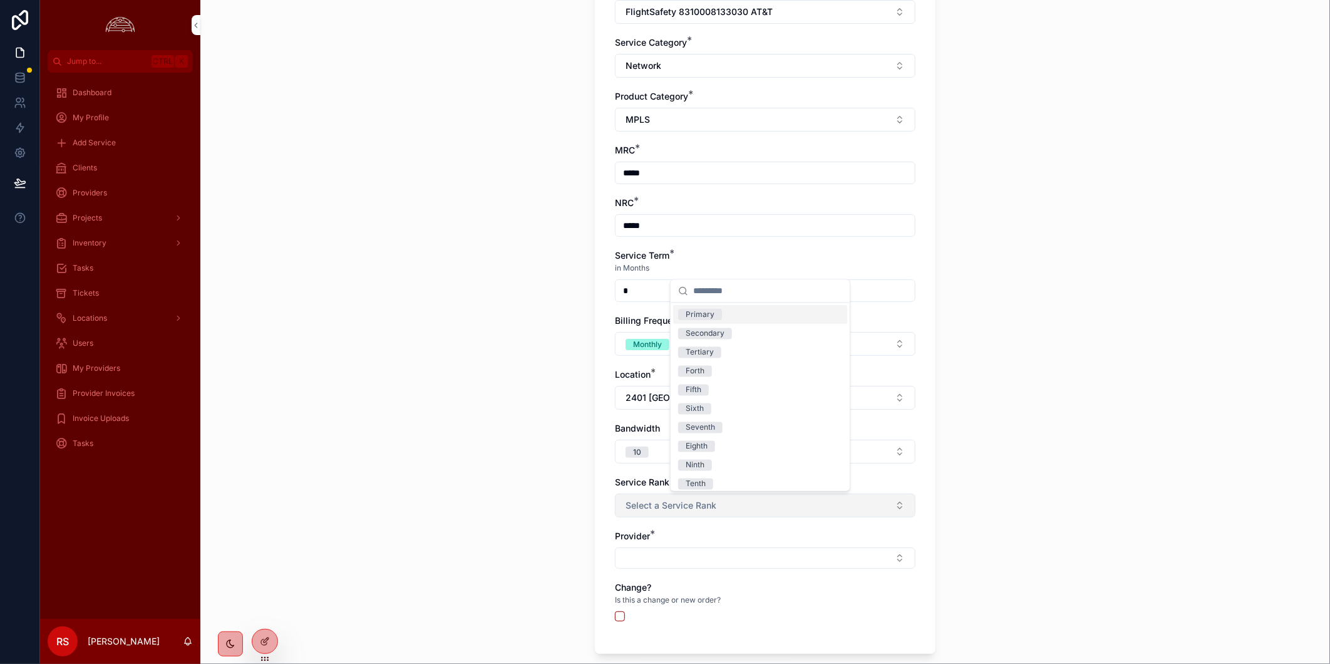
click at [707, 505] on span "Select a Service Rank" at bounding box center [670, 505] width 91 height 13
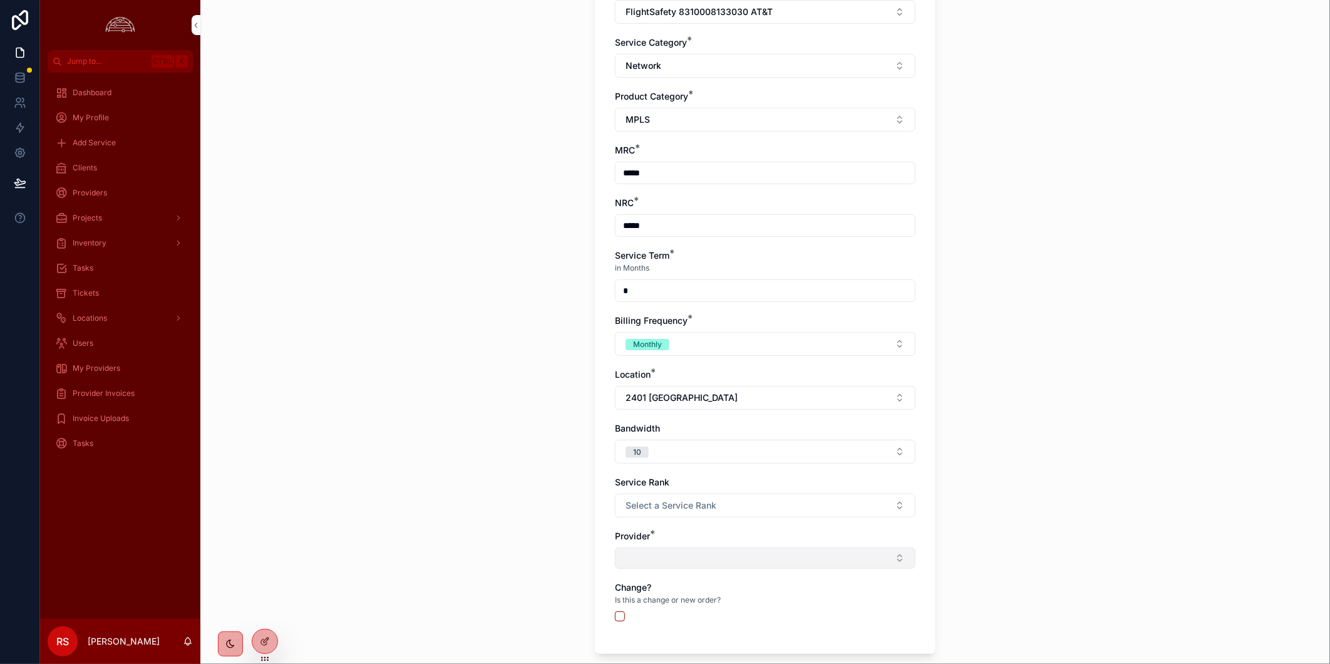
click at [702, 560] on button "Select Button" at bounding box center [765, 557] width 300 height 21
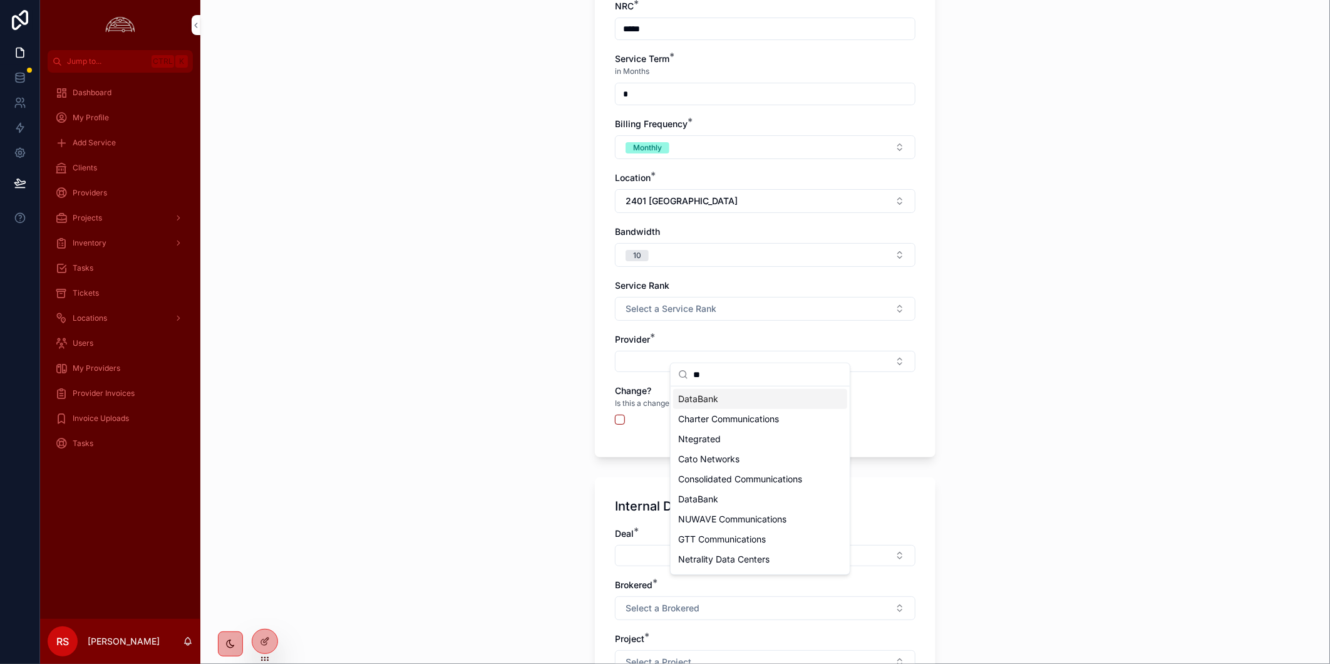
scroll to position [626, 0]
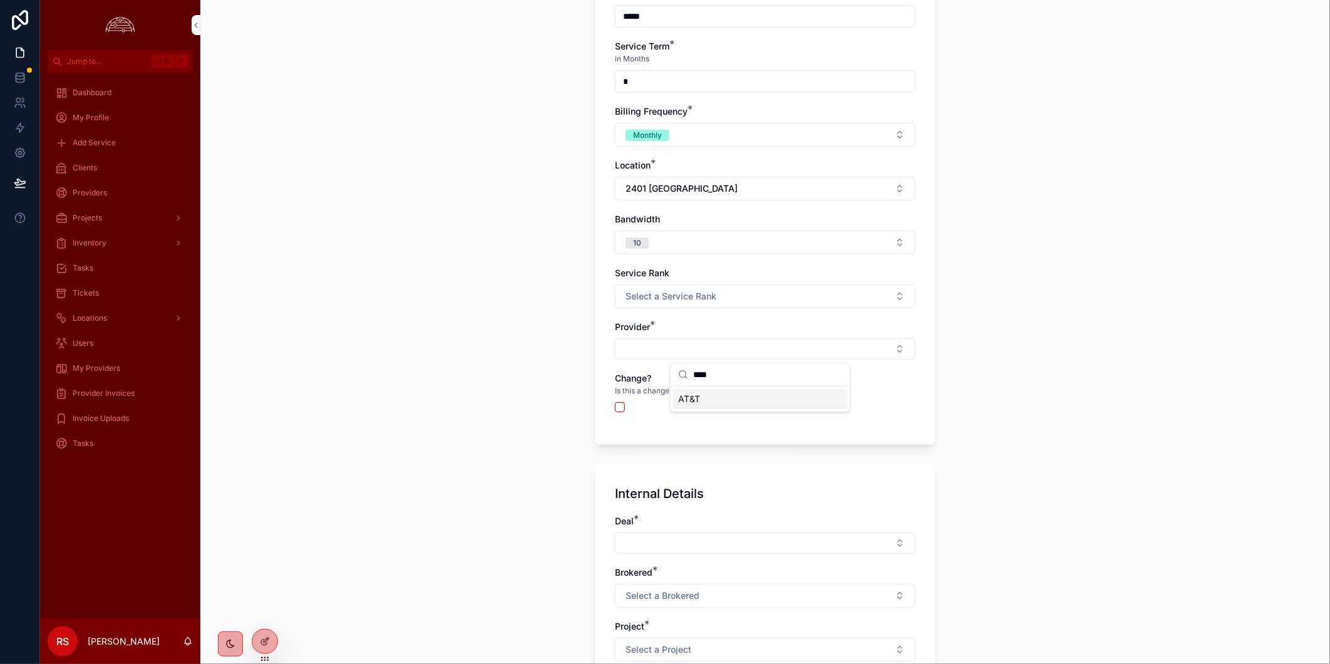
type input "****"
click at [765, 395] on div "AT&T" at bounding box center [760, 399] width 174 height 20
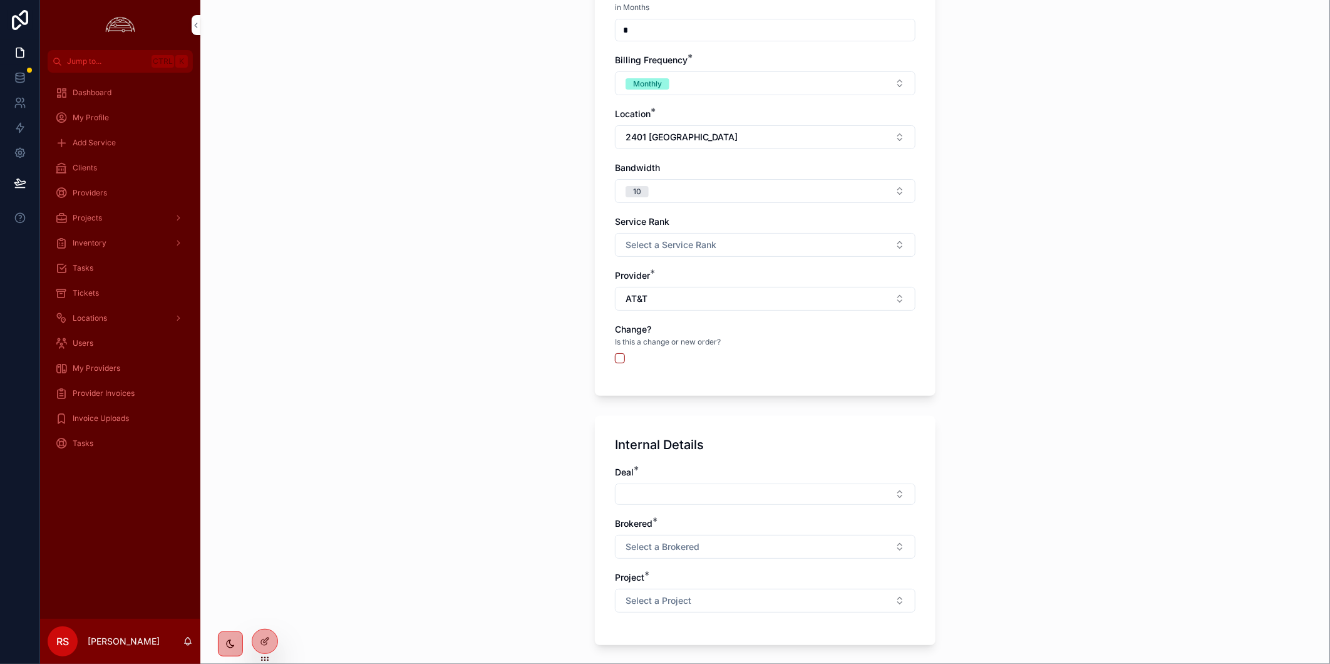
scroll to position [783, 0]
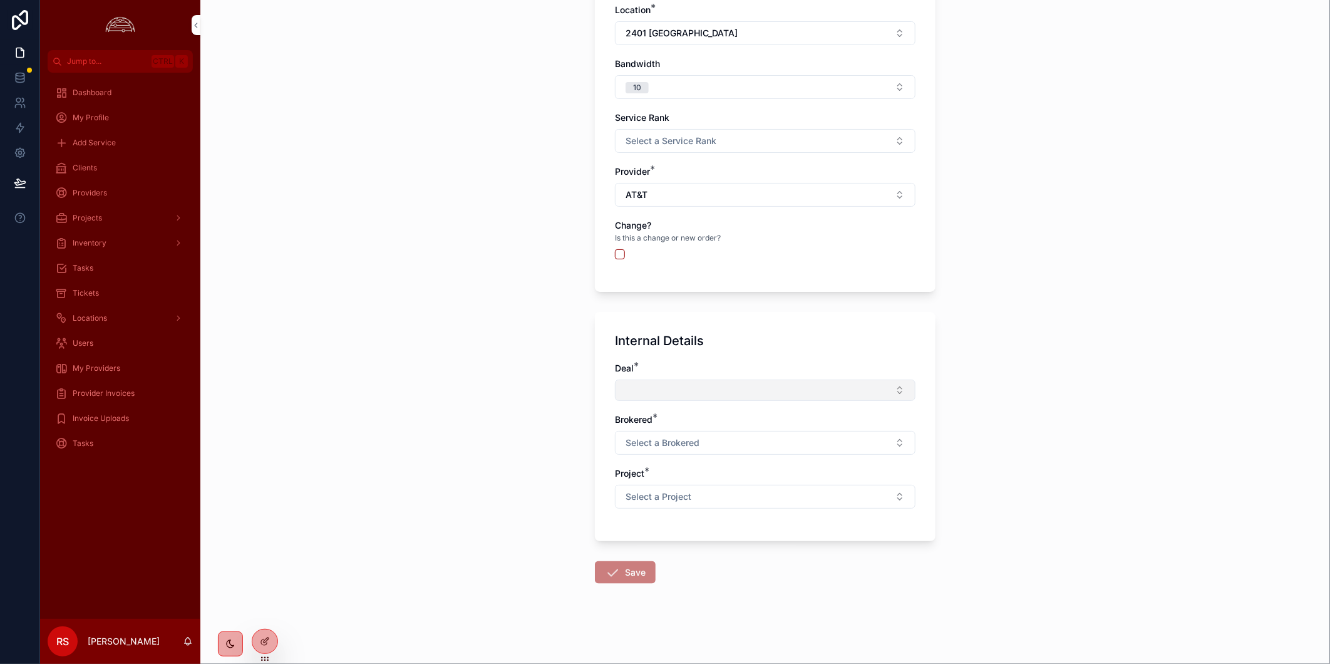
click at [779, 393] on button "Select Button" at bounding box center [765, 389] width 300 height 21
type input "**********"
click at [700, 438] on span "Disconnects" at bounding box center [703, 439] width 50 height 13
click at [701, 439] on button "Select a Brokered" at bounding box center [765, 444] width 300 height 24
click at [724, 510] on div "No" at bounding box center [760, 513] width 174 height 19
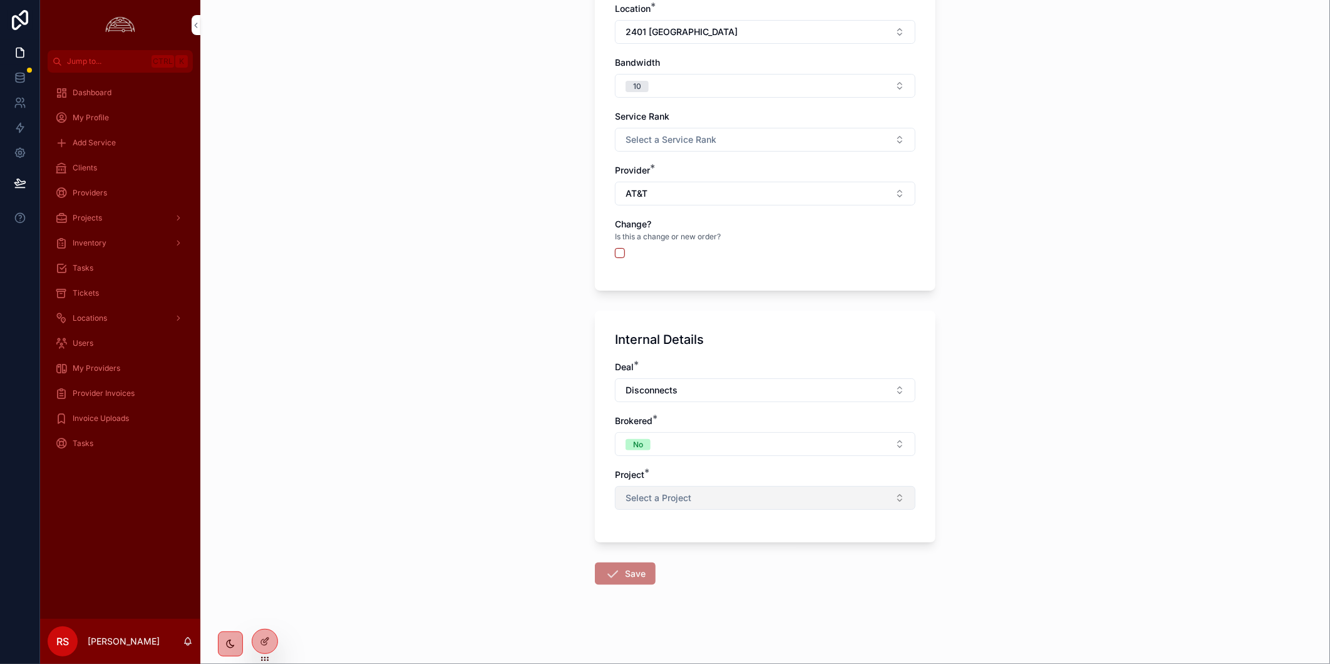
click at [728, 501] on button "Select a Project" at bounding box center [765, 498] width 300 height 24
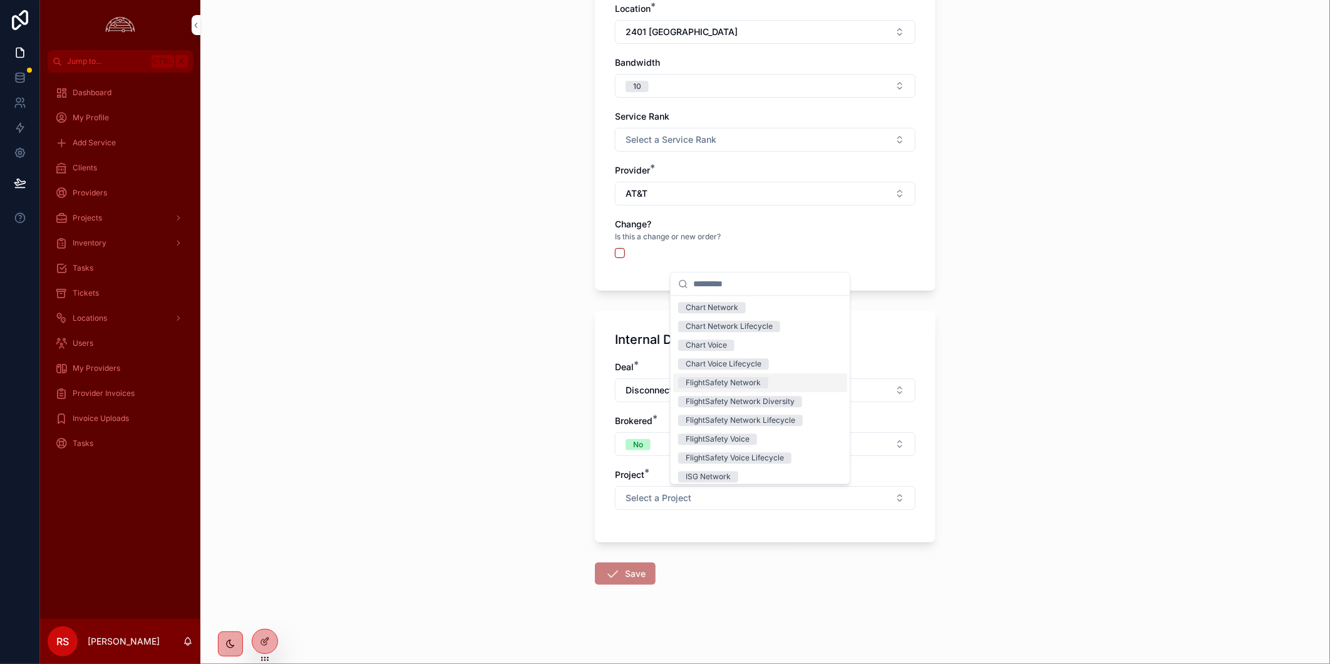
click at [779, 380] on div "FlightSafety Network" at bounding box center [760, 382] width 174 height 19
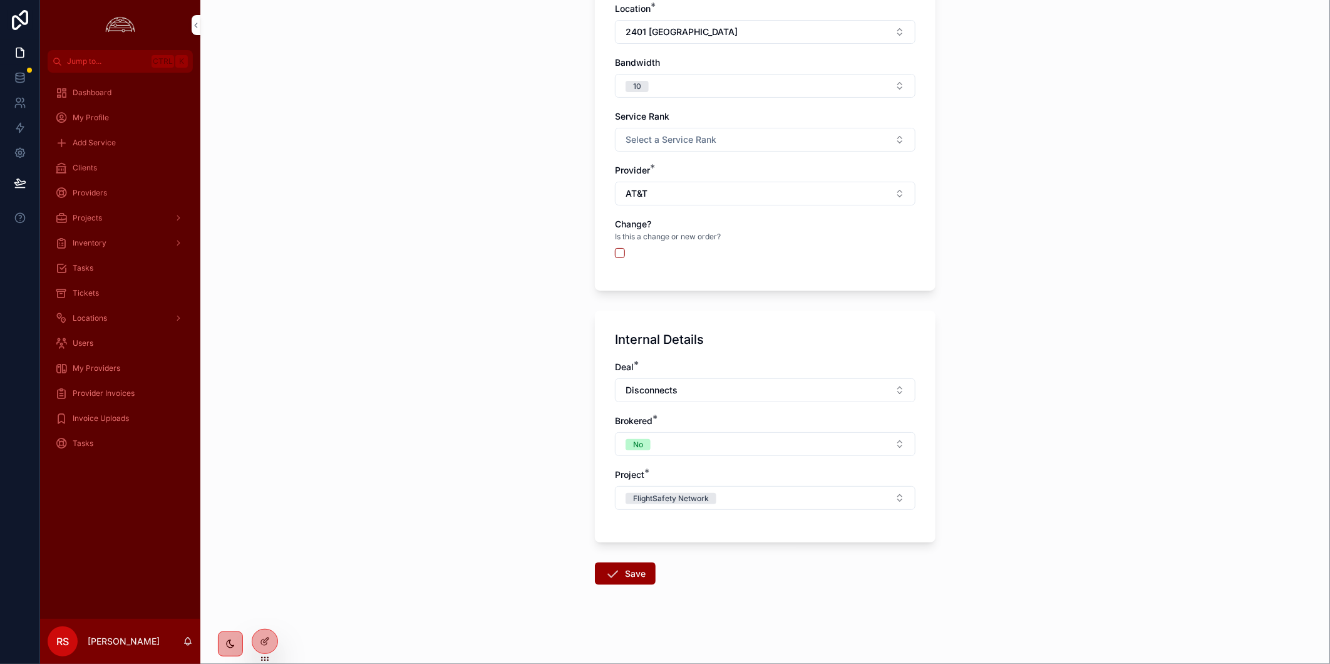
click at [629, 572] on button "Save" at bounding box center [625, 573] width 61 height 23
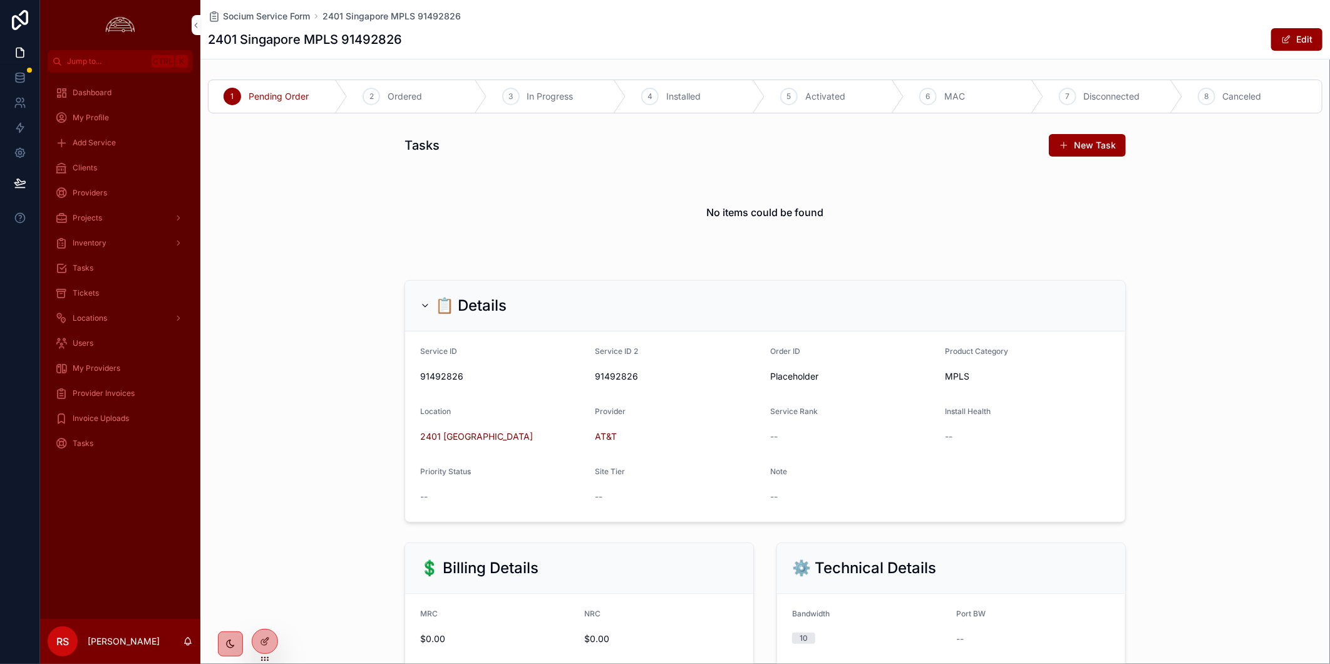
click at [568, 88] on div "3 In Progress" at bounding box center [556, 96] width 139 height 33
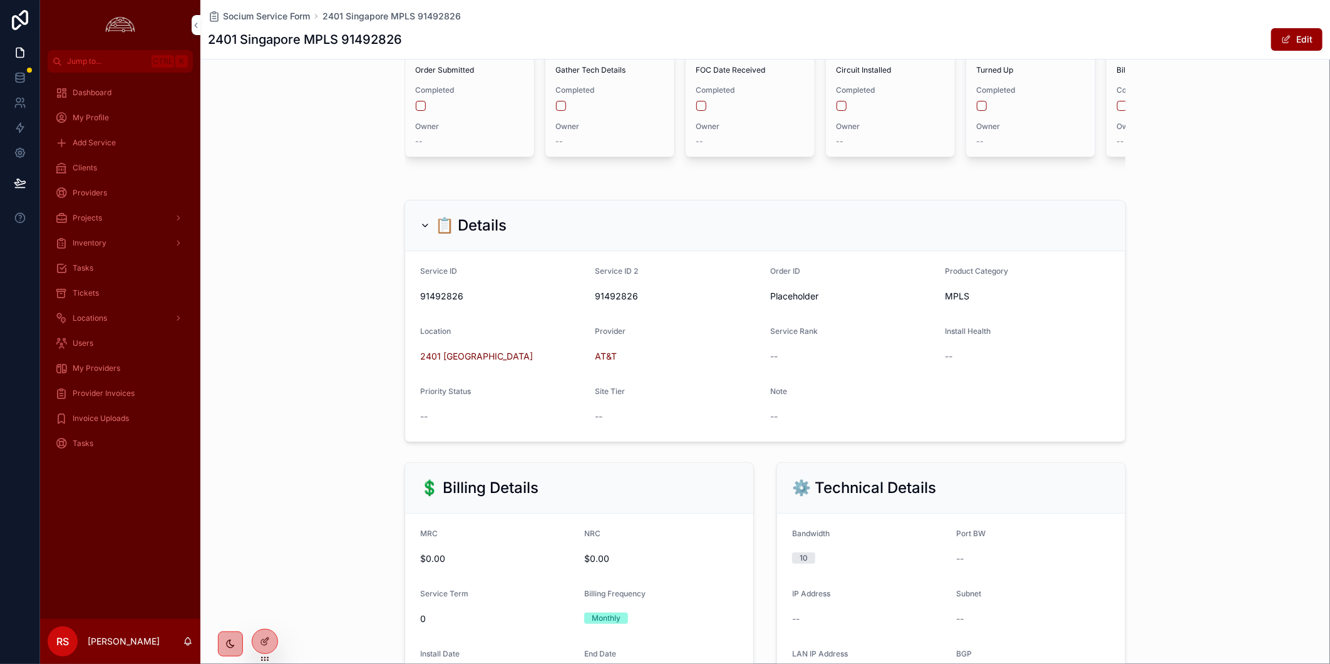
scroll to position [6, 0]
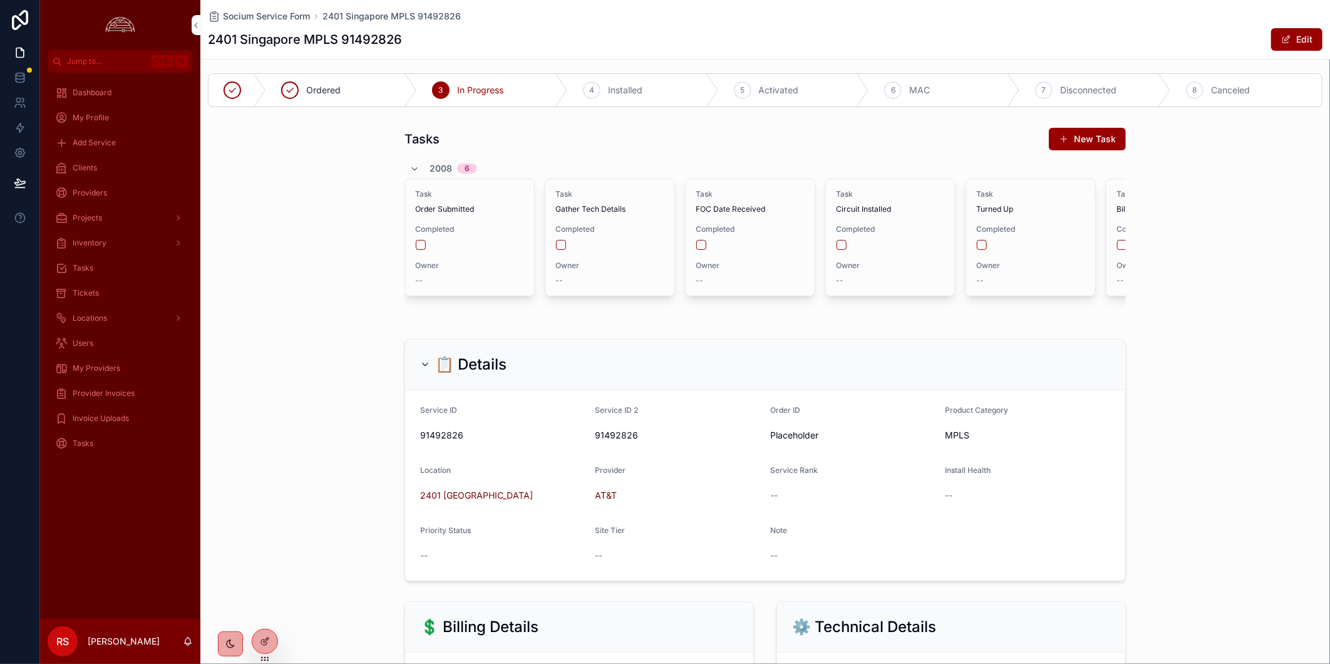
click at [380, 41] on h1 "2401 Singapore MPLS 91492826" at bounding box center [305, 40] width 194 height 18
copy h1 "91492826"
click at [126, 170] on div "Clients" at bounding box center [120, 168] width 130 height 20
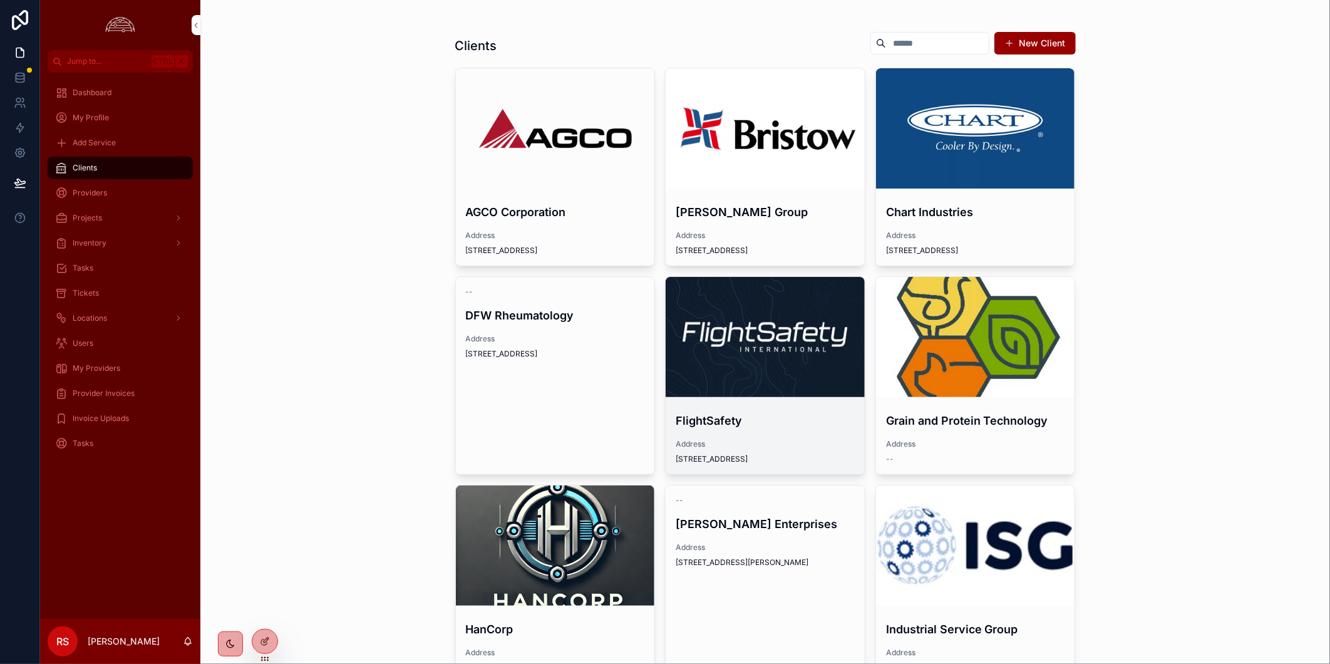
click at [731, 412] on h4 "FlightSafety" at bounding box center [764, 420] width 179 height 17
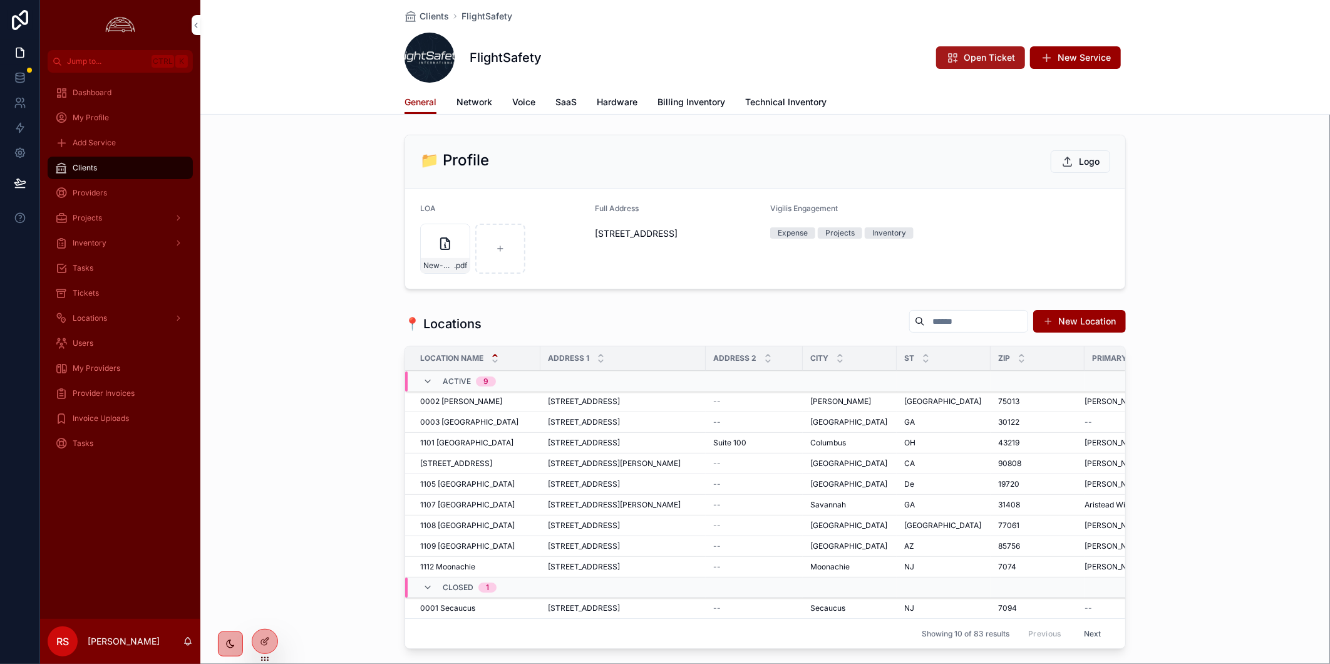
click at [966, 59] on span "Open Ticket" at bounding box center [988, 57] width 51 height 13
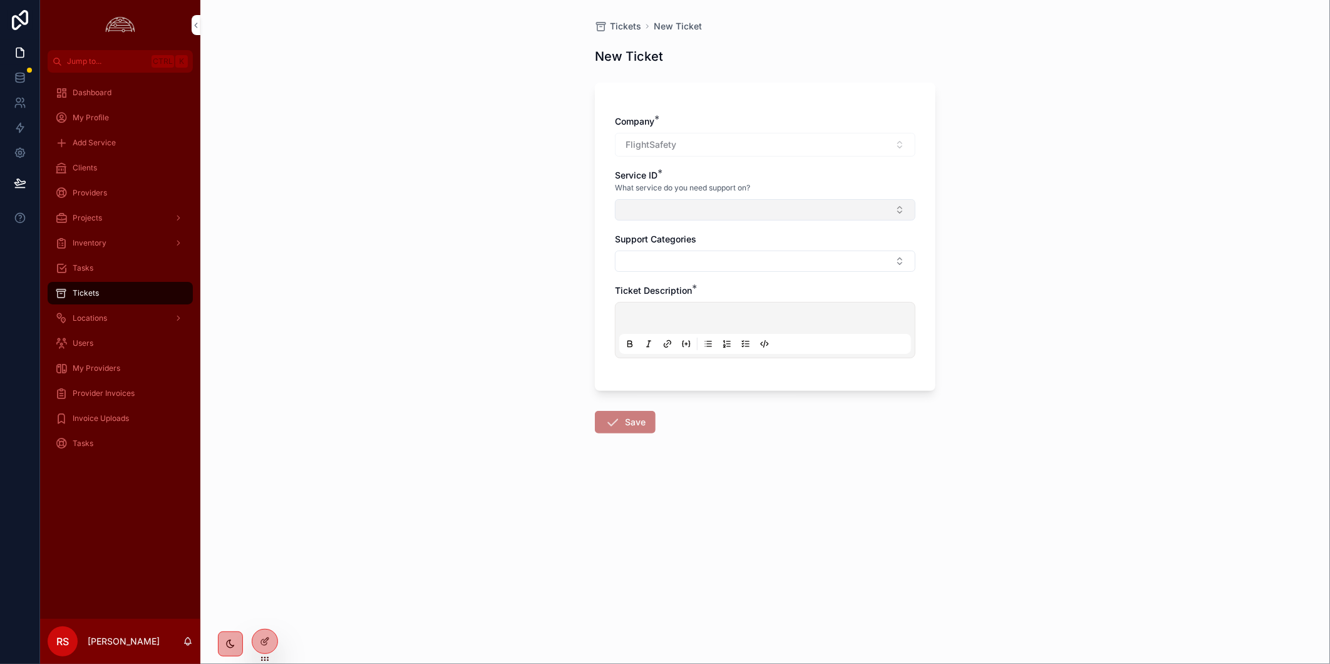
click at [739, 215] on button "Select Button" at bounding box center [765, 209] width 300 height 21
type input "********"
click at [796, 261] on span "2401 Singapore MPLS 91492826" at bounding box center [752, 260] width 138 height 13
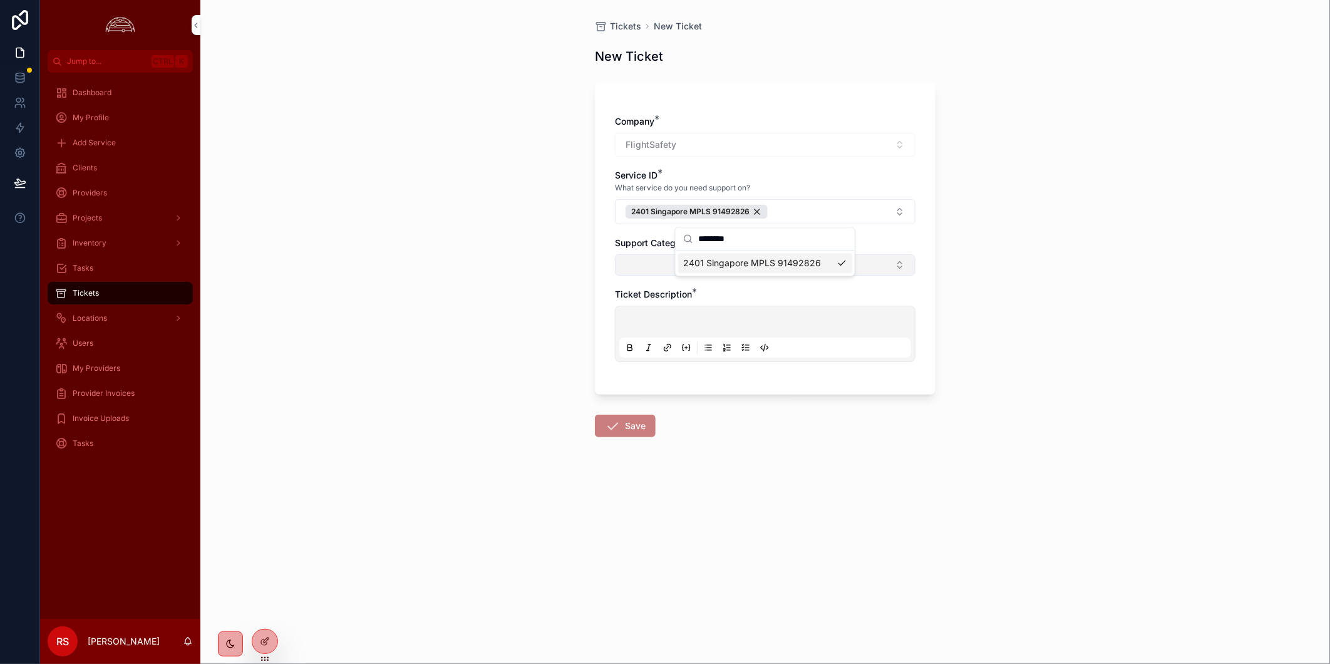
click at [905, 262] on button "Select Button" at bounding box center [765, 264] width 300 height 21
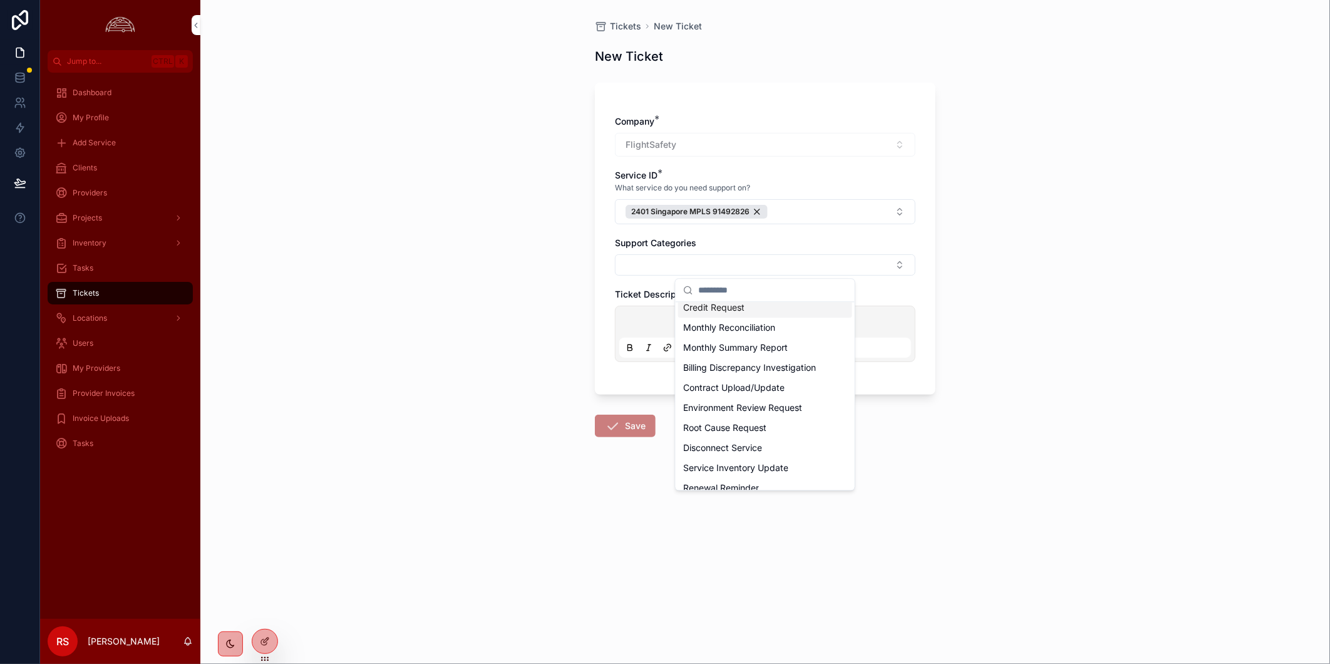
scroll to position [417, 0]
click at [789, 381] on div "Disconnect Service" at bounding box center [765, 378] width 174 height 20
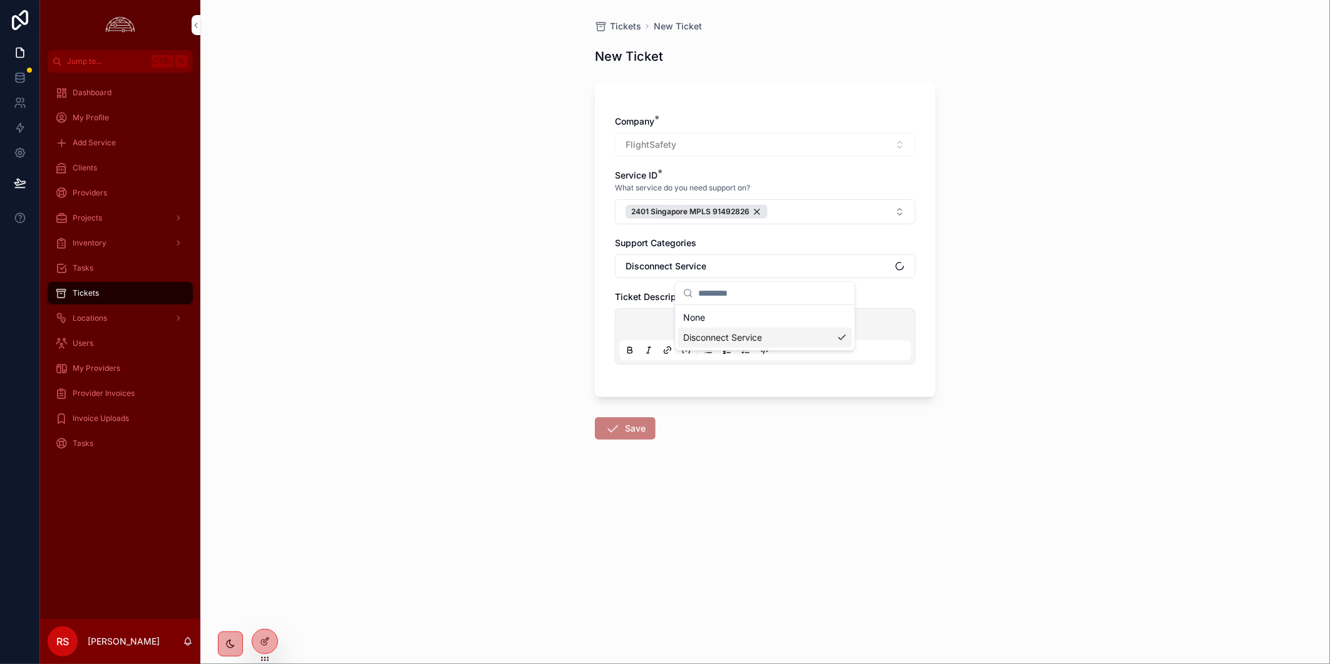
scroll to position [0, 0]
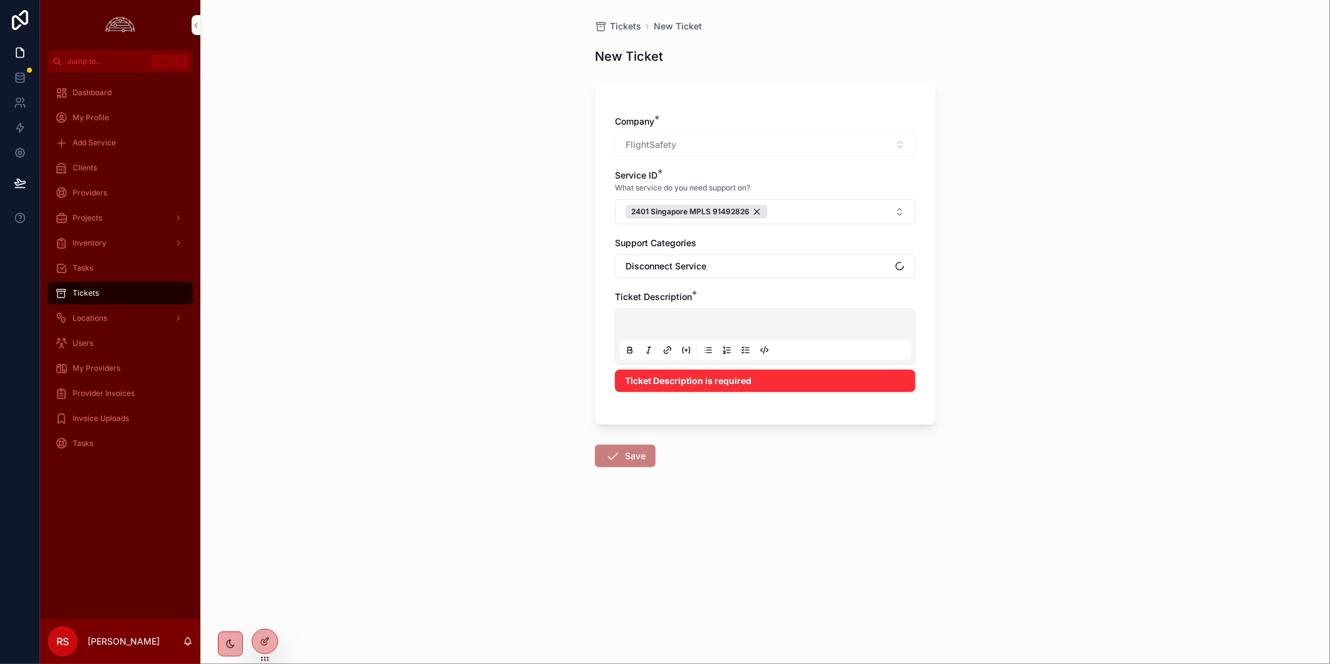
click at [810, 327] on p "scrollable content" at bounding box center [768, 326] width 292 height 13
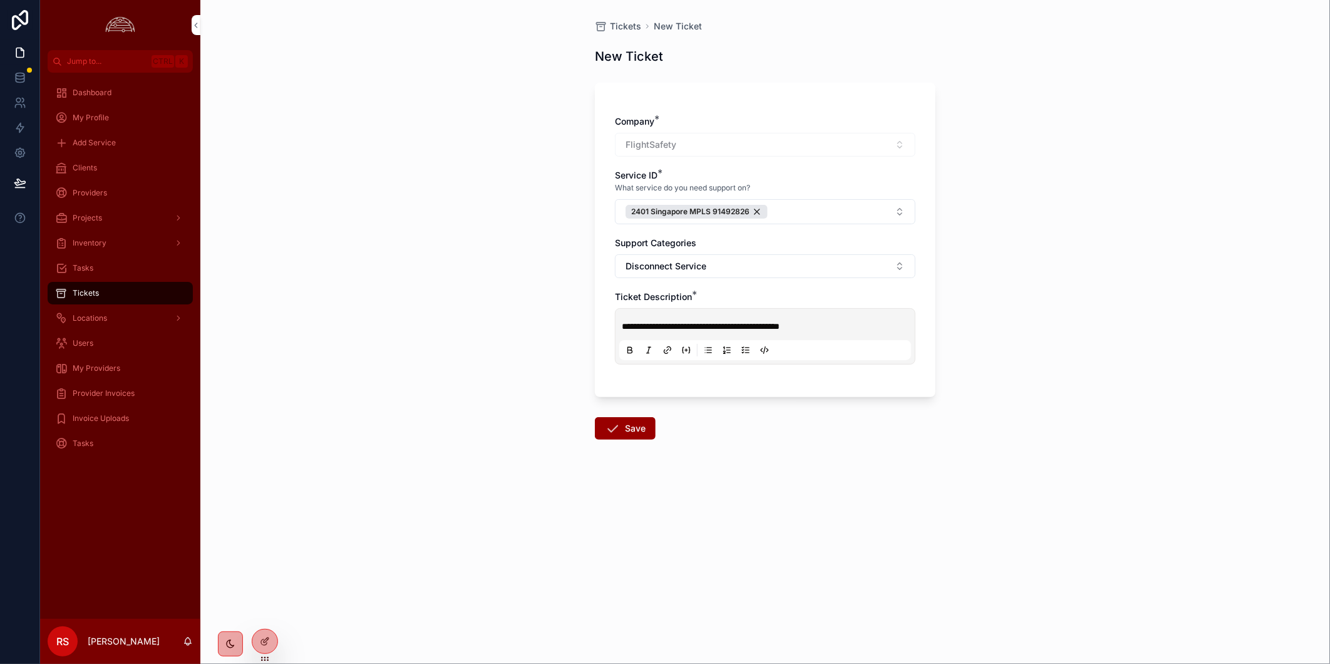
click at [1037, 535] on div "**********" at bounding box center [764, 332] width 1129 height 664
click at [642, 421] on button "Save" at bounding box center [625, 428] width 61 height 23
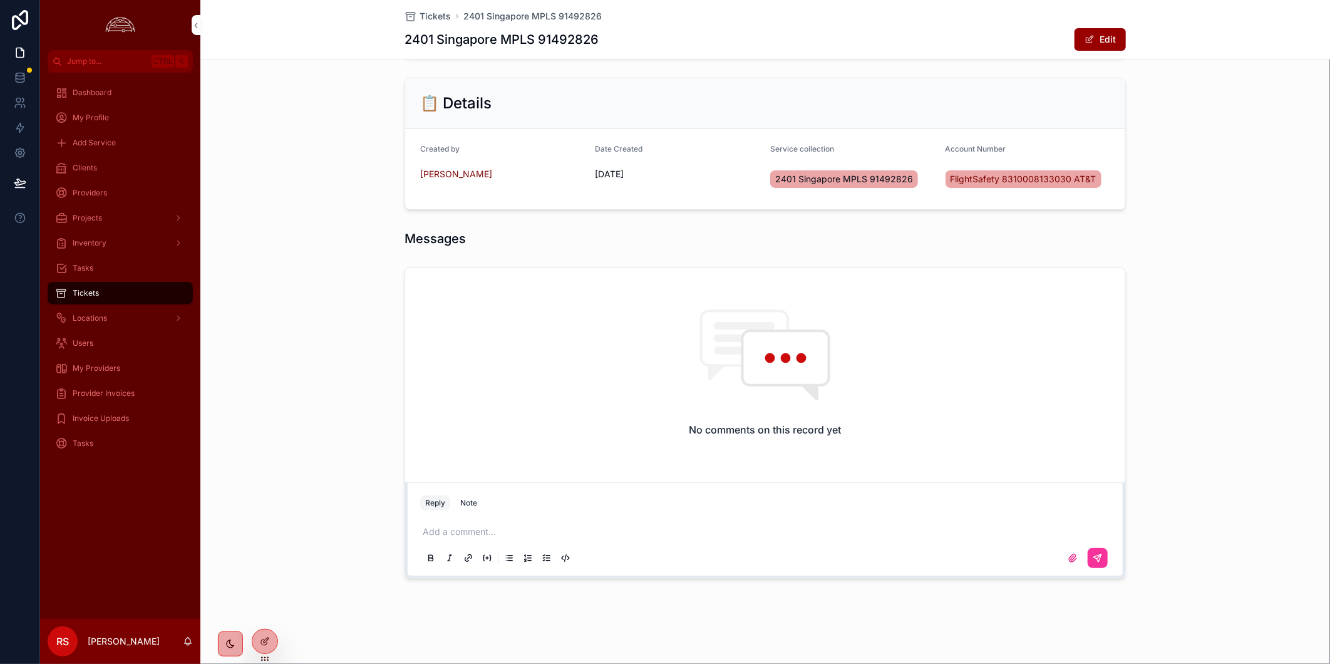
scroll to position [299, 0]
click at [571, 524] on div "Add a comment..." at bounding box center [765, 544] width 690 height 53
click at [571, 532] on p "scrollable content" at bounding box center [768, 531] width 690 height 13
click at [1097, 560] on icon "scrollable content" at bounding box center [1097, 558] width 10 height 10
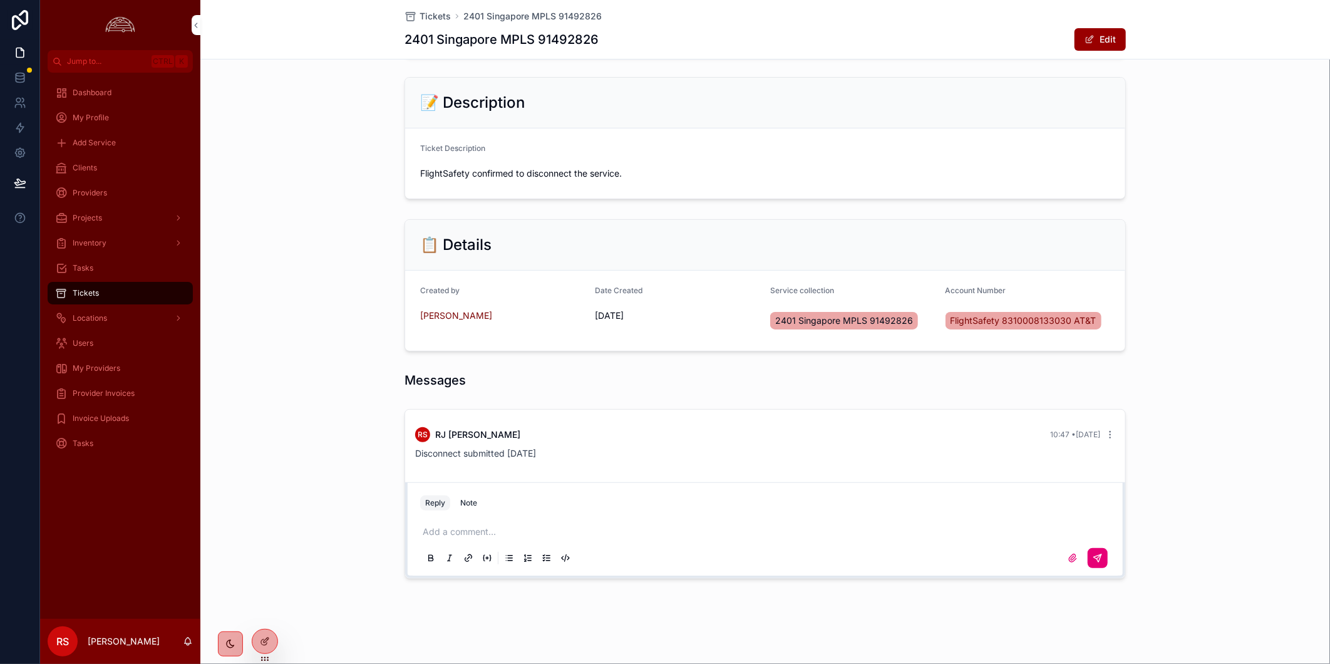
scroll to position [158, 0]
click at [635, 537] on p "scrollable content" at bounding box center [768, 531] width 690 height 13
click at [423, 533] on strong "**********" at bounding box center [445, 531] width 45 height 9
click at [1087, 565] on button "scrollable content" at bounding box center [1097, 558] width 20 height 20
click at [1201, 570] on div "**********" at bounding box center [764, 494] width 1129 height 180
